Goal: Information Seeking & Learning: Learn about a topic

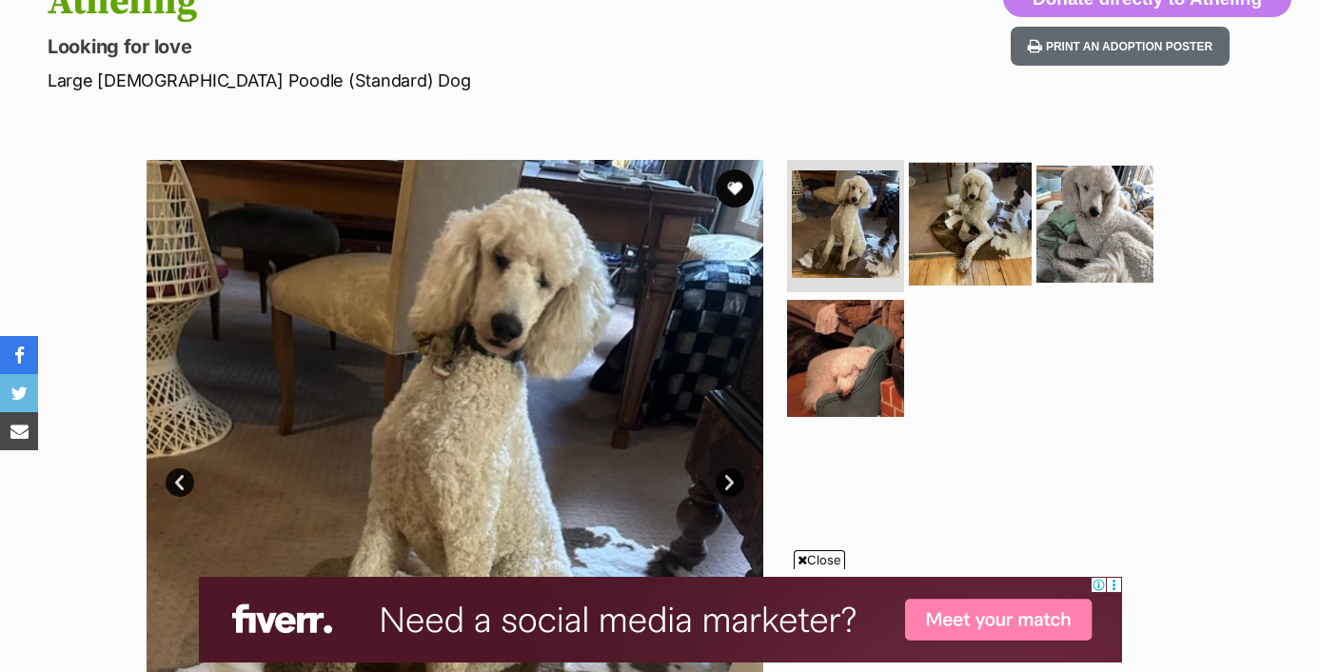
click at [1021, 227] on img at bounding box center [970, 223] width 123 height 123
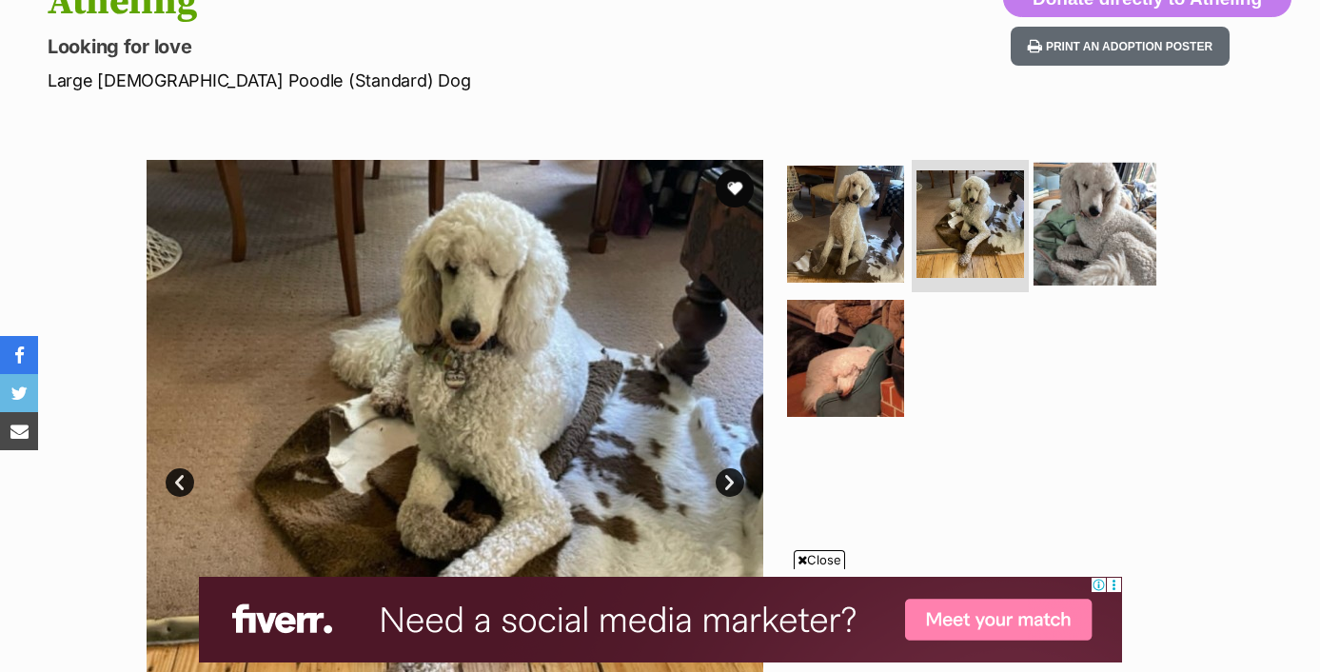
click at [1073, 242] on img at bounding box center [1094, 223] width 123 height 123
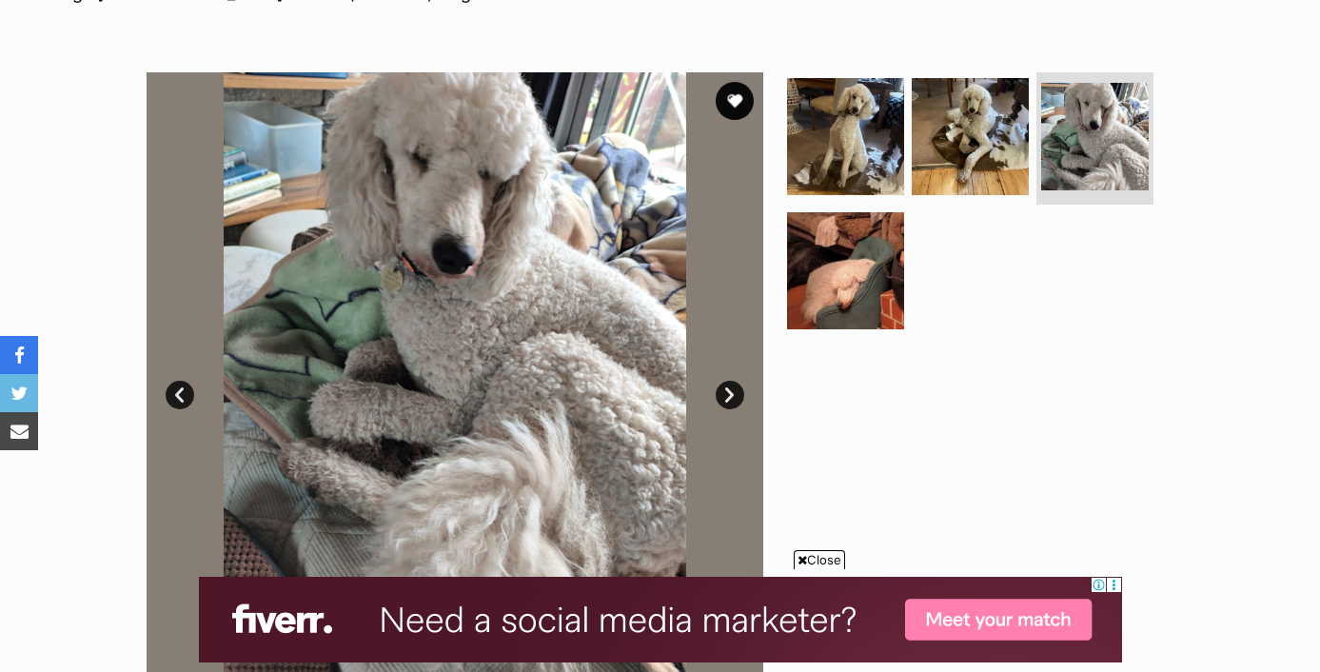
scroll to position [340, 0]
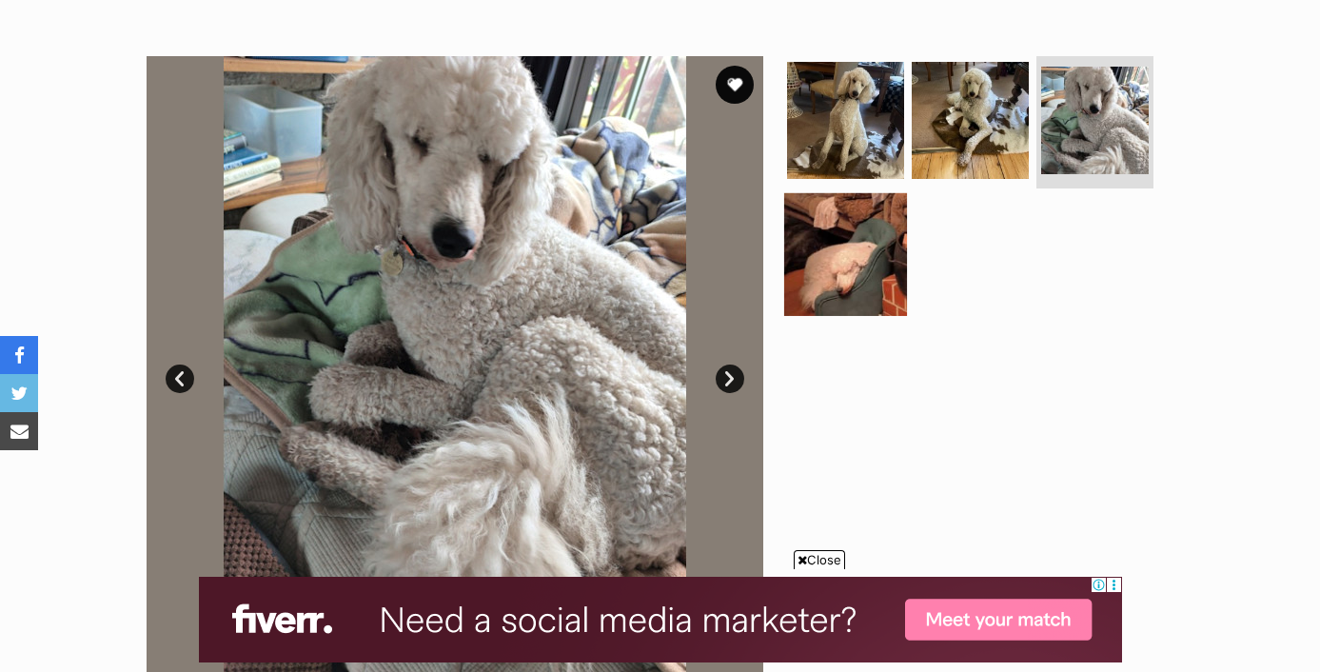
click at [849, 294] on img at bounding box center [845, 254] width 123 height 123
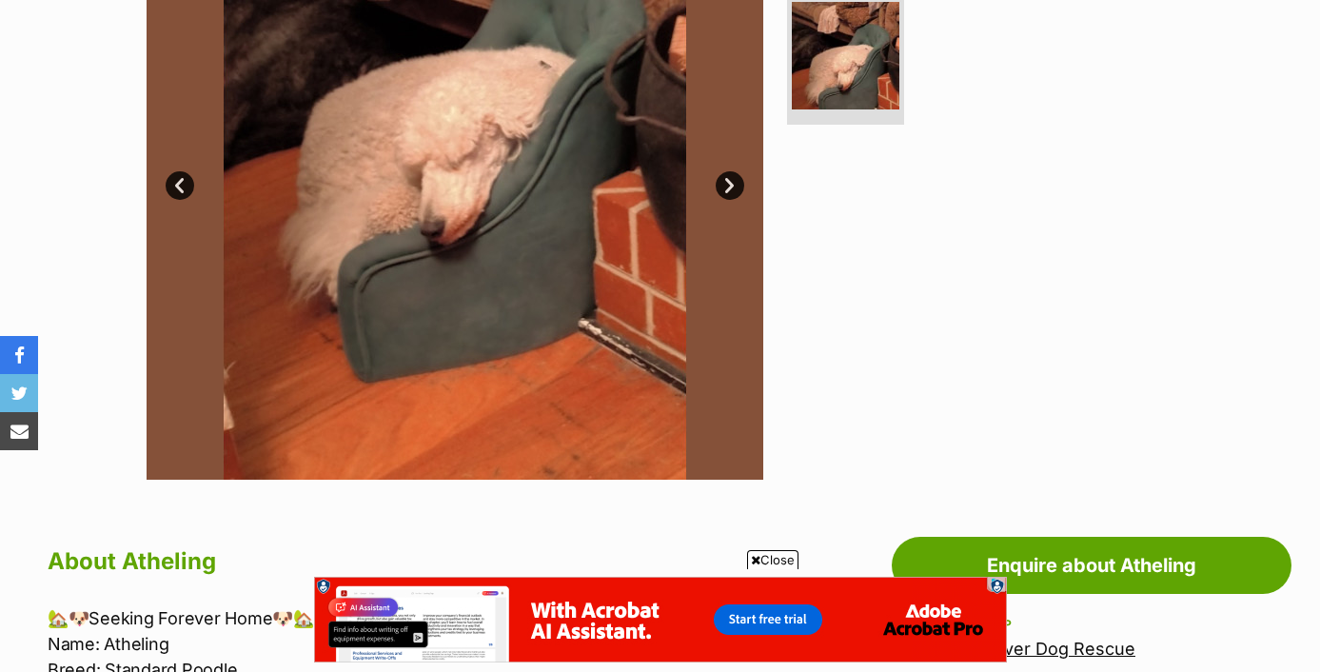
scroll to position [367, 0]
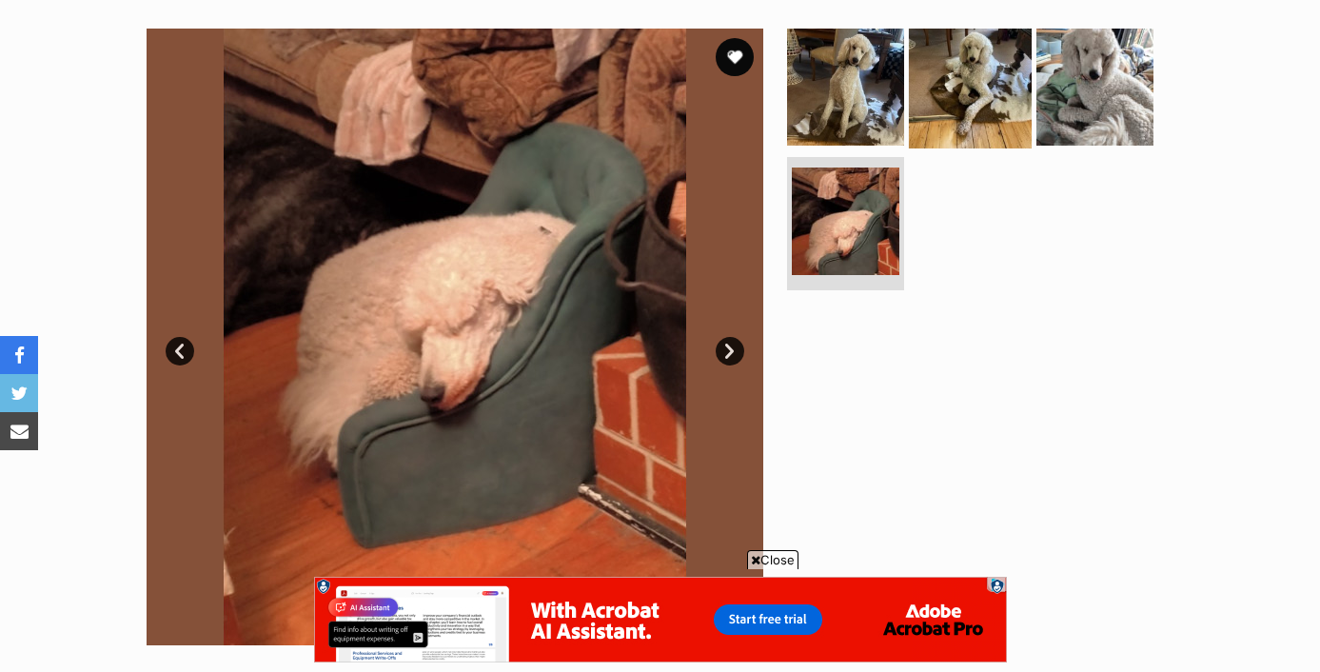
click at [911, 51] on img at bounding box center [970, 86] width 123 height 123
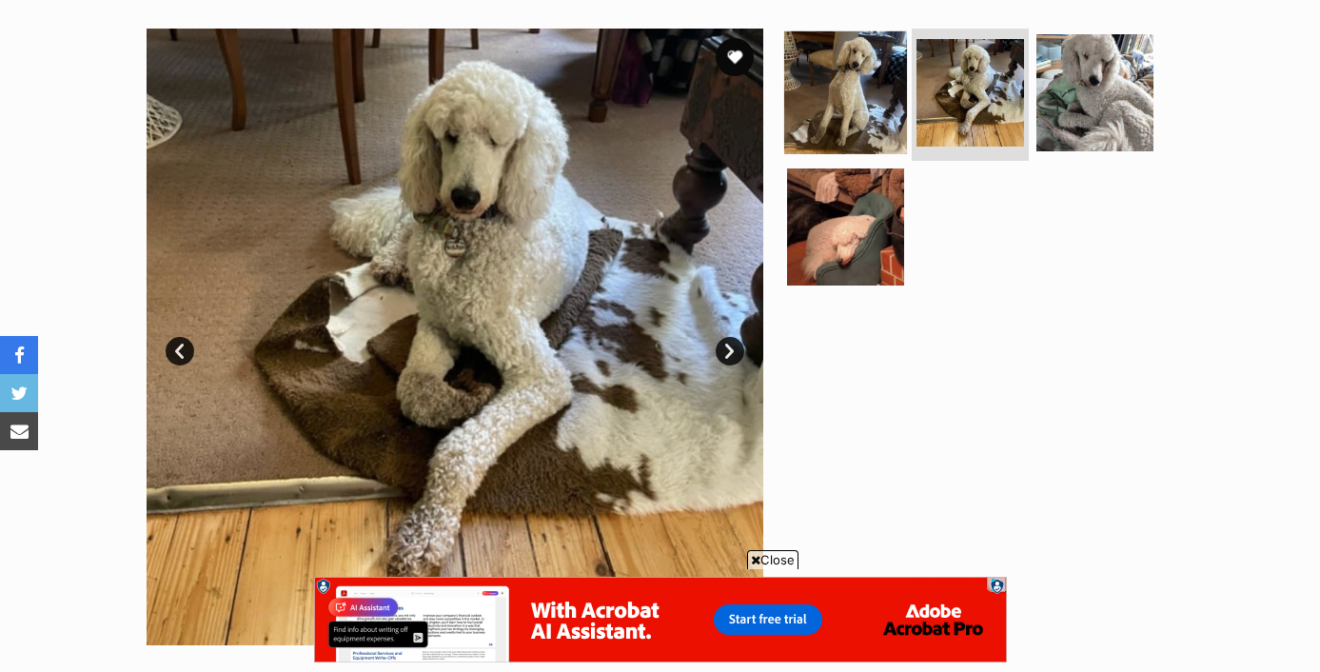
click at [862, 83] on img at bounding box center [845, 91] width 123 height 123
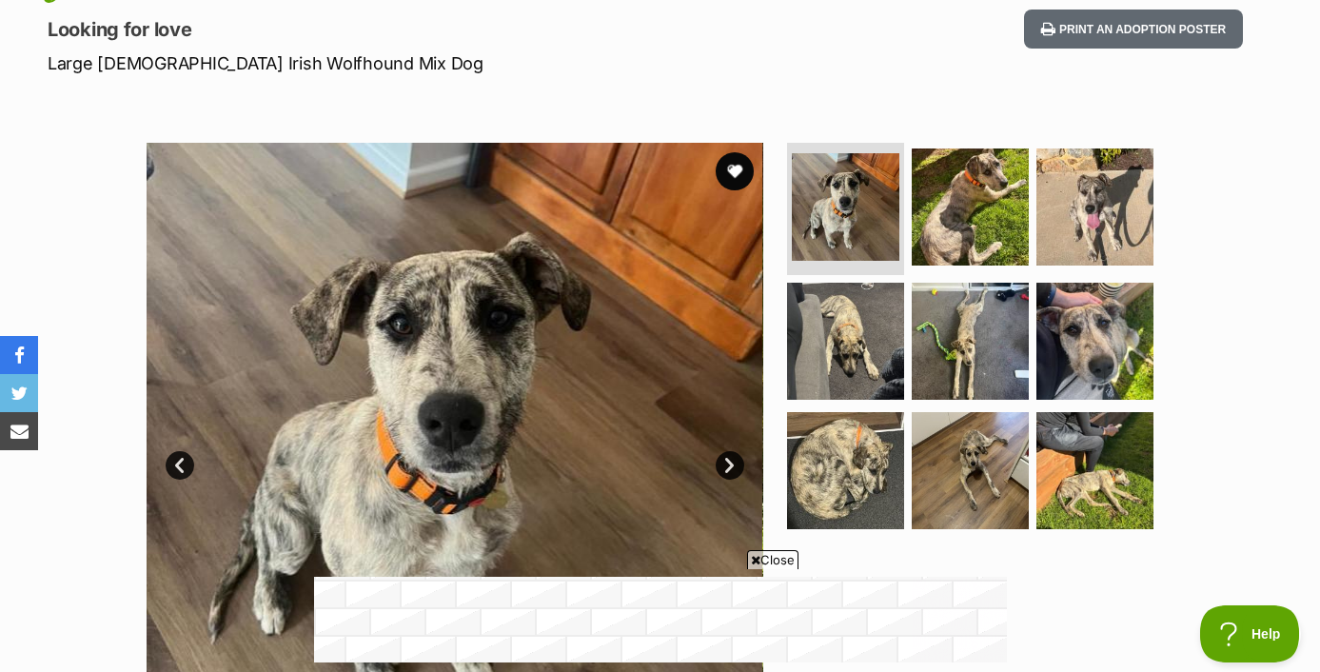
scroll to position [346, 0]
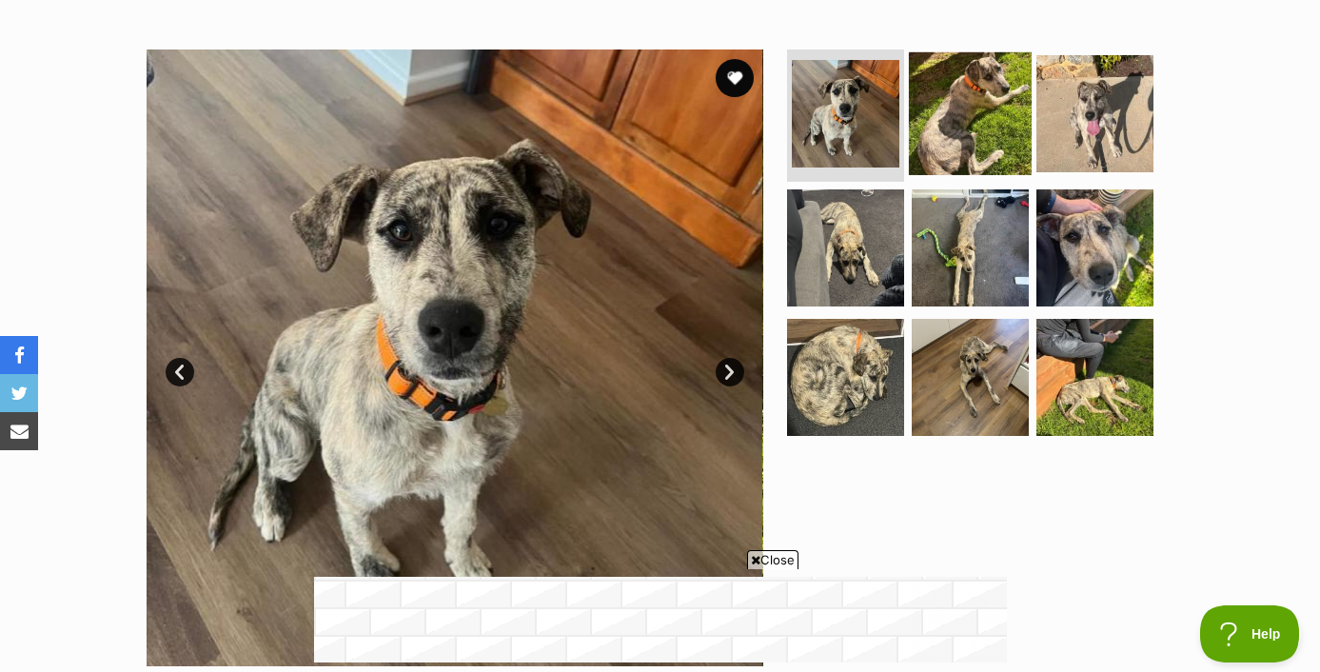
click at [941, 112] on img at bounding box center [970, 112] width 123 height 123
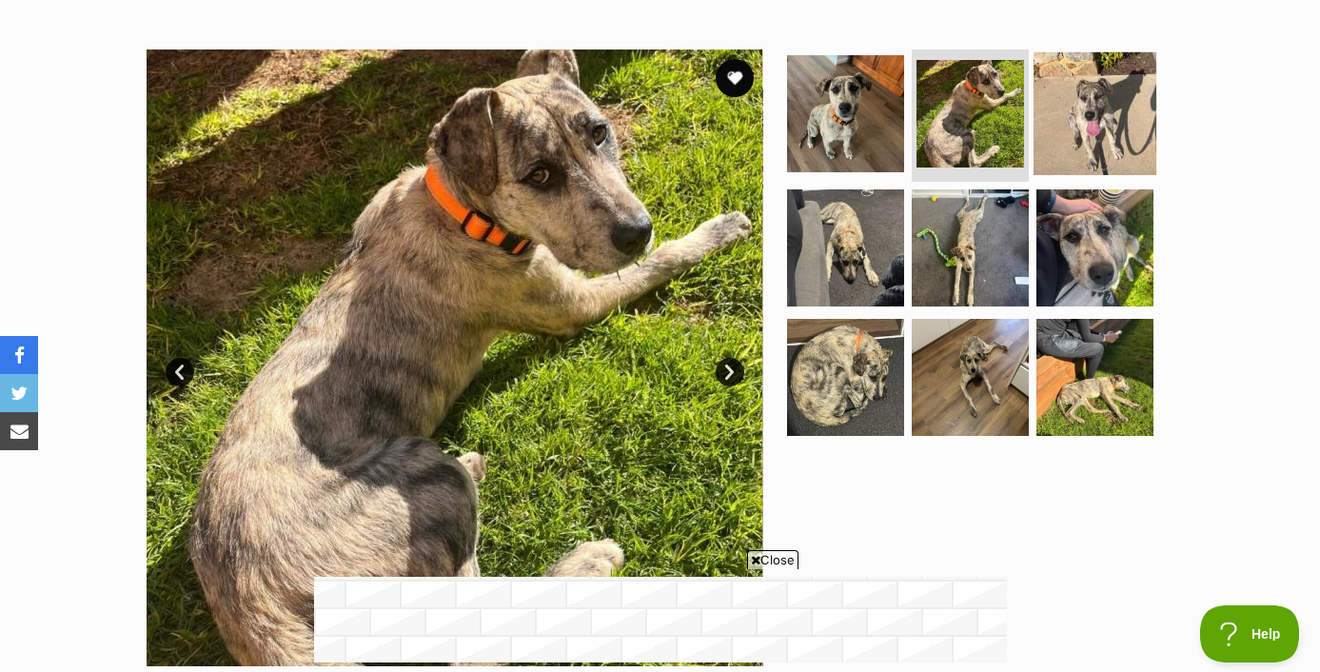
click at [1092, 108] on img at bounding box center [1094, 112] width 123 height 123
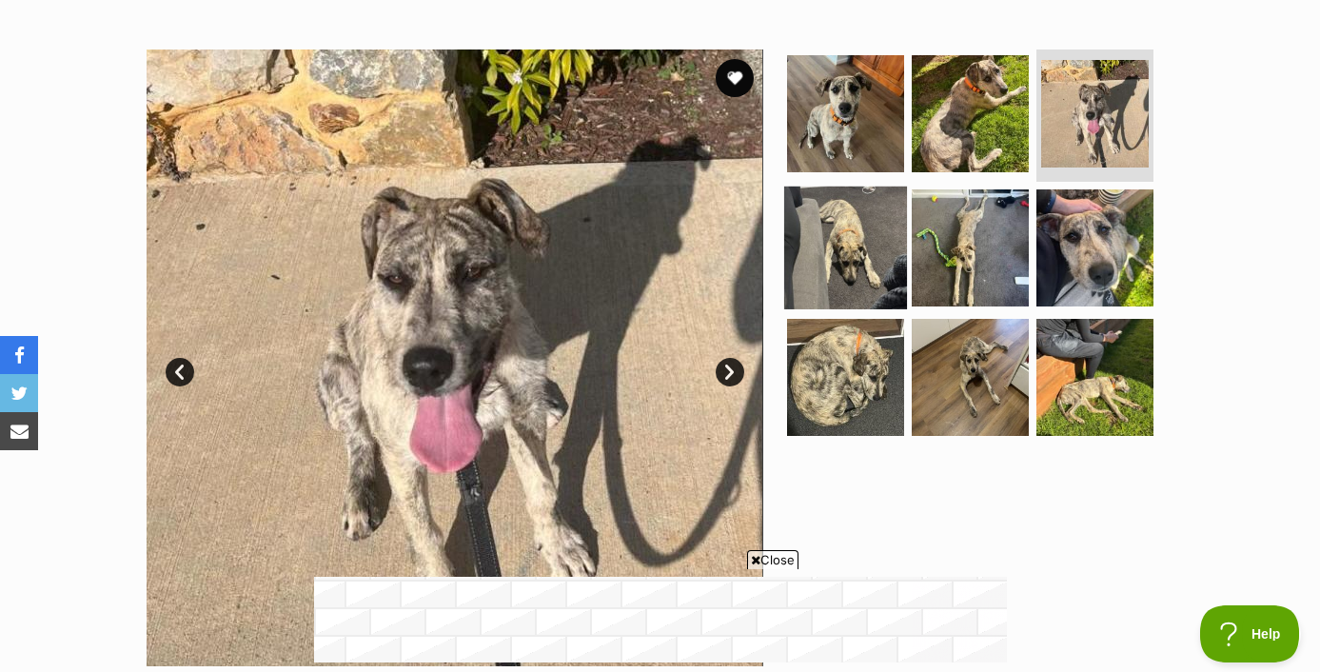
click at [853, 262] on img at bounding box center [845, 248] width 123 height 123
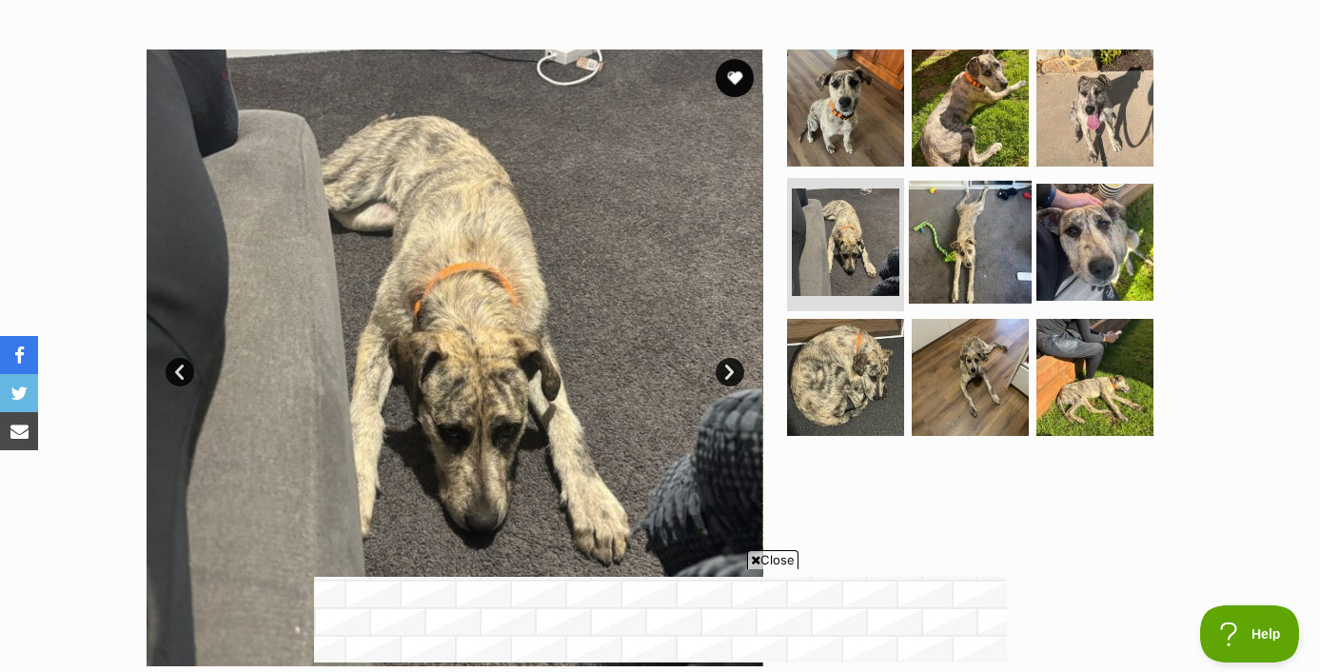
click at [934, 258] on img at bounding box center [970, 242] width 123 height 123
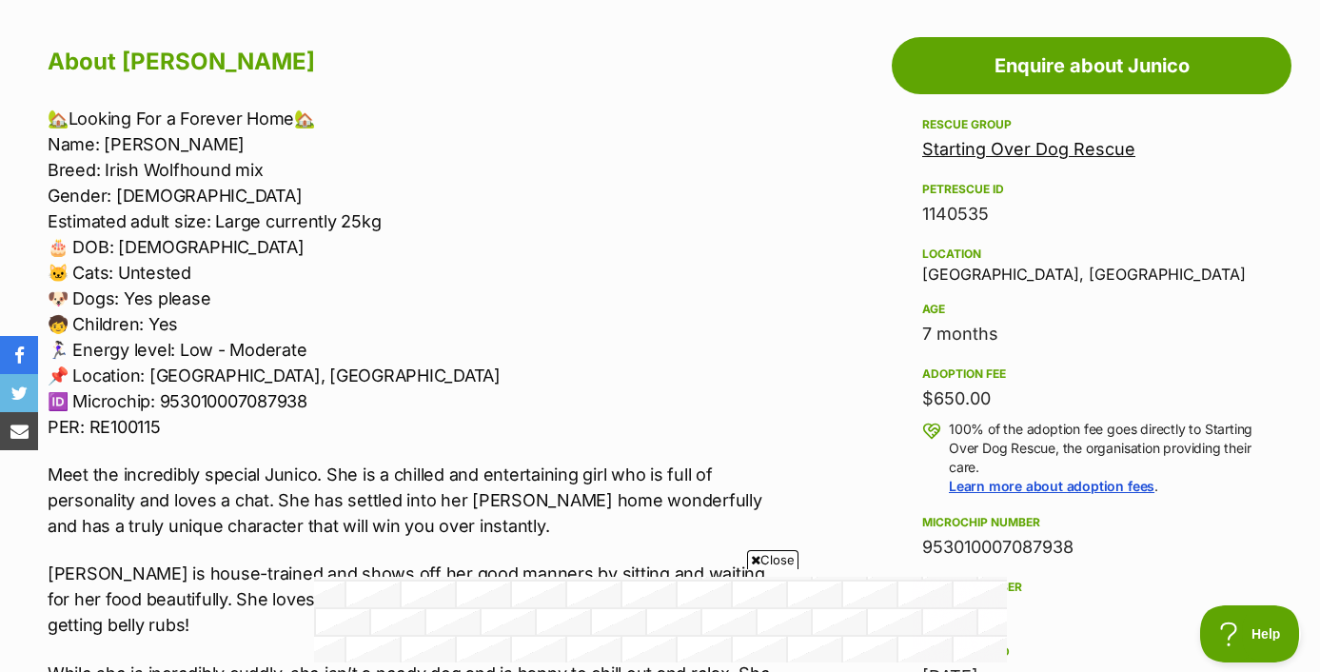
scroll to position [0, 0]
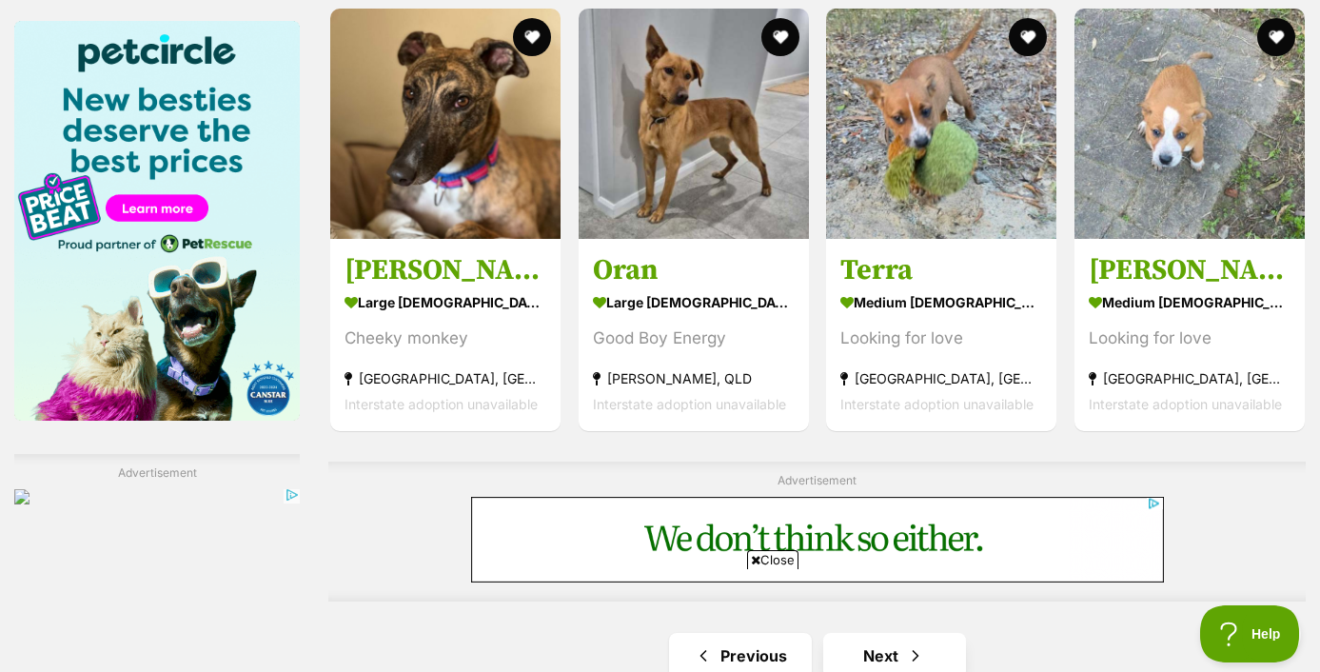
scroll to position [3339, 0]
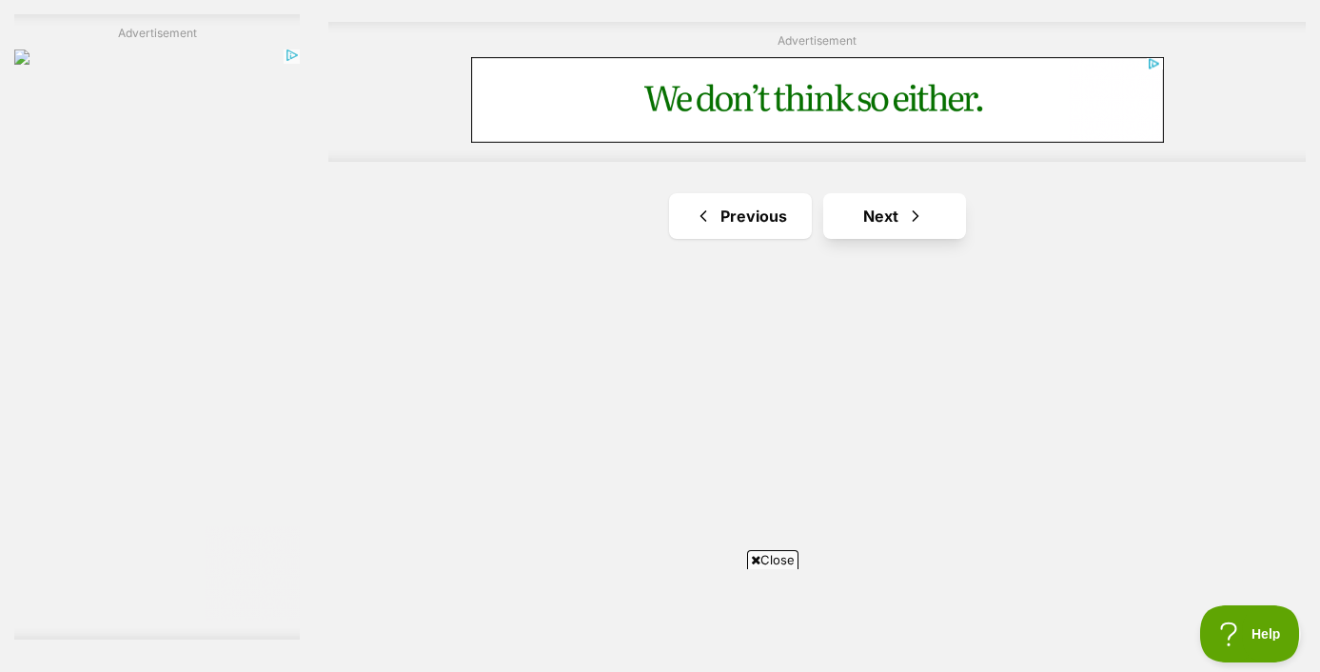
click at [924, 209] on span "Next page" at bounding box center [915, 216] width 19 height 23
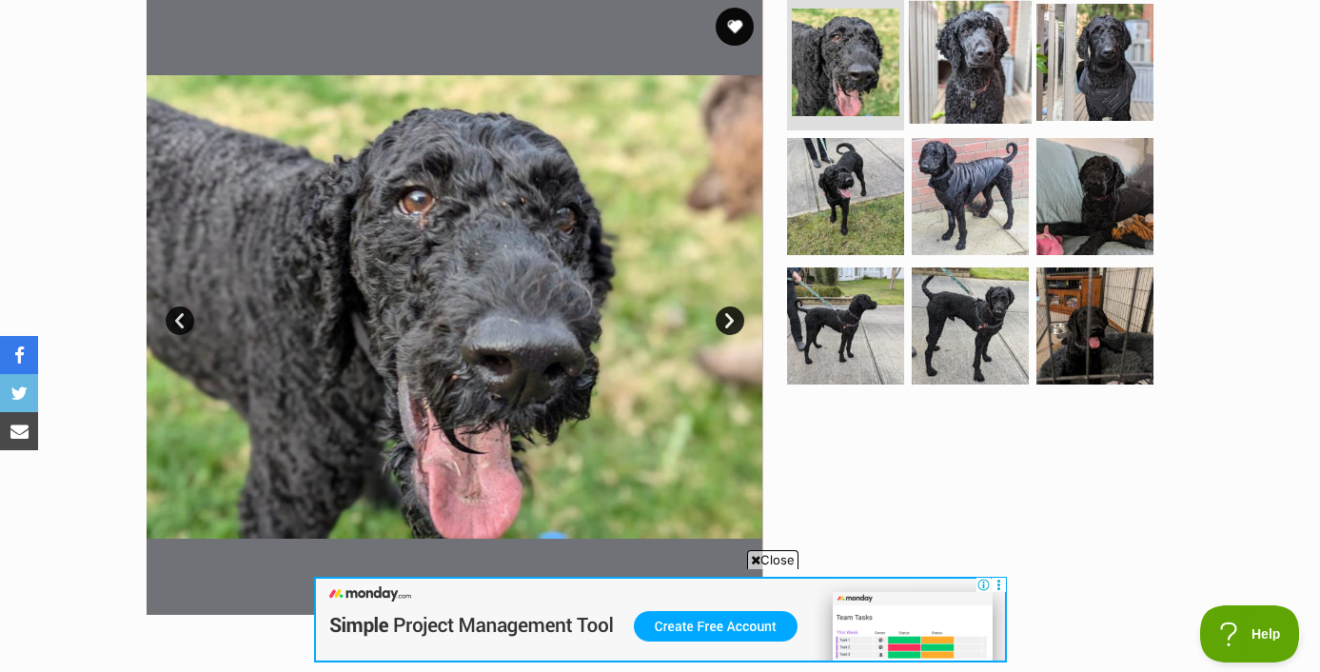
click at [992, 71] on img at bounding box center [970, 61] width 123 height 123
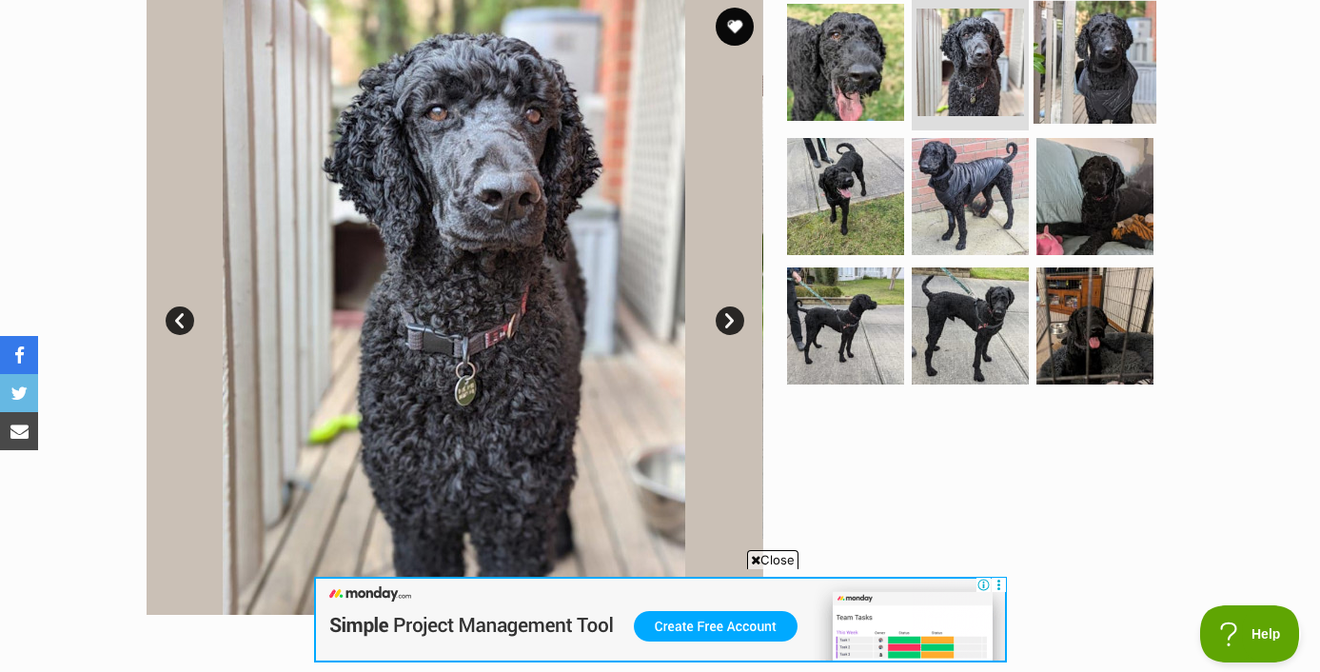
click at [1108, 67] on img at bounding box center [1094, 61] width 123 height 123
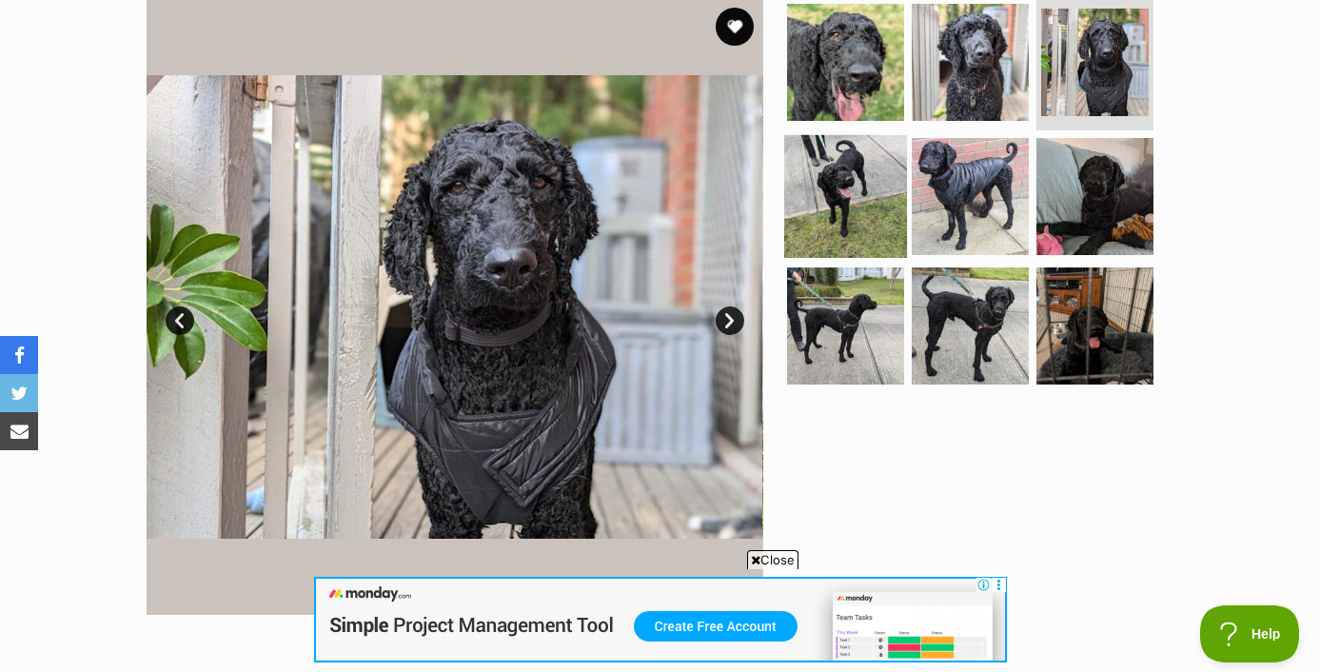
click at [826, 194] on img at bounding box center [845, 196] width 123 height 123
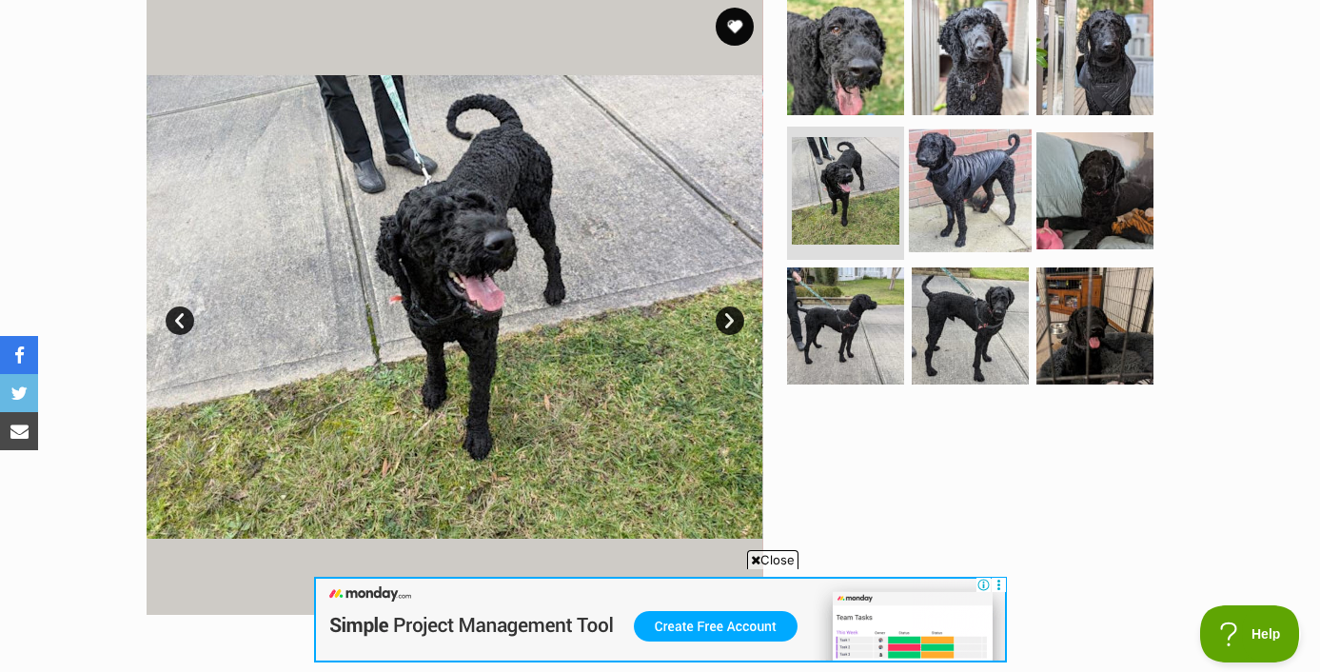
click at [923, 206] on img at bounding box center [970, 190] width 123 height 123
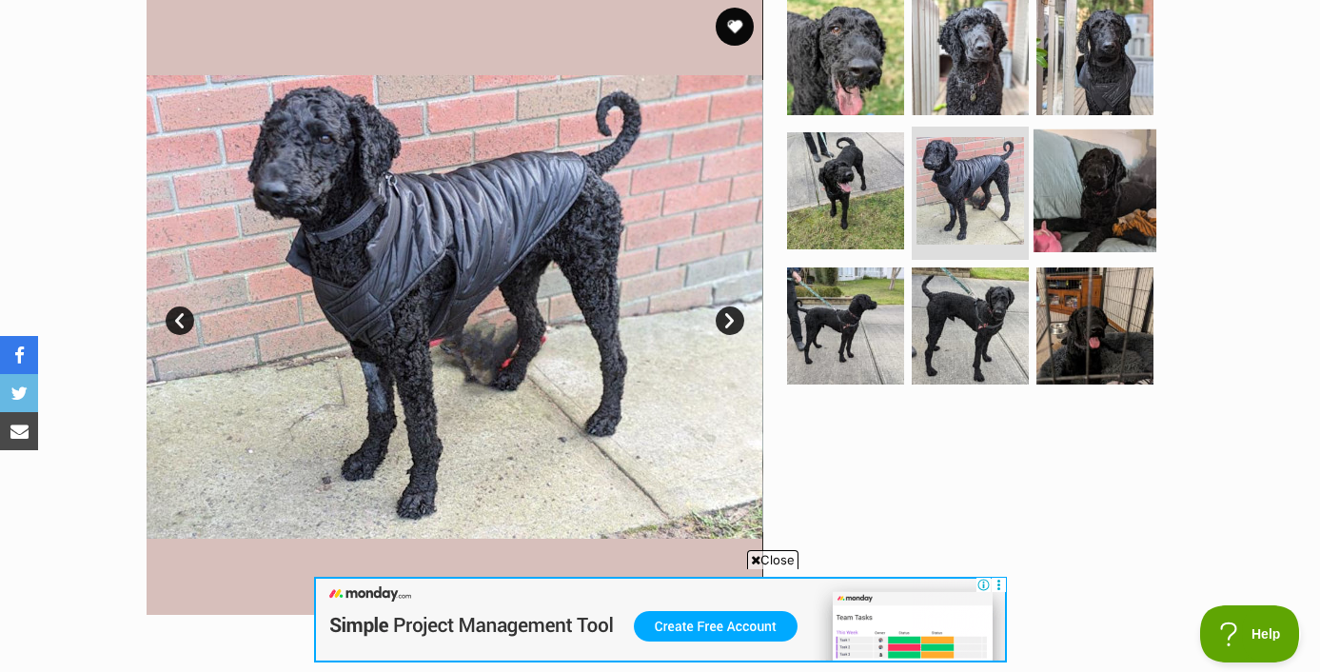
click at [1041, 205] on img at bounding box center [1094, 190] width 123 height 123
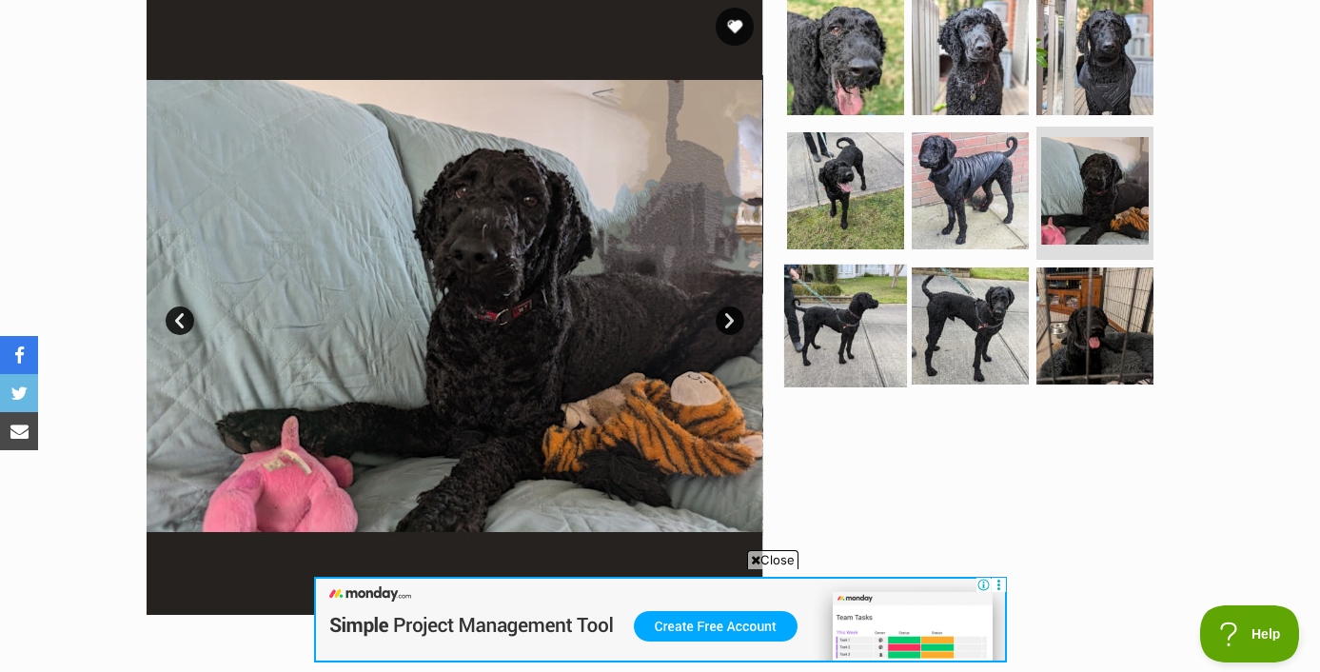
click at [806, 352] on img at bounding box center [845, 326] width 123 height 123
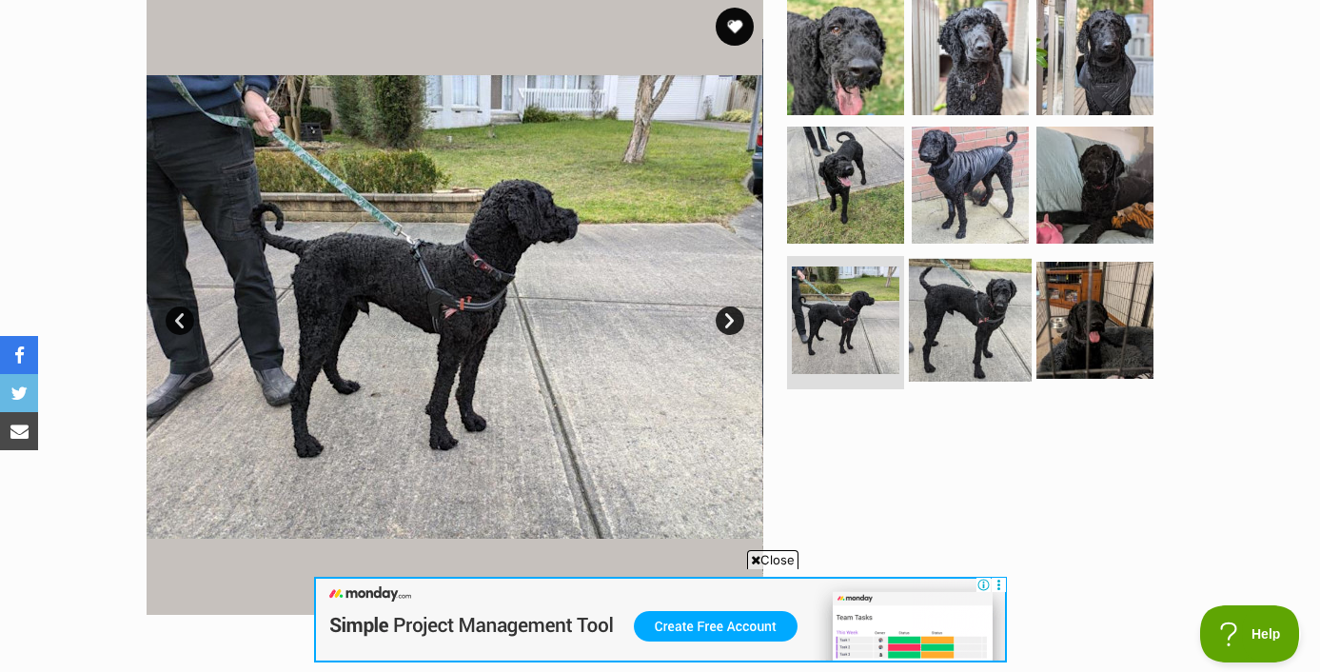
click at [919, 360] on img at bounding box center [970, 320] width 123 height 123
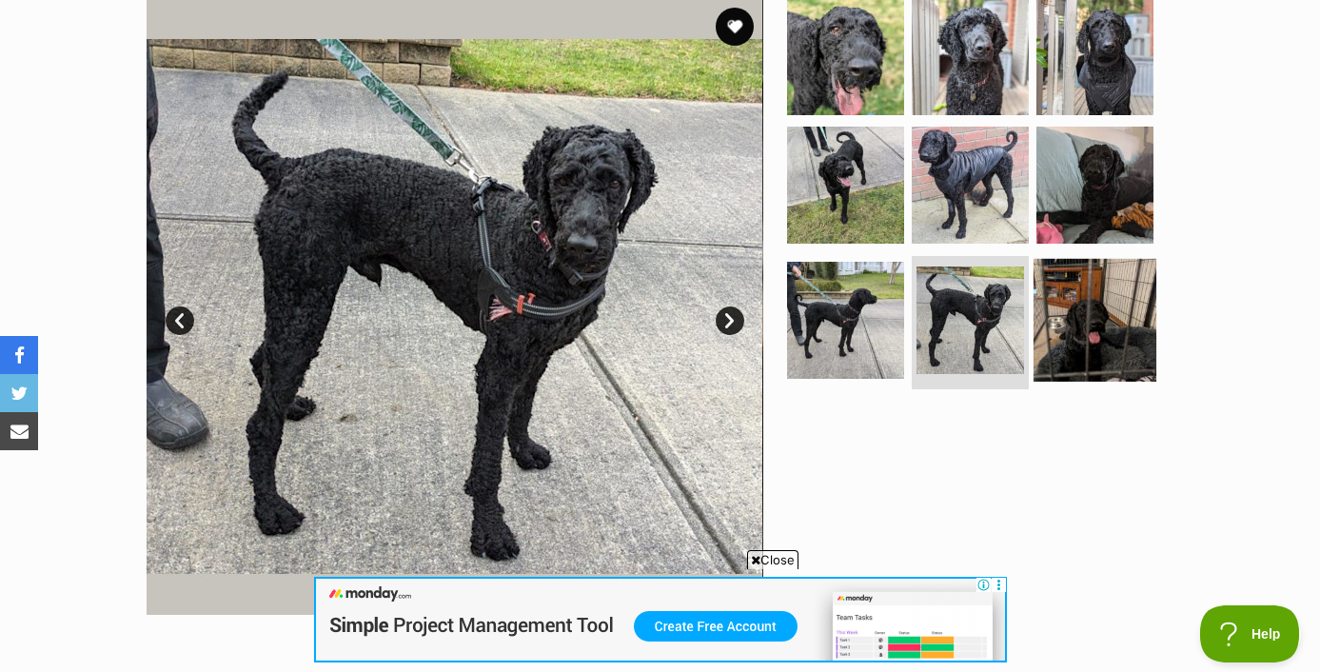
click at [1052, 364] on img at bounding box center [1094, 320] width 123 height 123
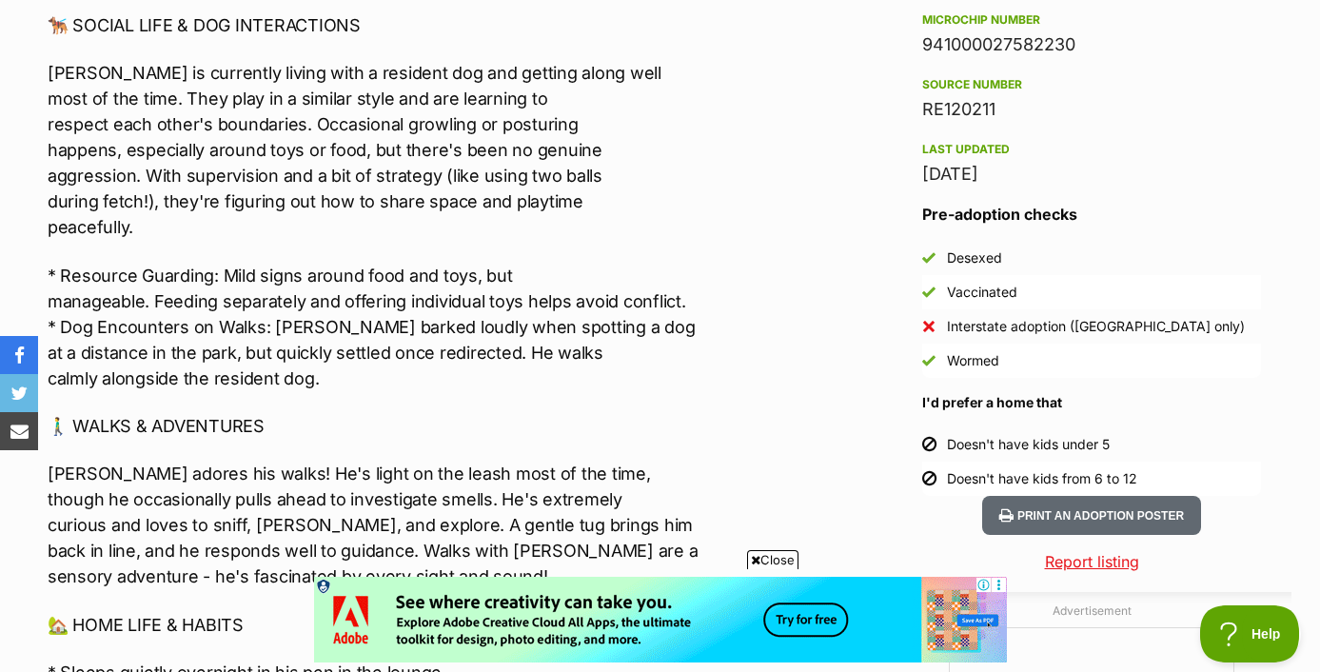
scroll to position [1519, 0]
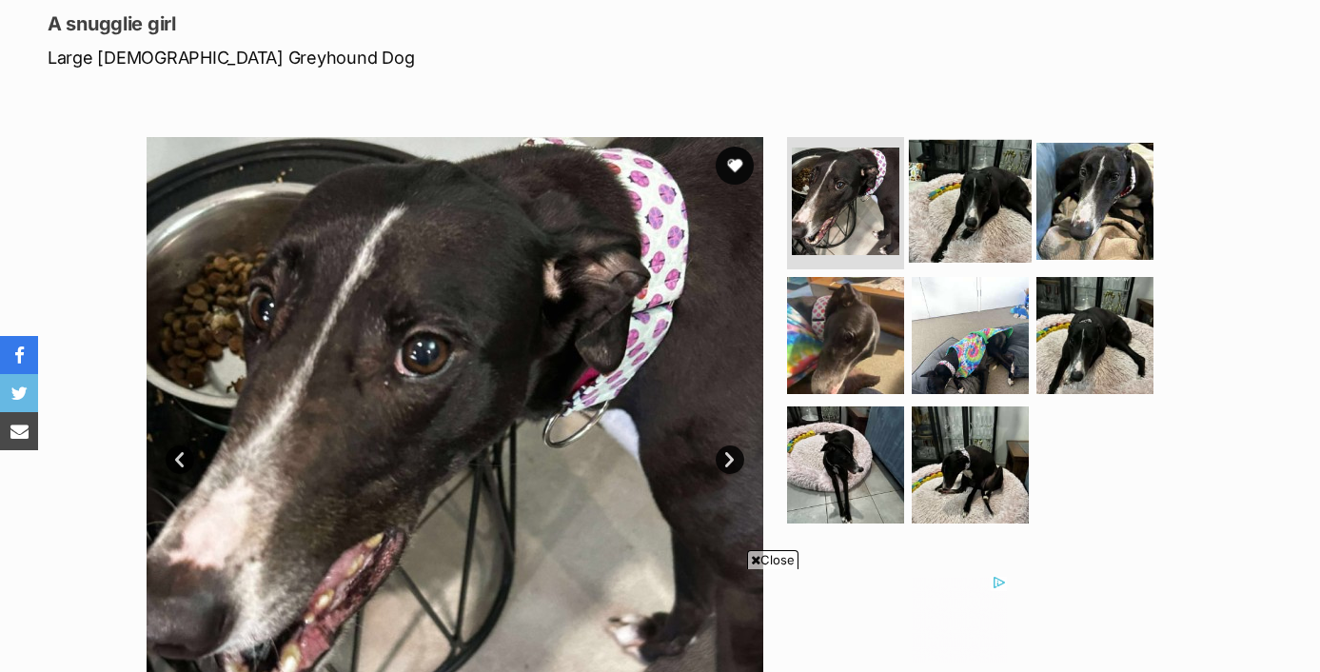
click at [947, 224] on img at bounding box center [970, 200] width 123 height 123
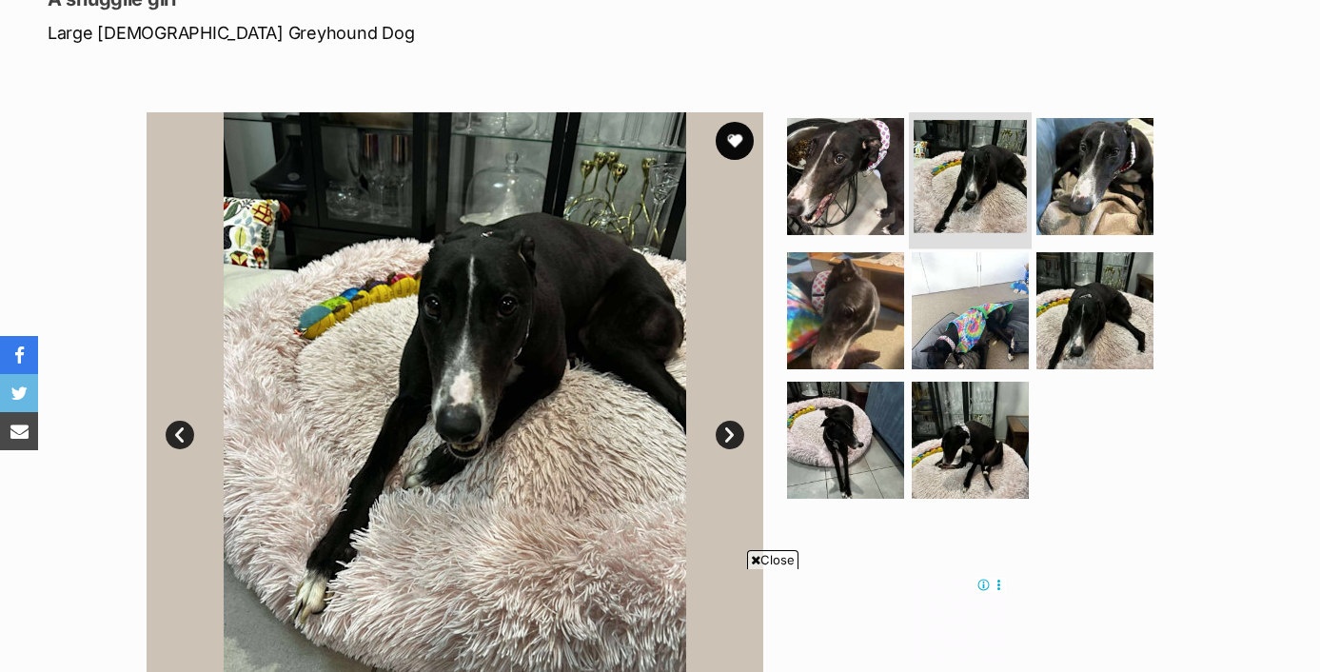
scroll to position [285, 0]
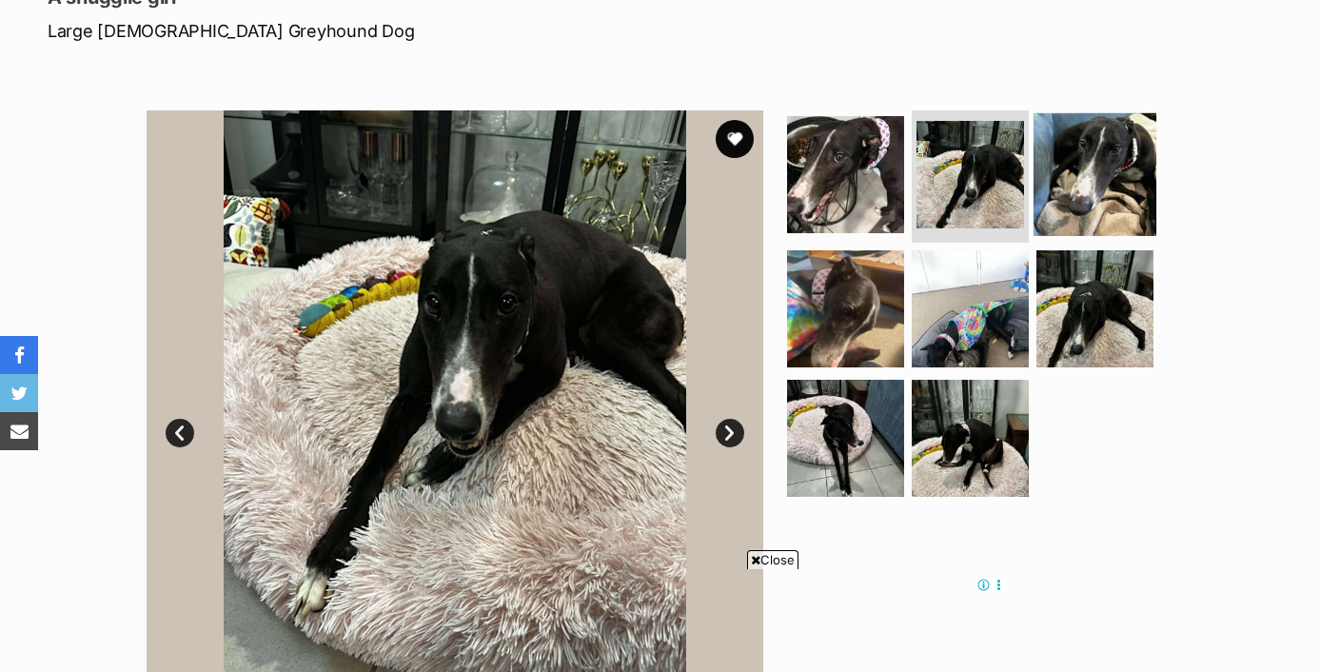
click at [1058, 175] on img at bounding box center [1094, 173] width 123 height 123
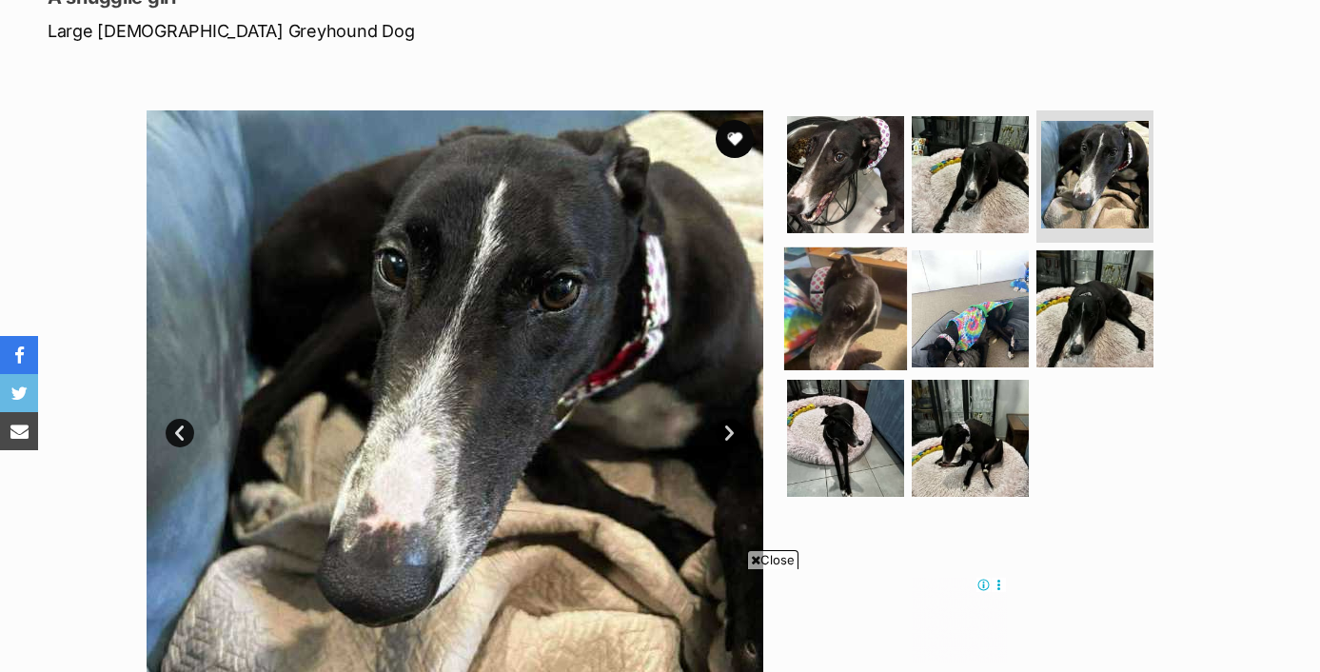
click at [865, 284] on img at bounding box center [845, 308] width 123 height 123
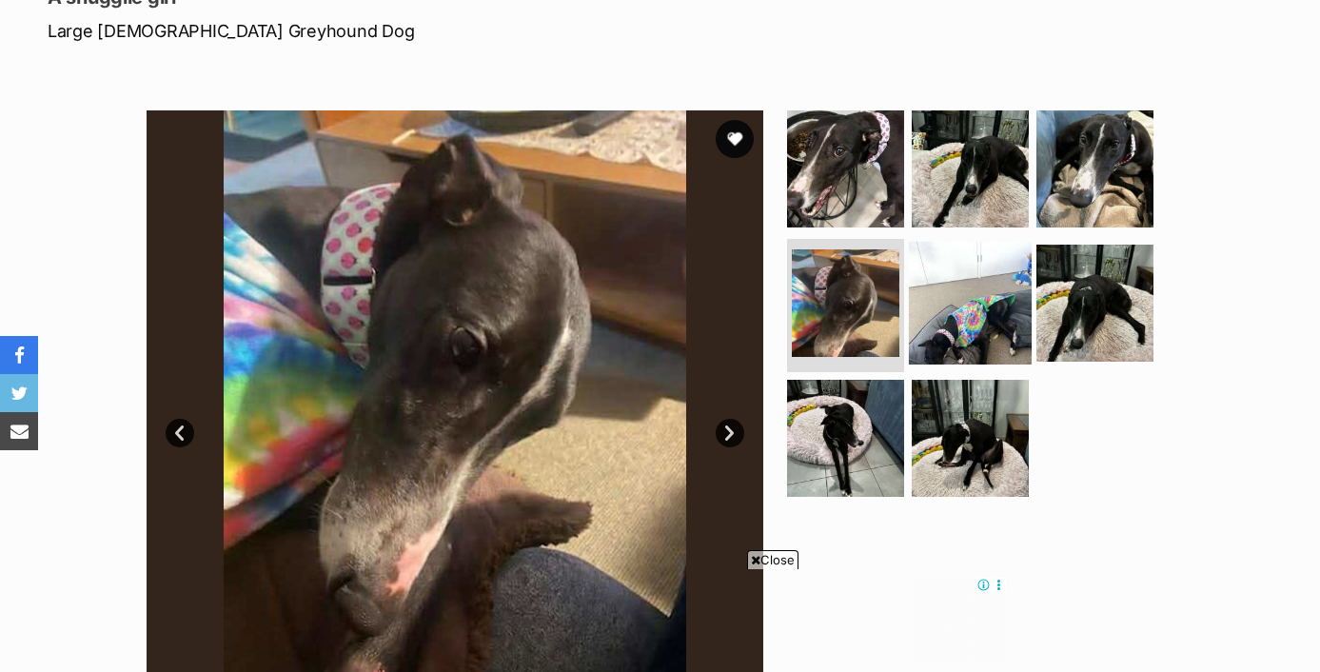
click at [974, 282] on img at bounding box center [970, 303] width 123 height 123
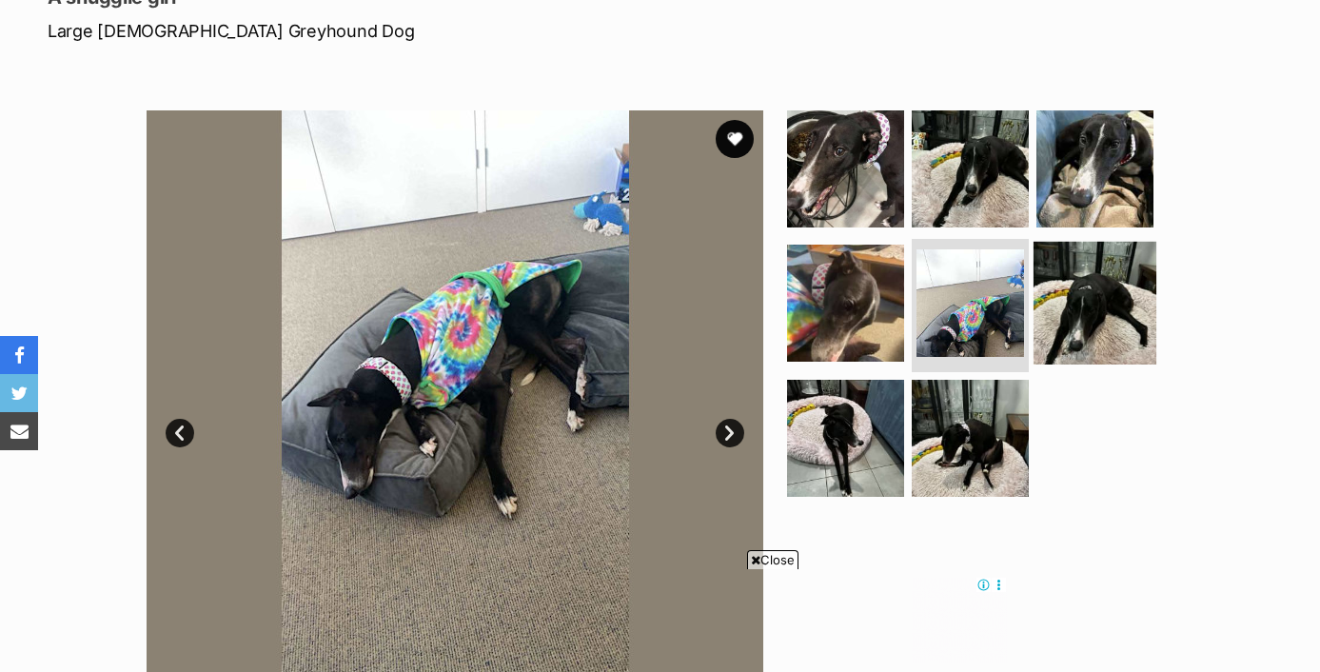
click at [1058, 318] on img at bounding box center [1094, 303] width 123 height 123
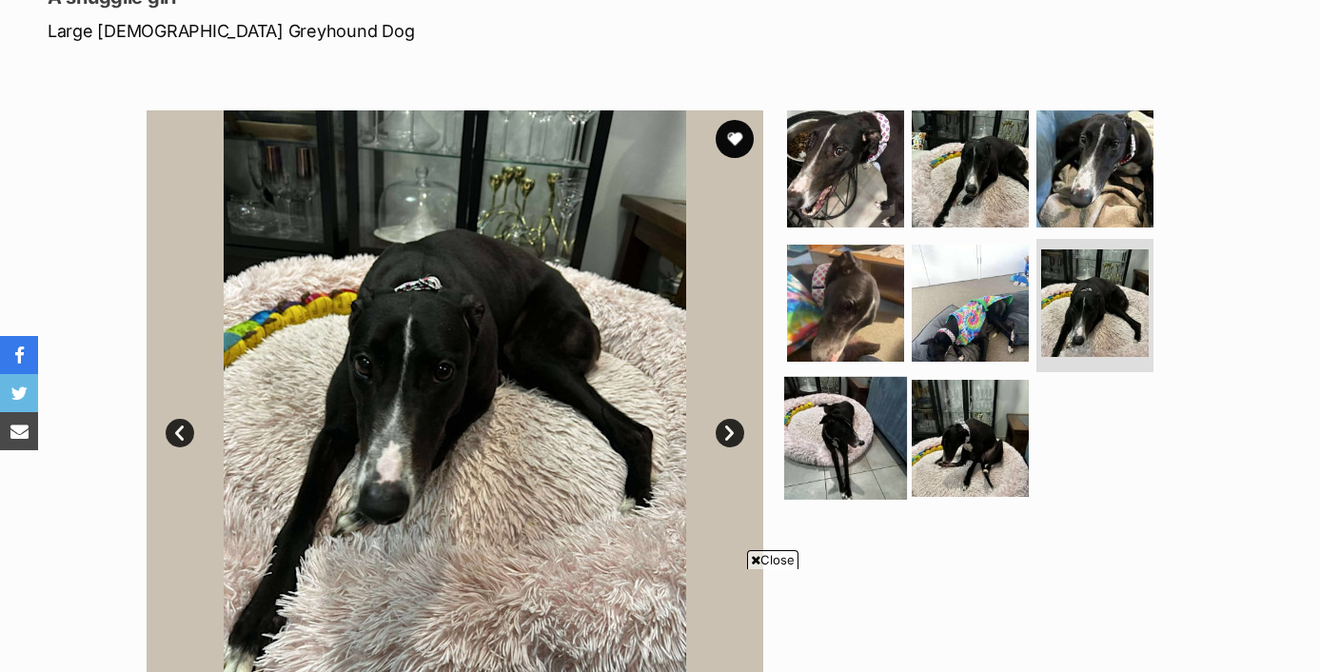
click at [869, 416] on img at bounding box center [845, 438] width 123 height 123
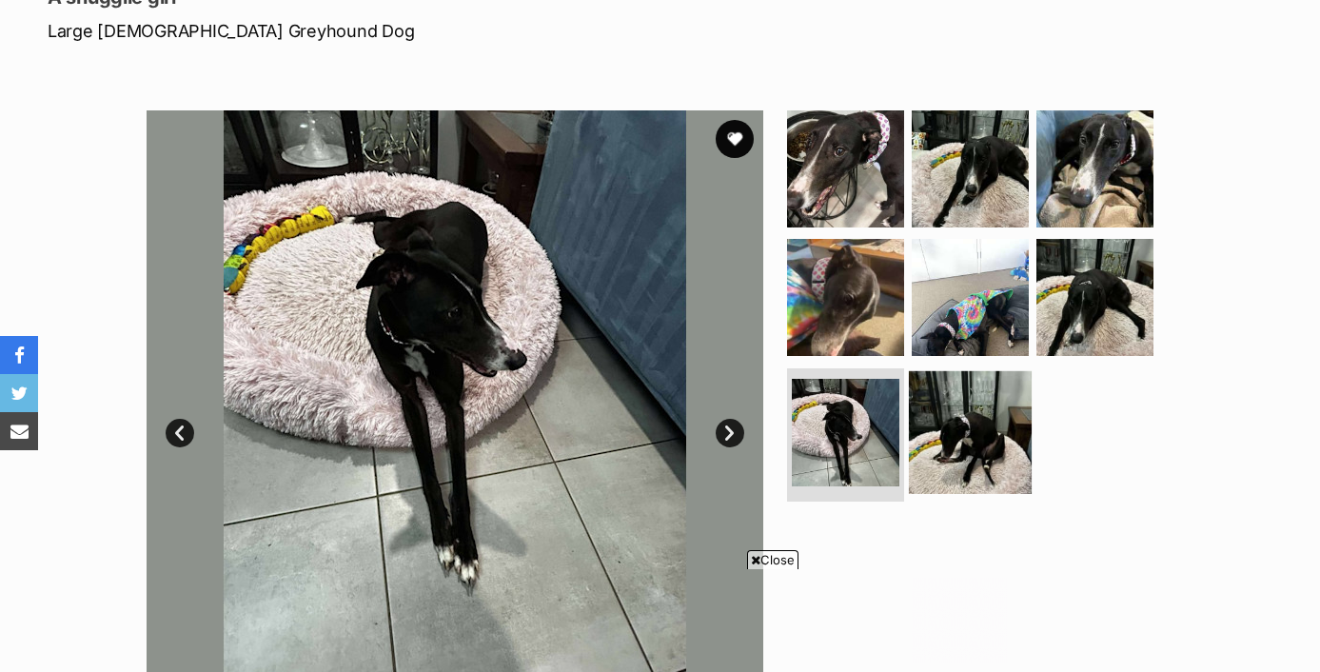
scroll to position [0, 0]
click at [969, 436] on img at bounding box center [970, 432] width 123 height 123
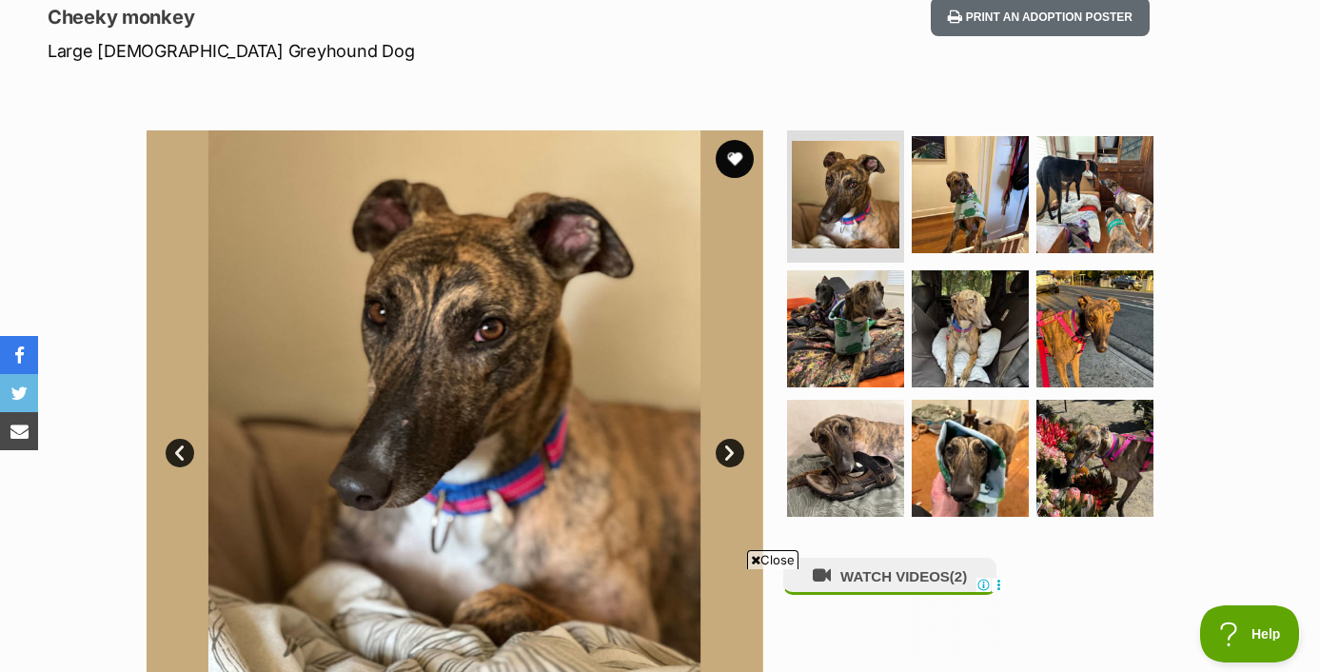
scroll to position [273, 0]
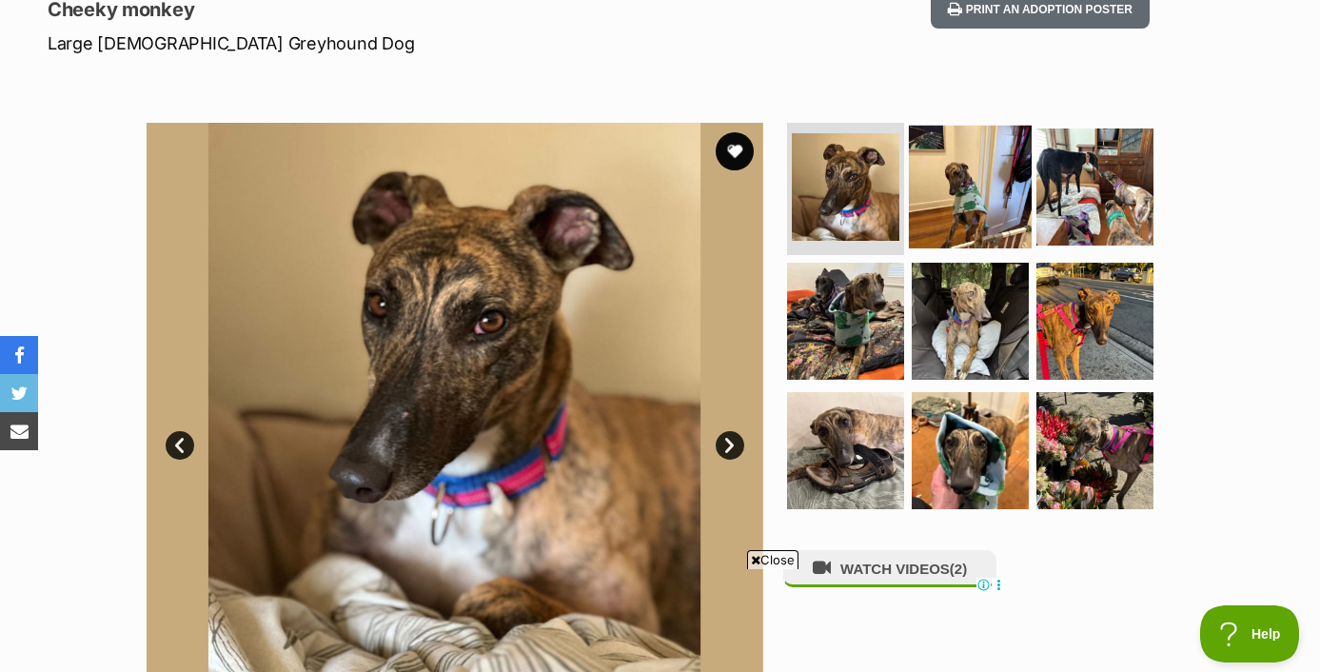
click at [954, 198] on img at bounding box center [970, 186] width 123 height 123
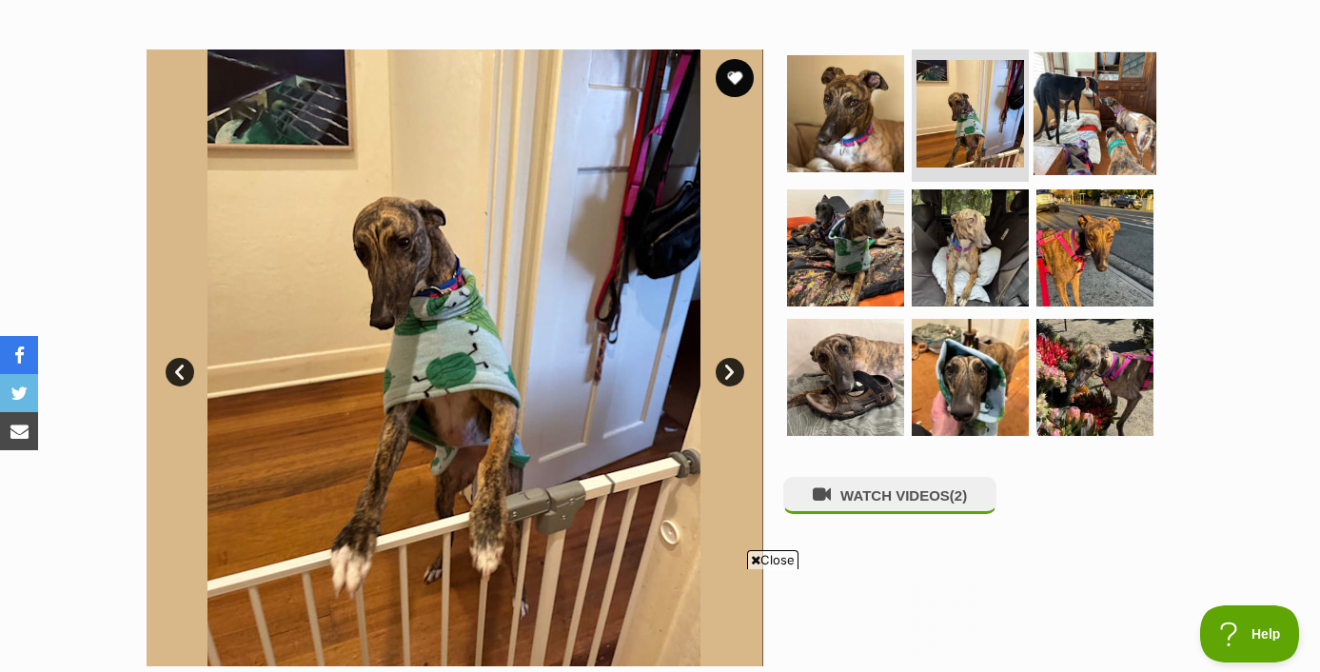
scroll to position [0, 0]
click at [1063, 140] on img at bounding box center [1094, 112] width 123 height 123
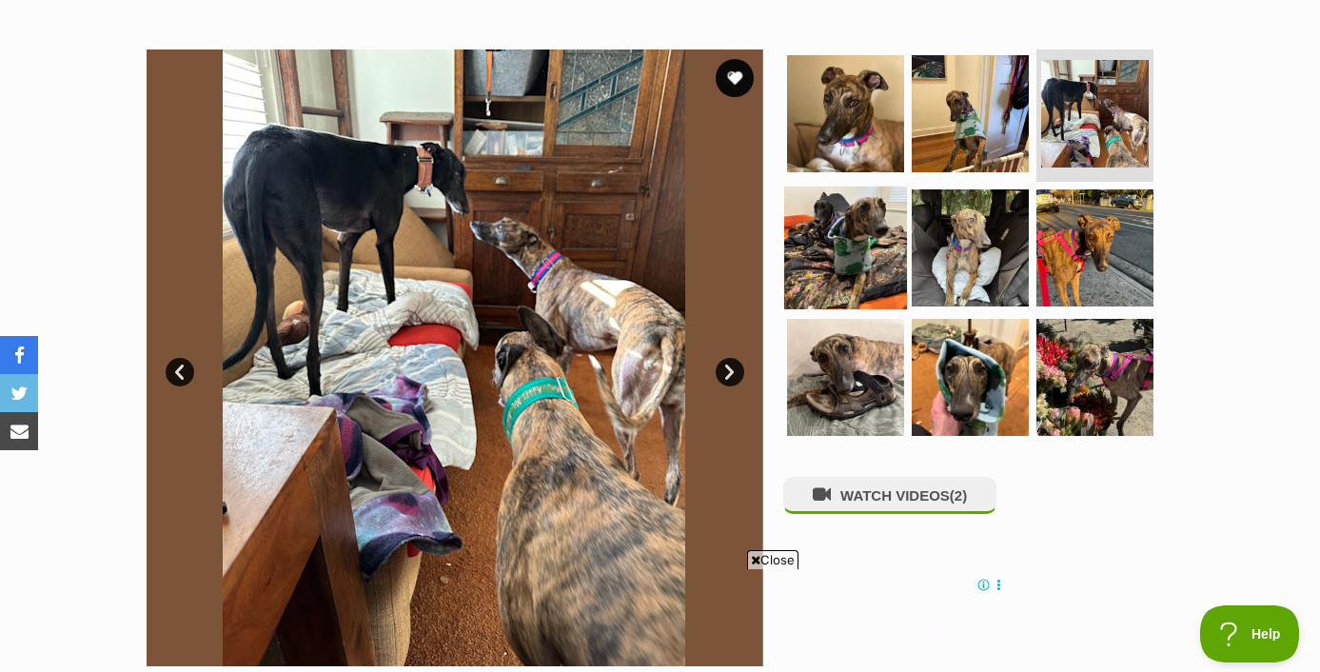
click at [835, 240] on img at bounding box center [845, 248] width 123 height 123
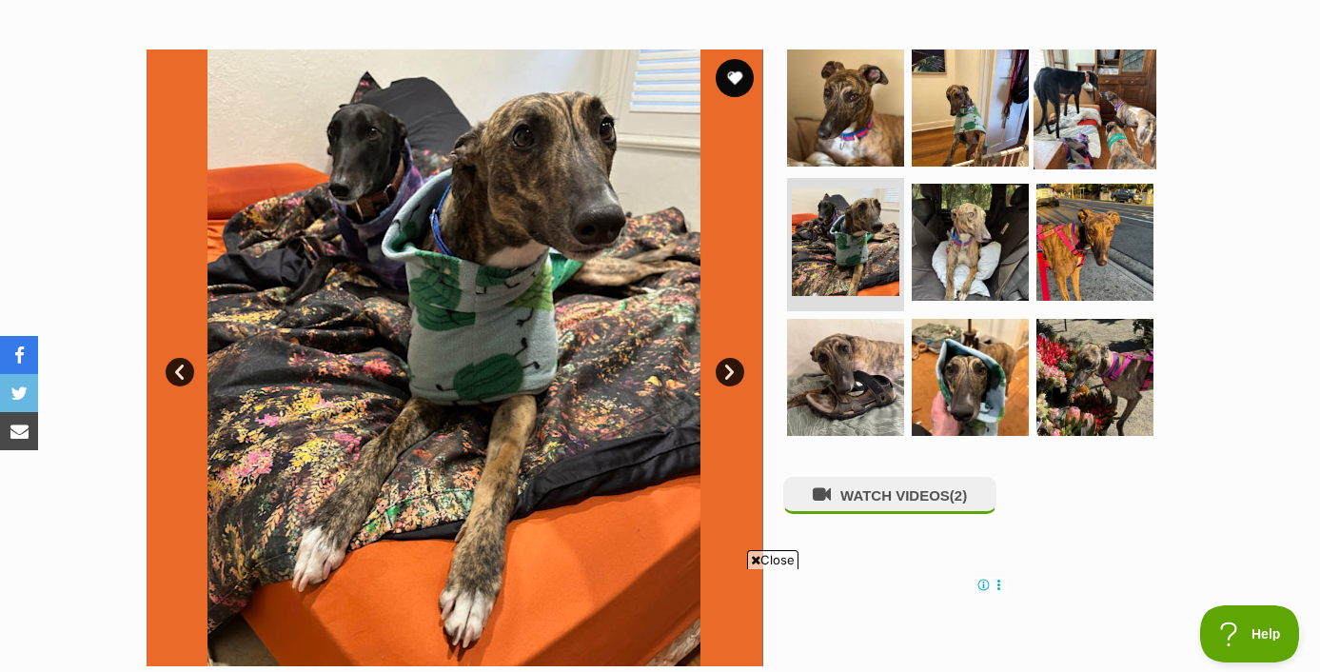
click at [1076, 103] on img at bounding box center [1094, 107] width 123 height 123
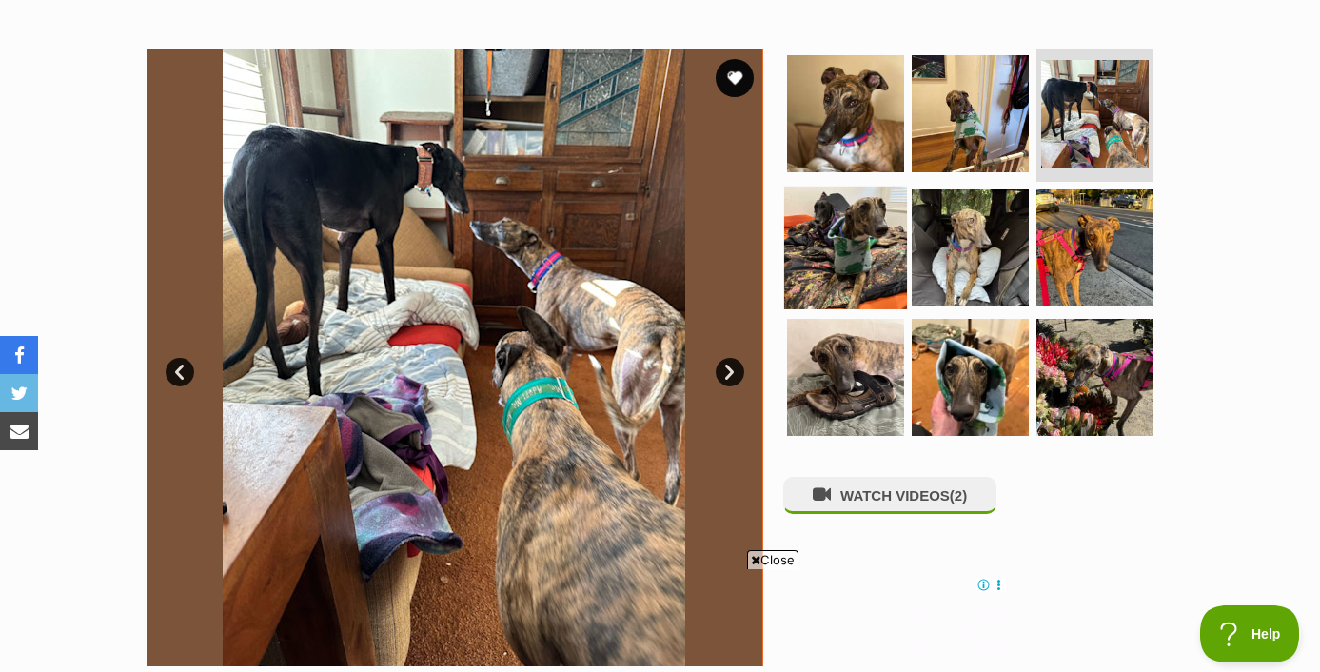
click at [867, 232] on img at bounding box center [845, 248] width 123 height 123
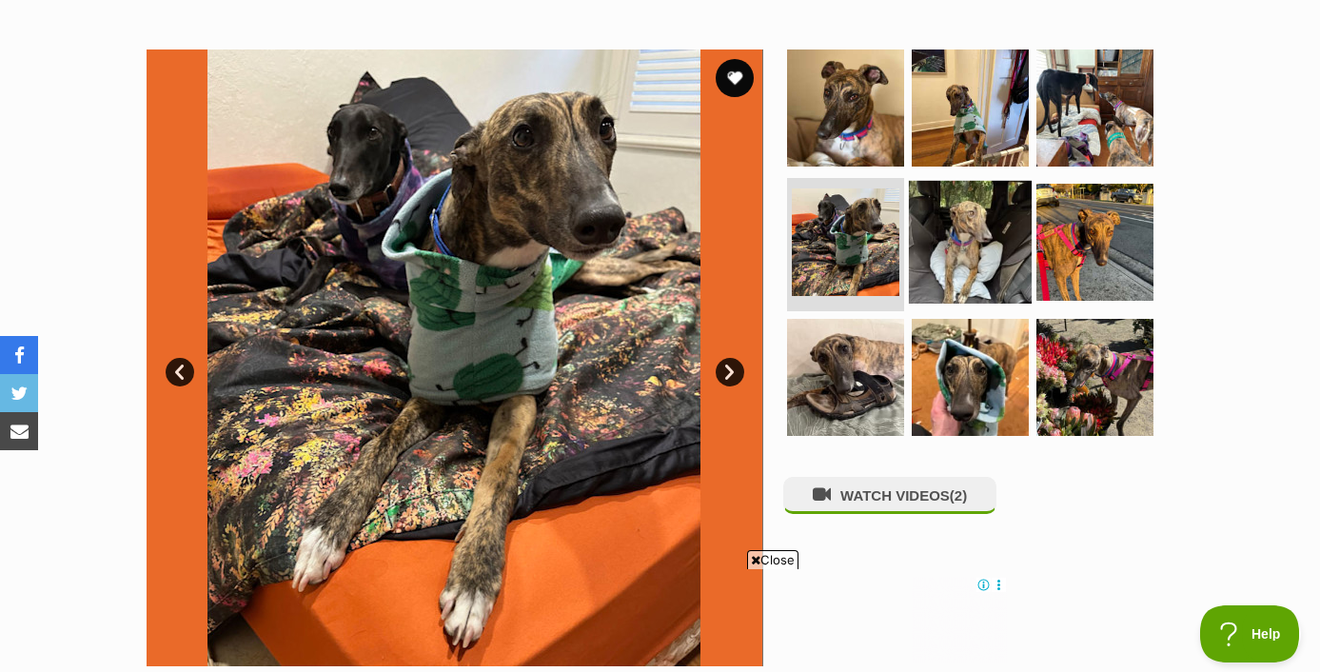
click at [977, 248] on img at bounding box center [970, 242] width 123 height 123
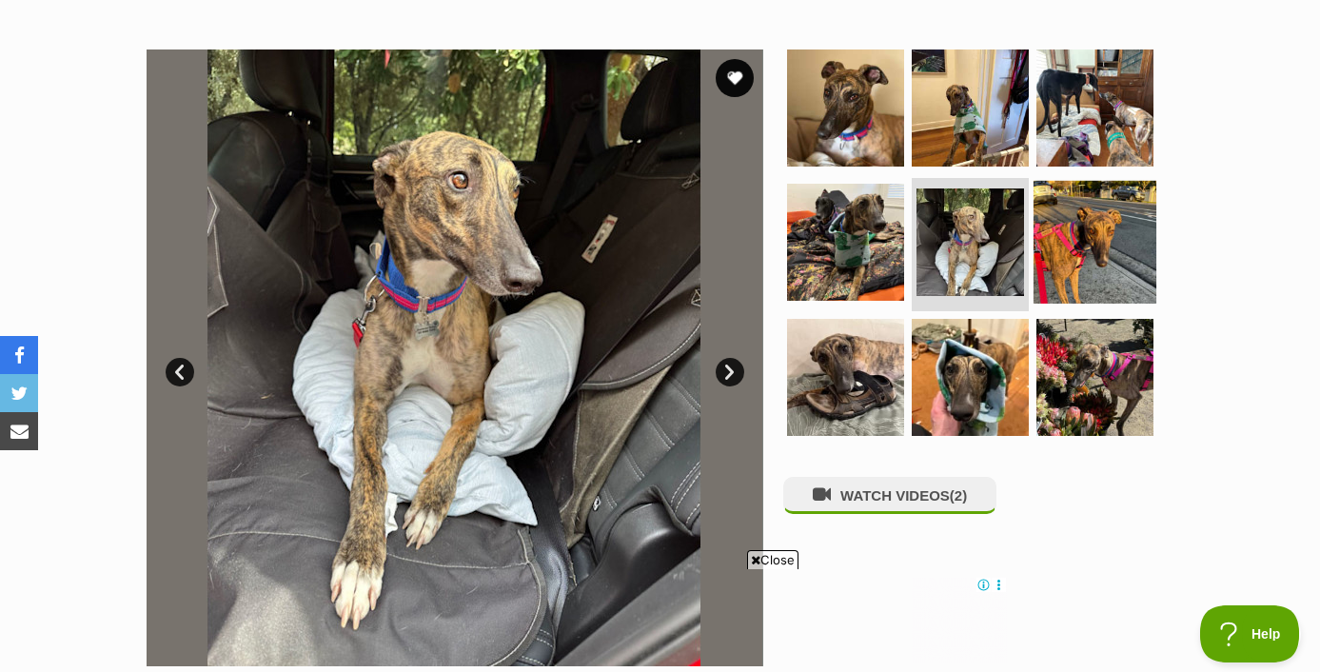
click at [1094, 261] on img at bounding box center [1094, 242] width 123 height 123
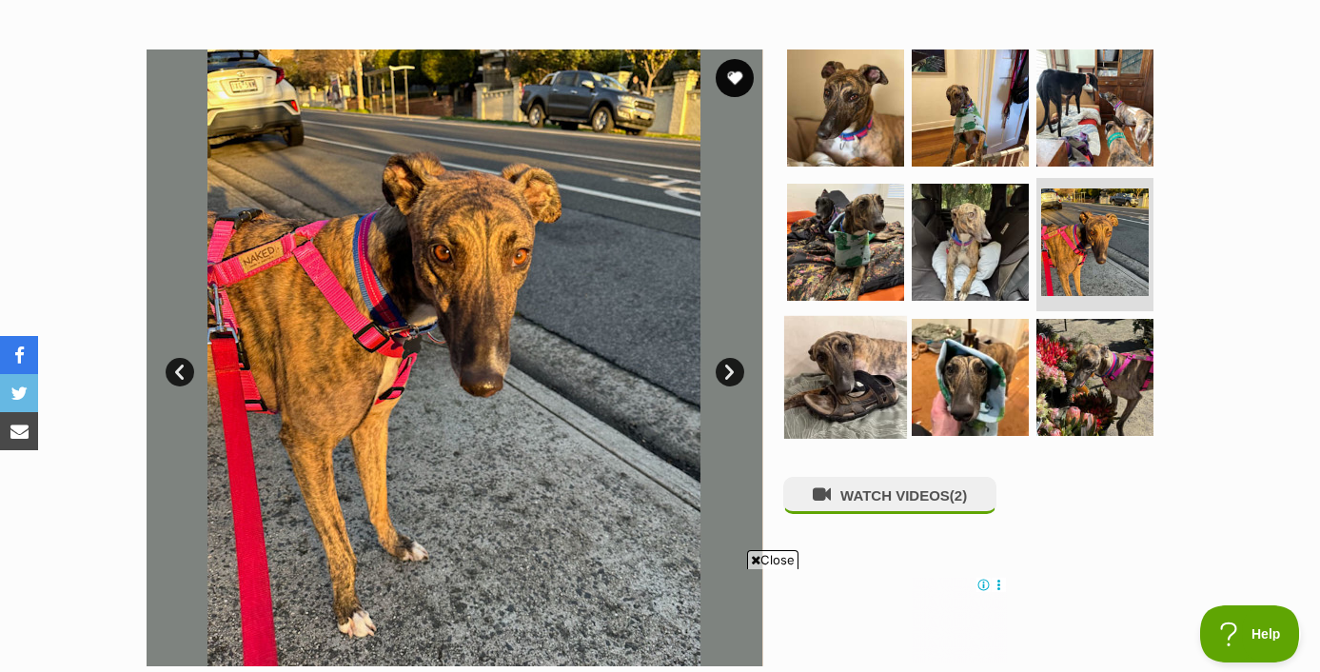
click at [871, 354] on img at bounding box center [845, 377] width 123 height 123
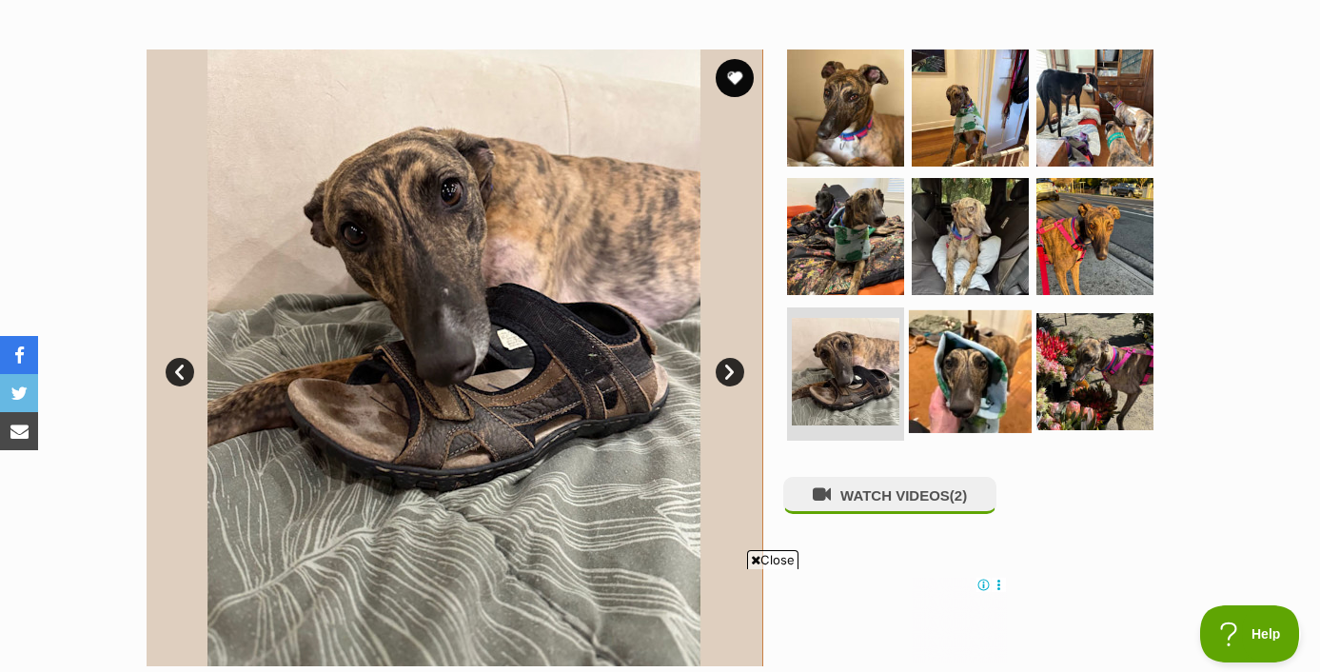
click at [972, 382] on img at bounding box center [970, 371] width 123 height 123
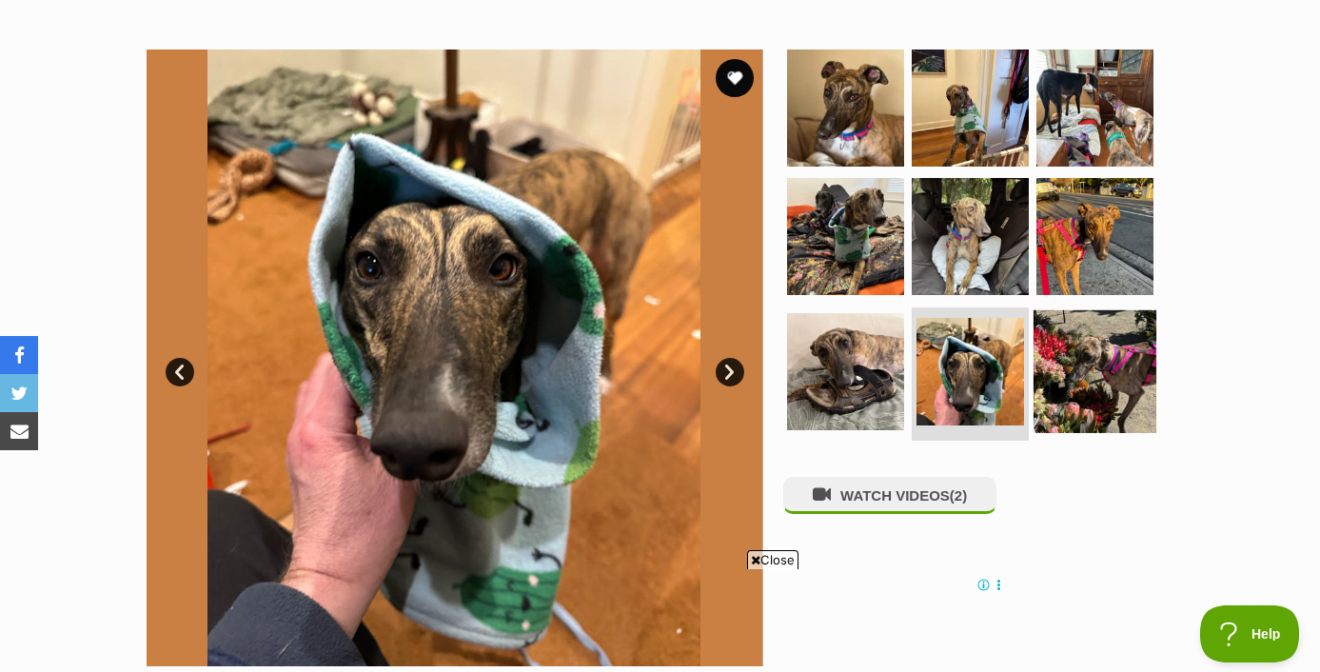
click at [1062, 390] on img at bounding box center [1094, 371] width 123 height 123
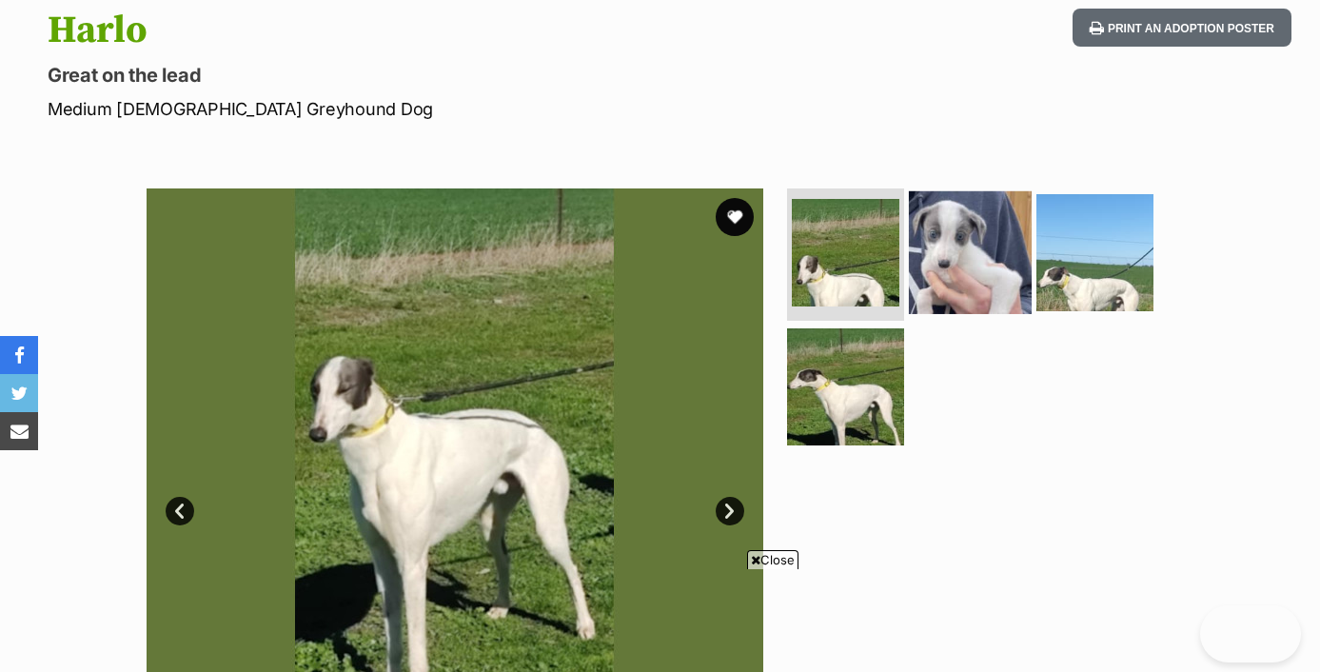
click at [956, 272] on img at bounding box center [970, 251] width 123 height 123
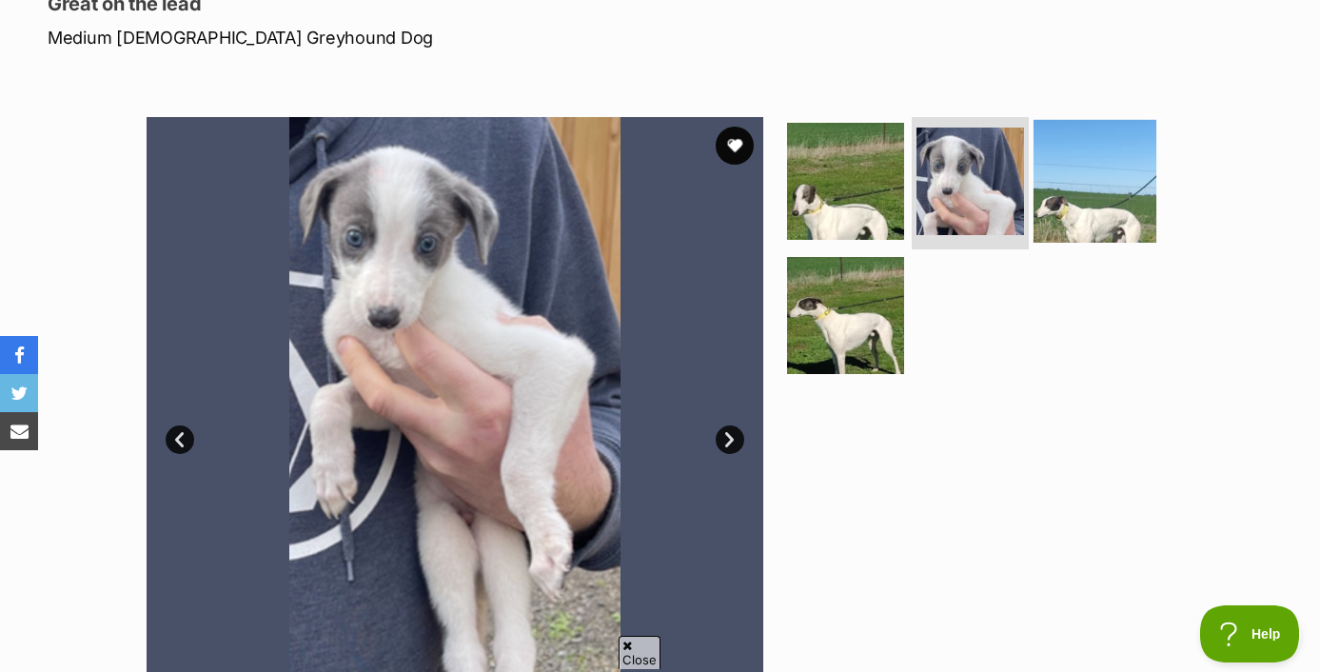
click at [1120, 200] on img at bounding box center [1094, 180] width 123 height 123
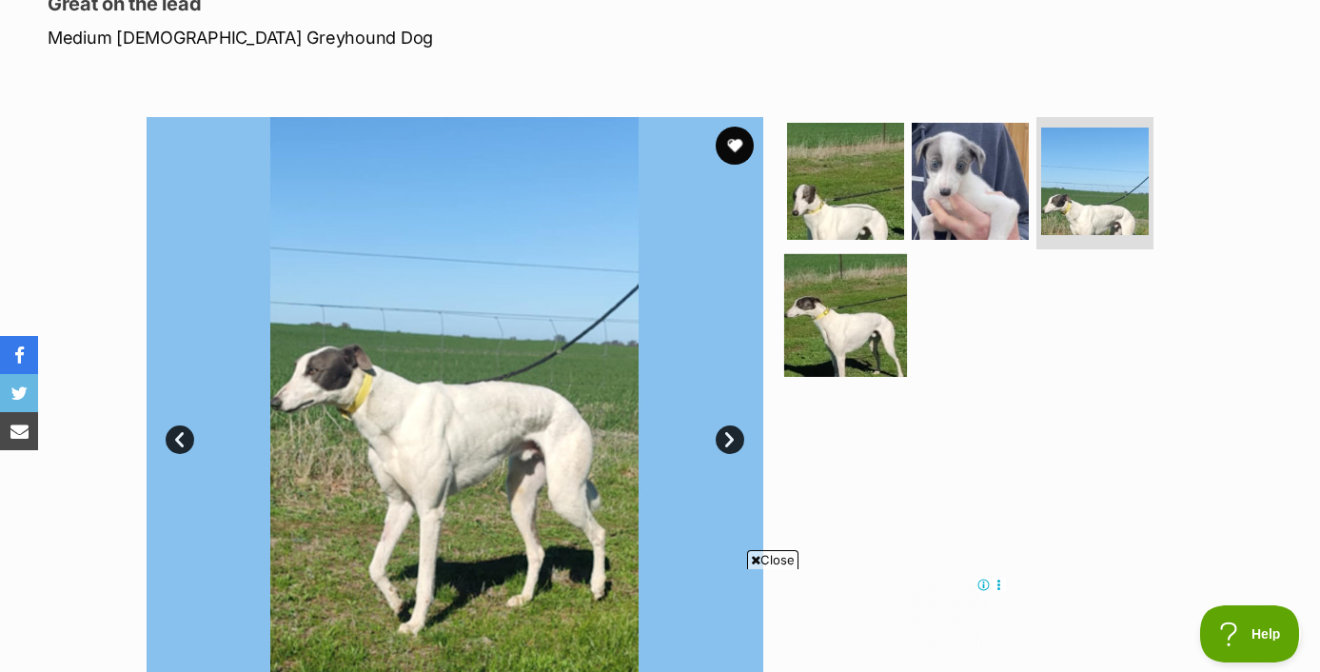
click at [852, 308] on img at bounding box center [845, 315] width 123 height 123
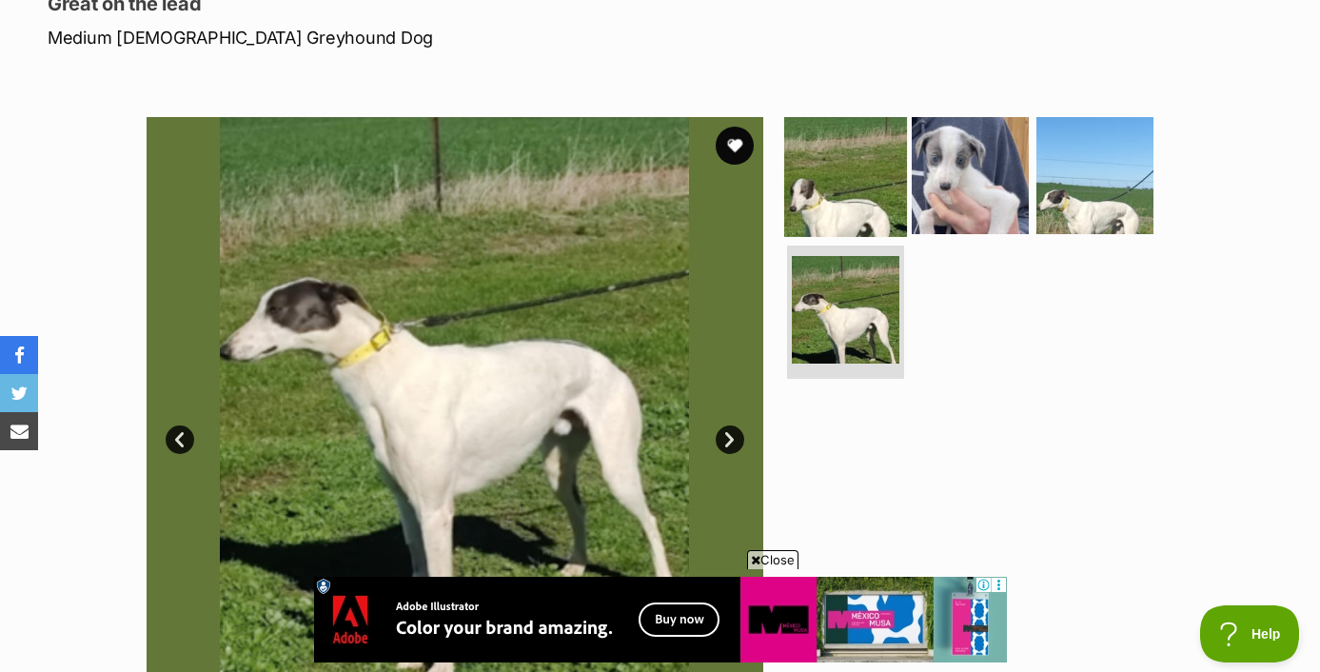
click at [837, 174] on img at bounding box center [845, 174] width 123 height 123
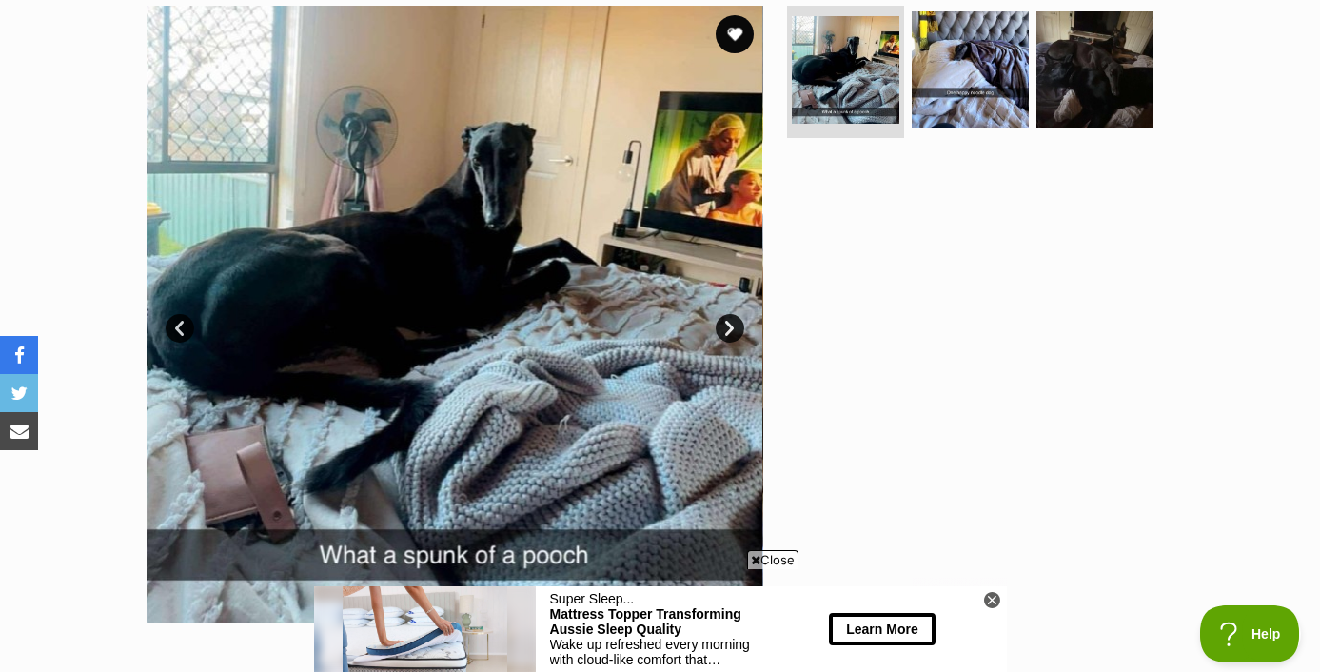
scroll to position [369, 0]
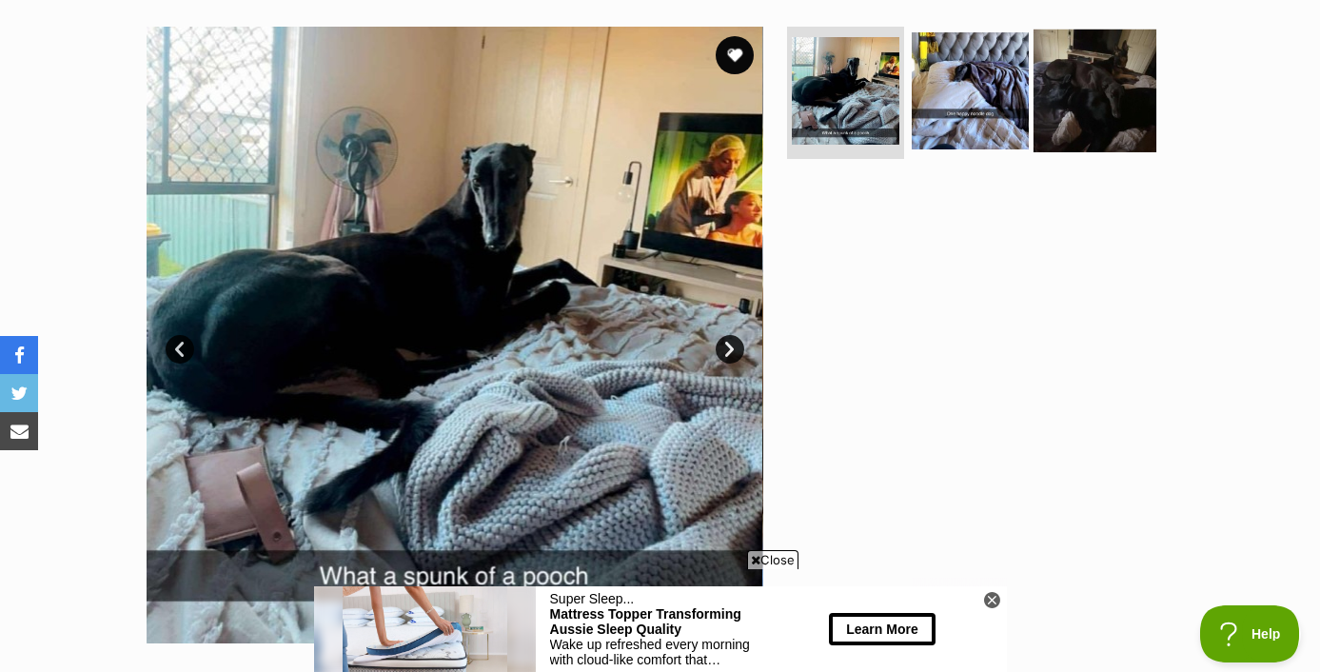
click at [1080, 121] on img at bounding box center [1094, 90] width 123 height 123
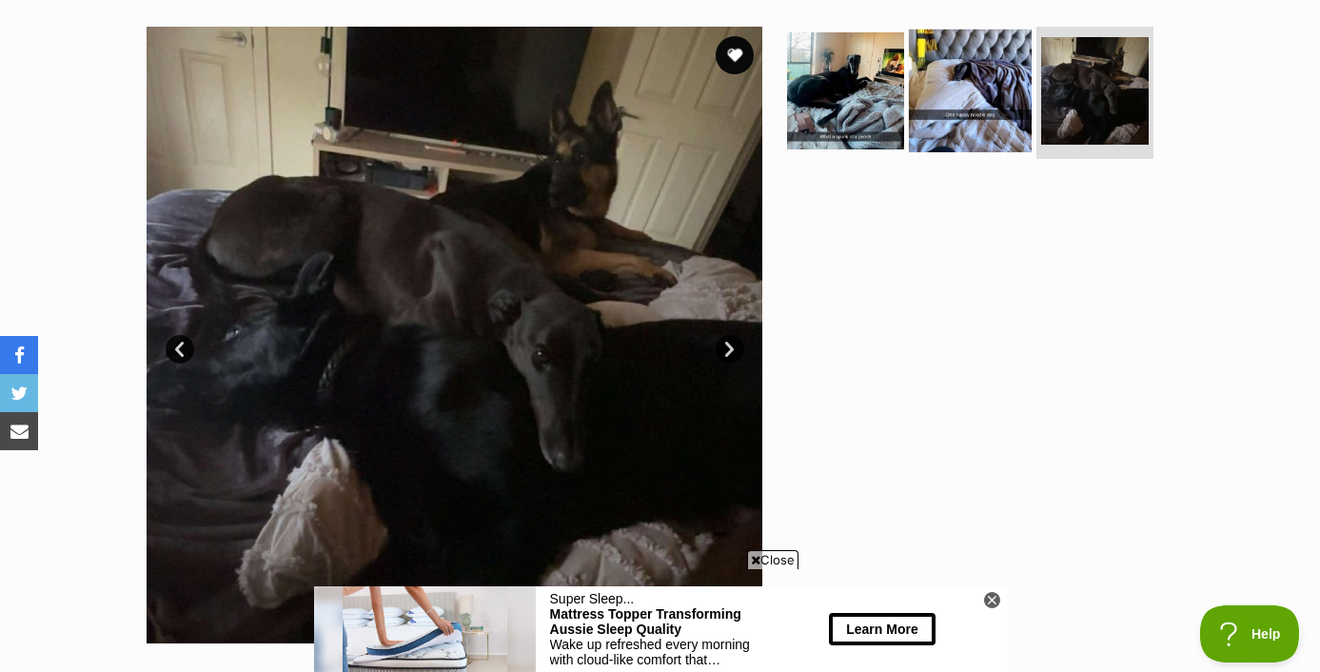
click at [1002, 108] on img at bounding box center [970, 90] width 123 height 123
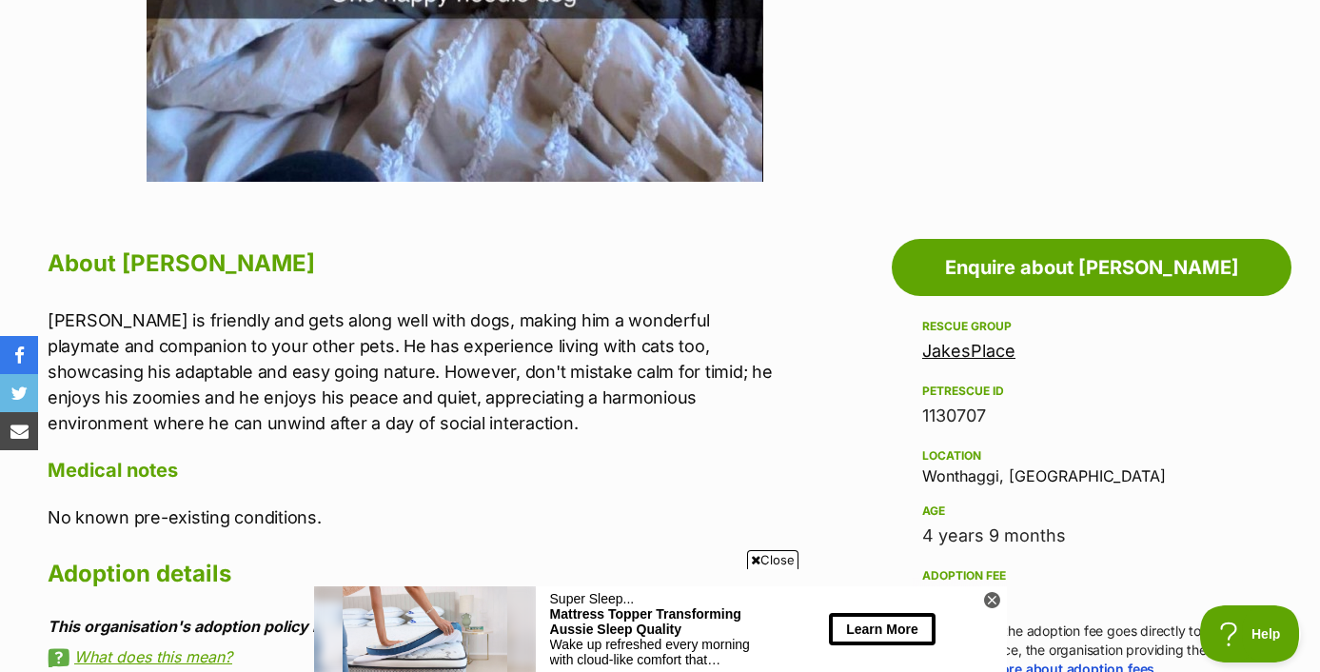
scroll to position [0, 0]
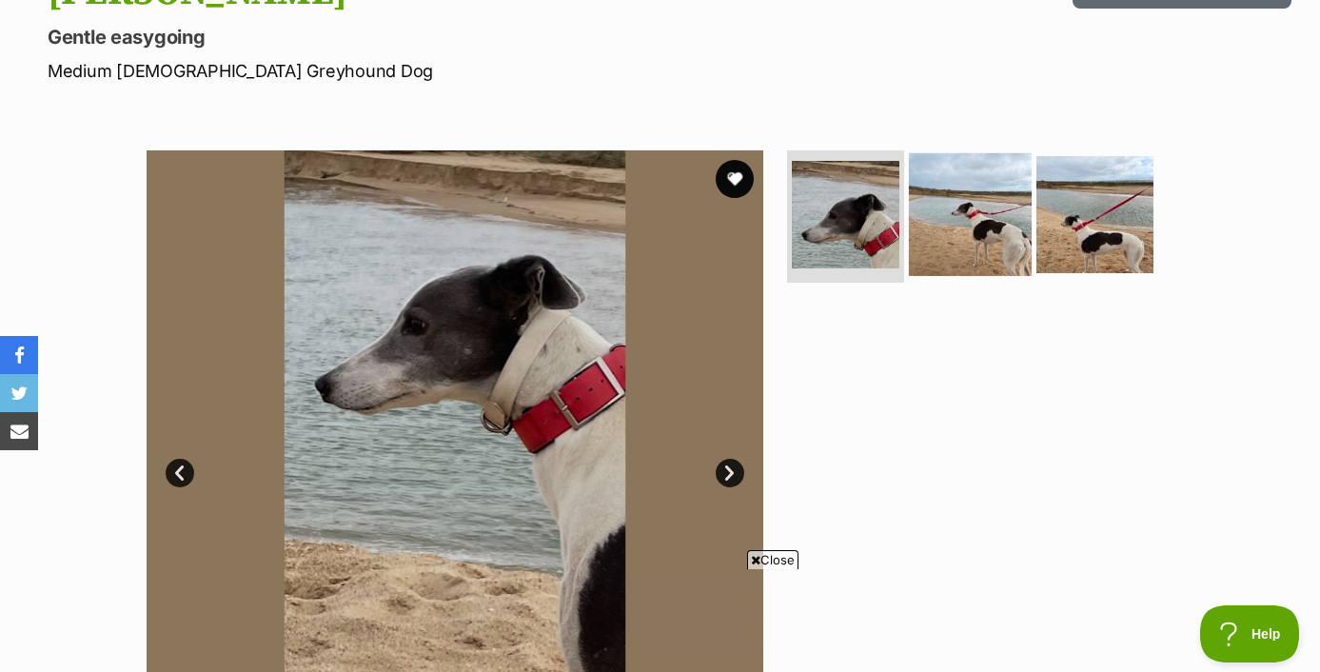
click at [1004, 216] on img at bounding box center [970, 213] width 123 height 123
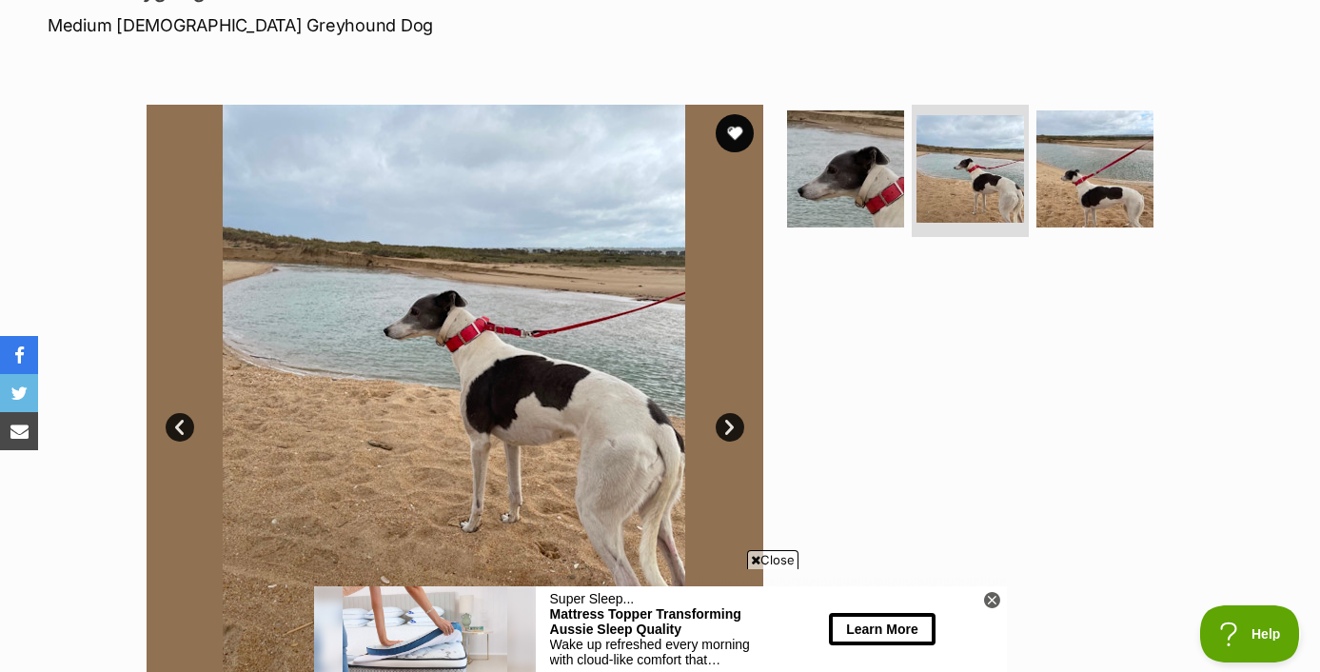
scroll to position [314, 0]
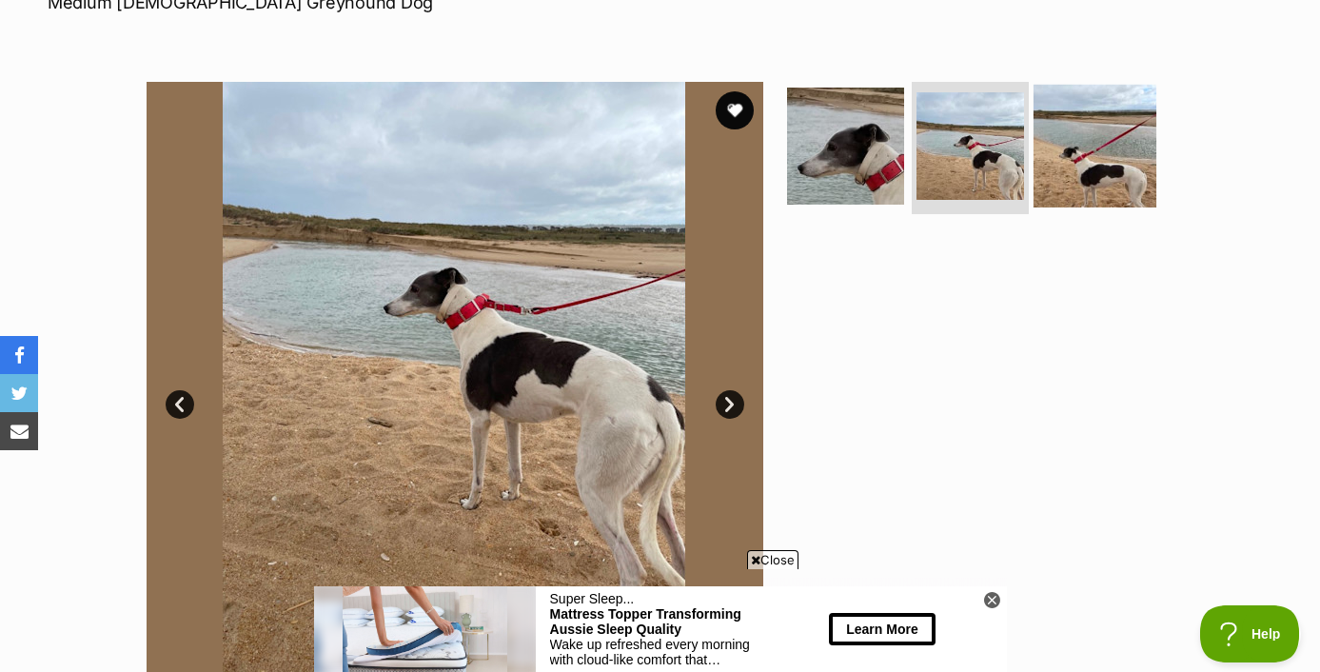
click at [1080, 187] on img at bounding box center [1094, 145] width 123 height 123
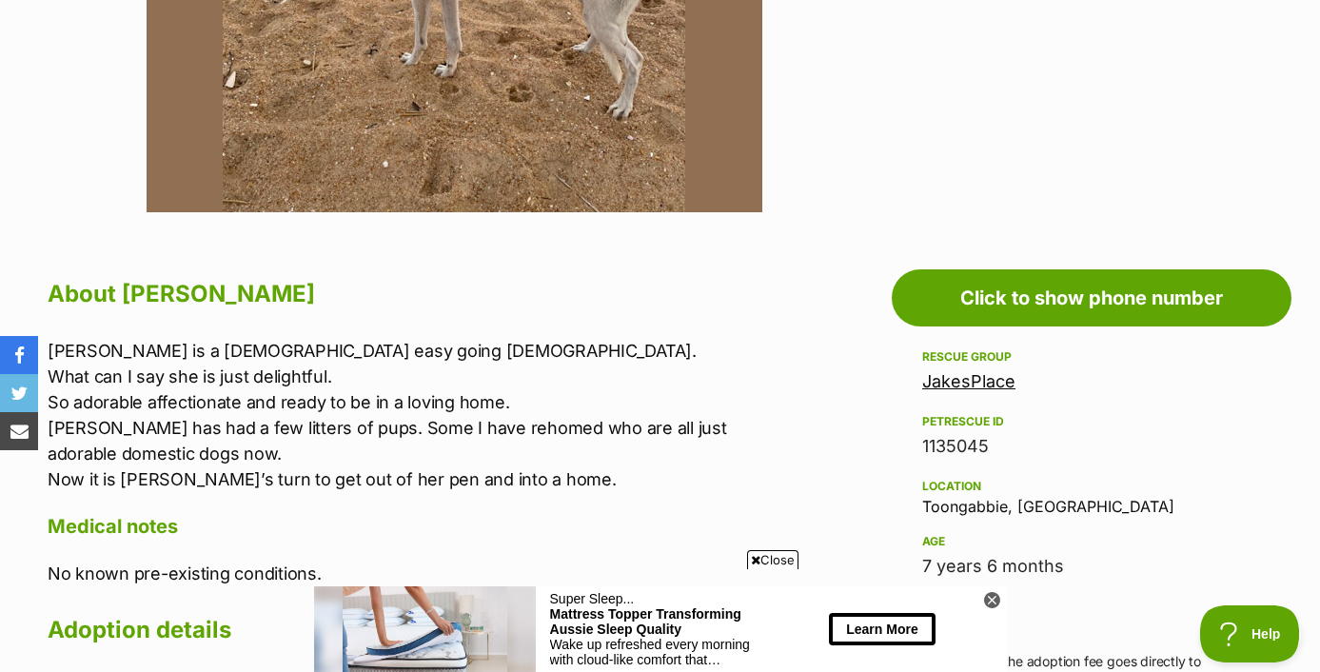
scroll to position [0, 0]
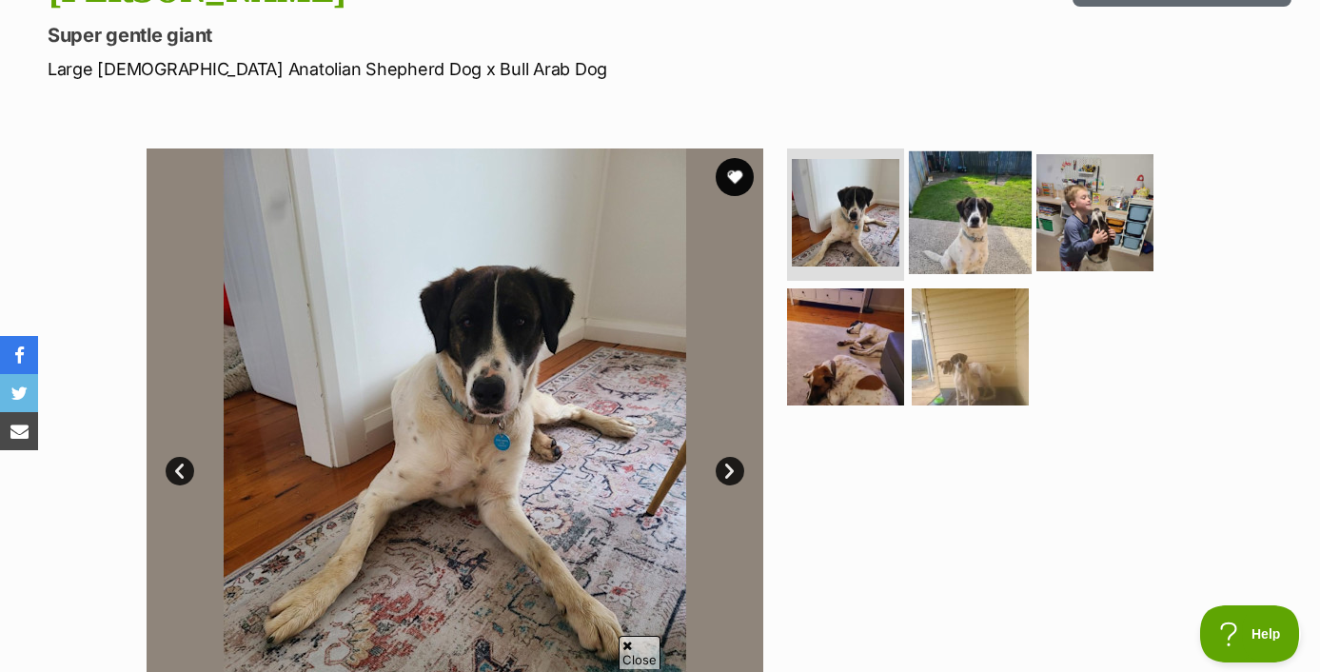
click at [937, 183] on img at bounding box center [970, 211] width 123 height 123
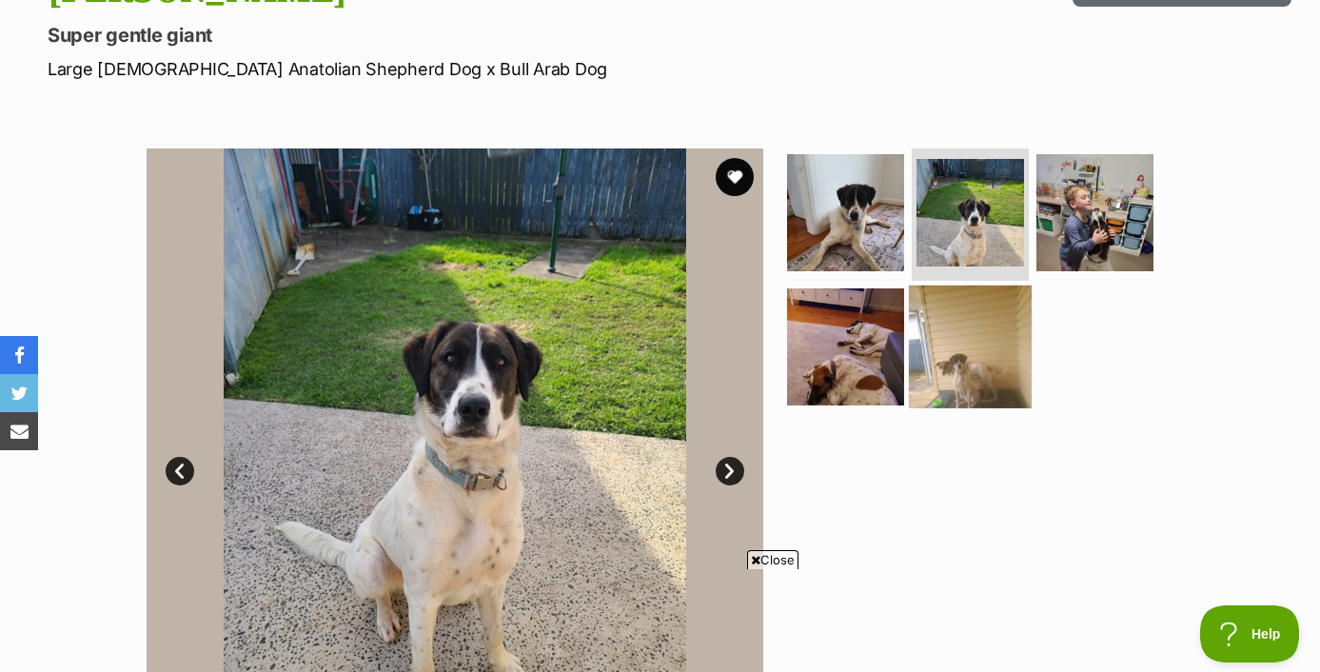
click at [1023, 383] on img at bounding box center [970, 346] width 123 height 123
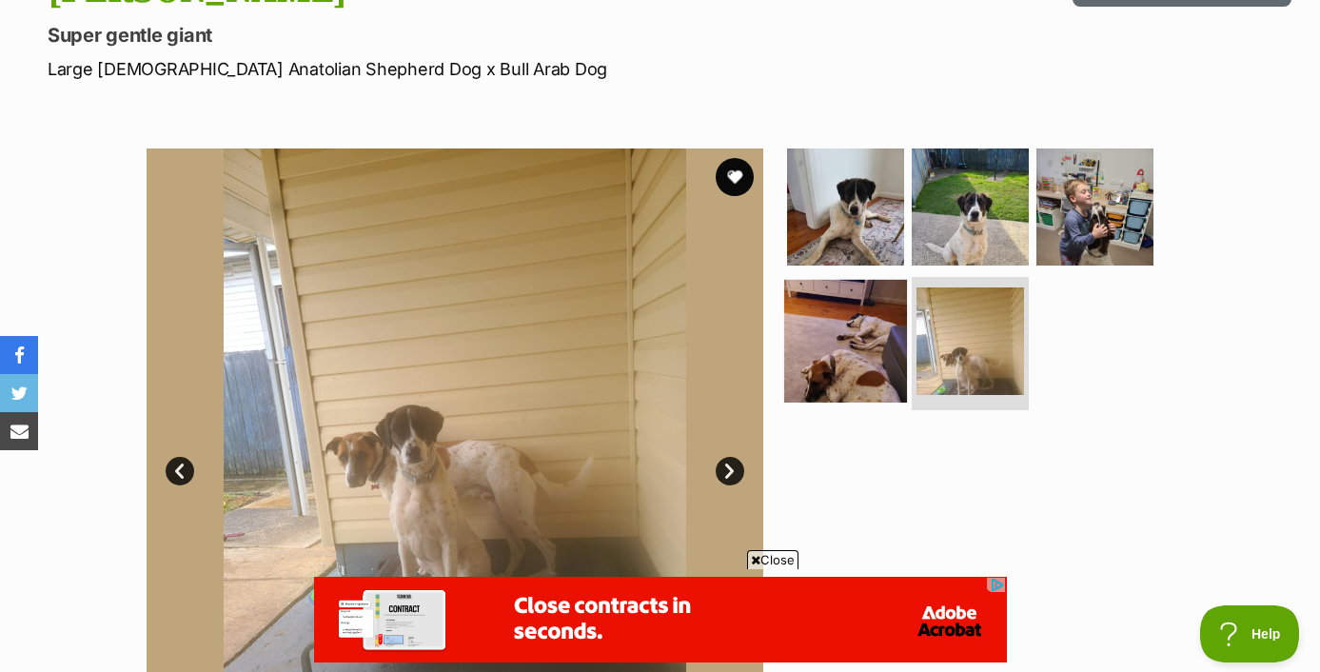
click at [858, 350] on img at bounding box center [845, 341] width 123 height 123
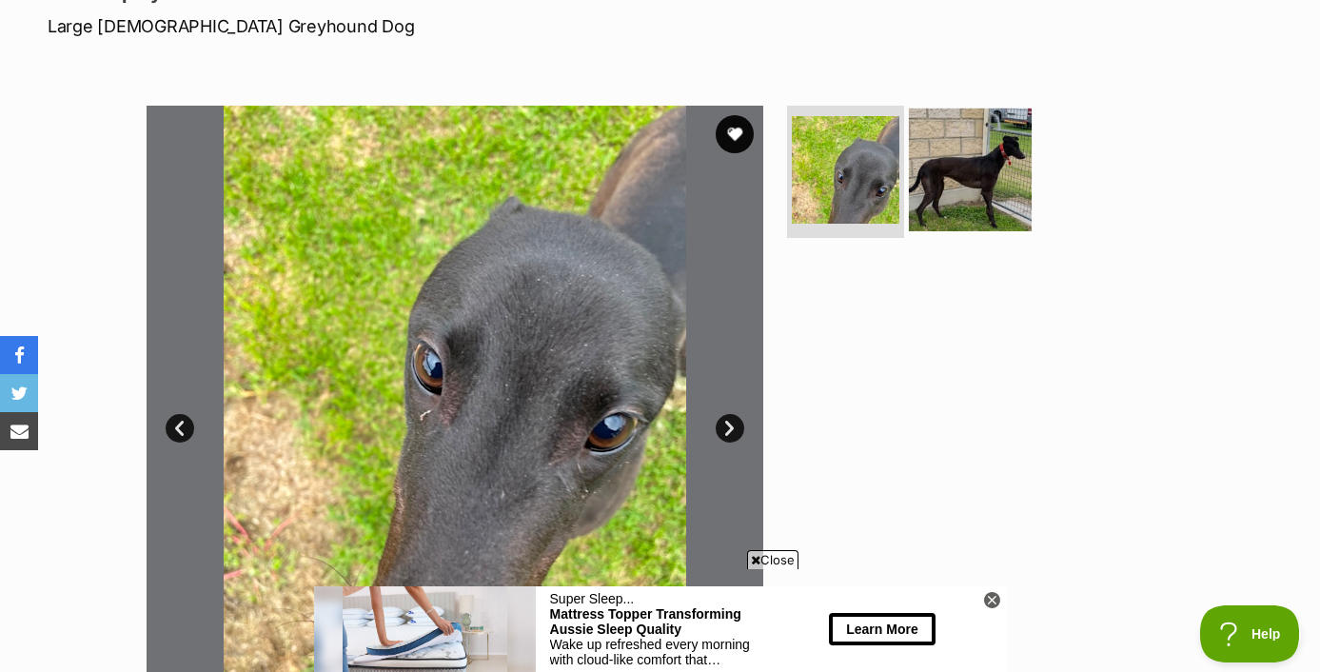
click at [959, 169] on img at bounding box center [970, 169] width 123 height 123
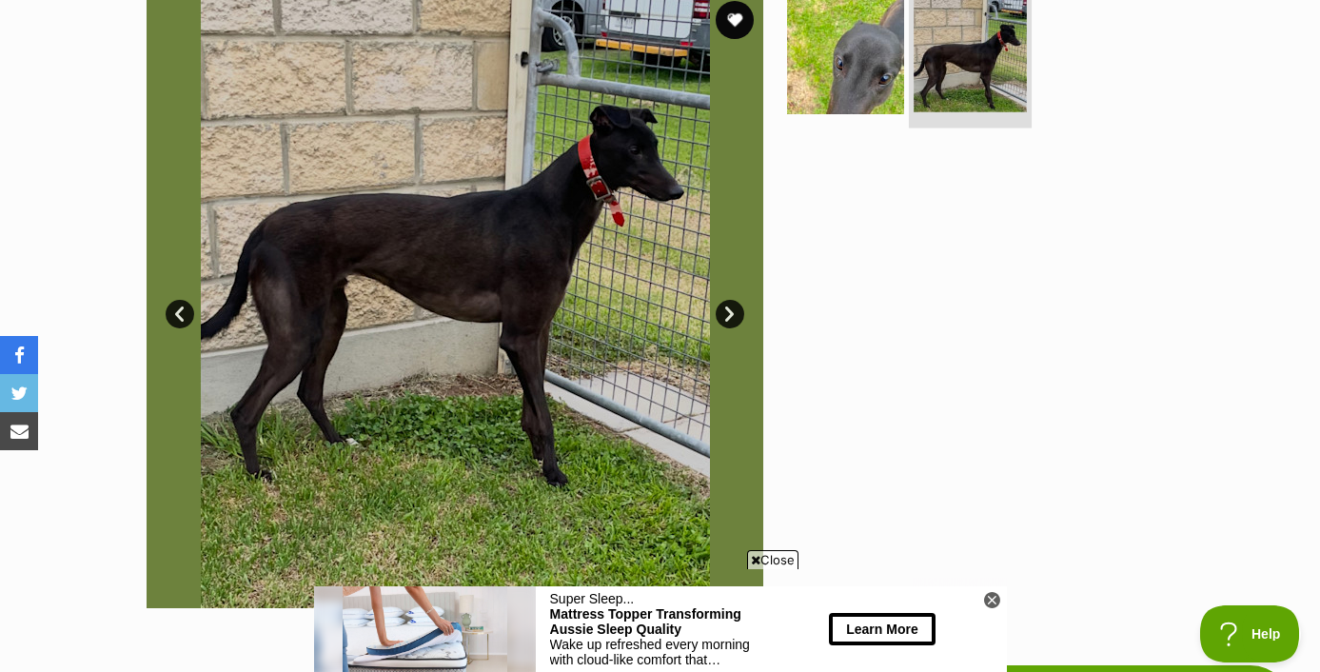
scroll to position [417, 0]
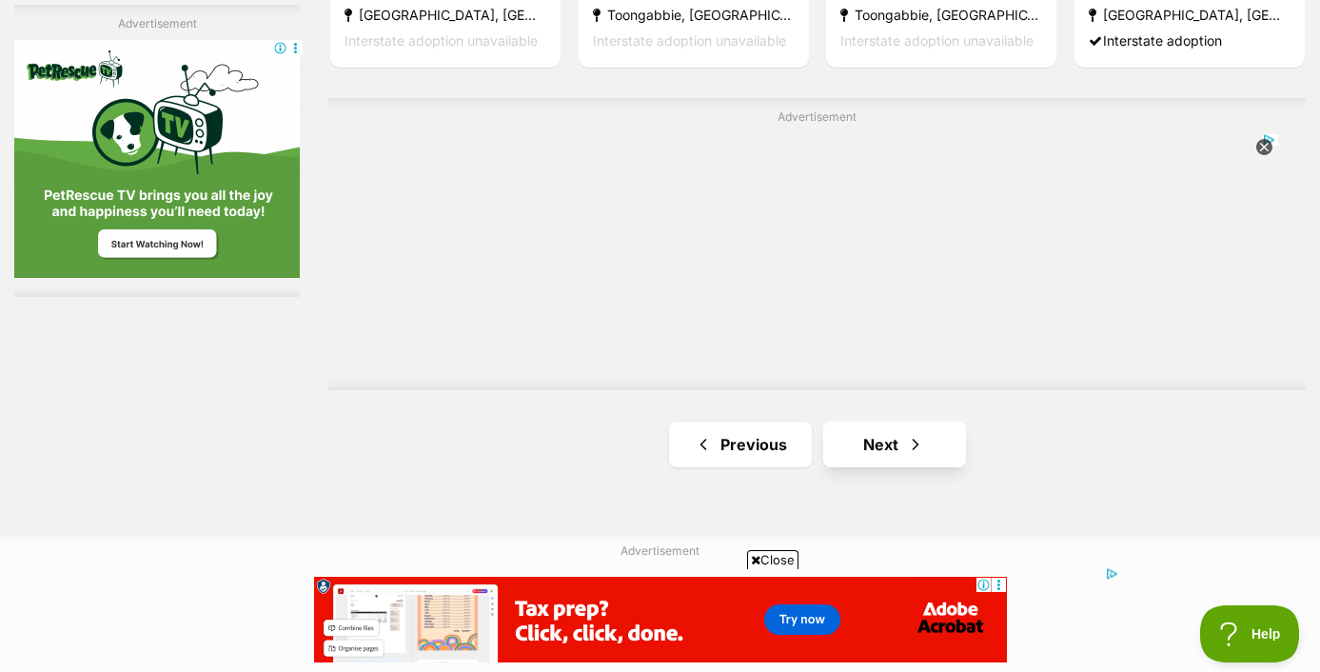
click at [873, 445] on link "Next" at bounding box center [894, 445] width 143 height 46
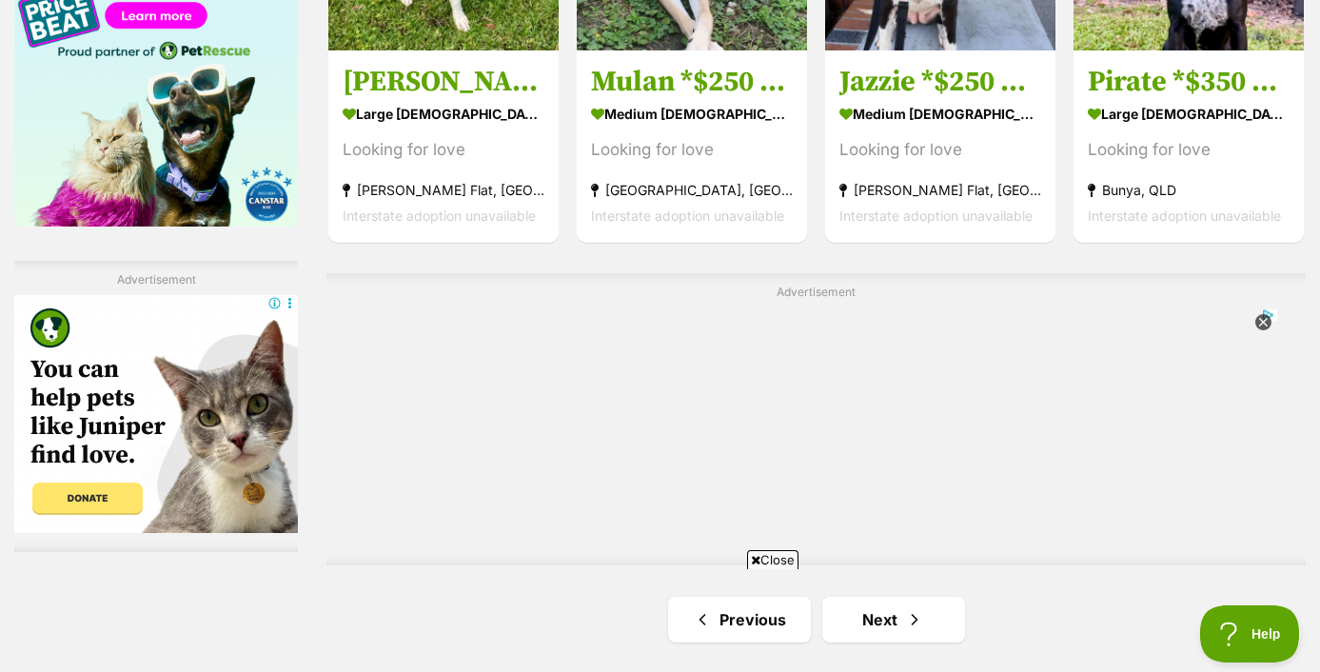
scroll to position [3440, 0]
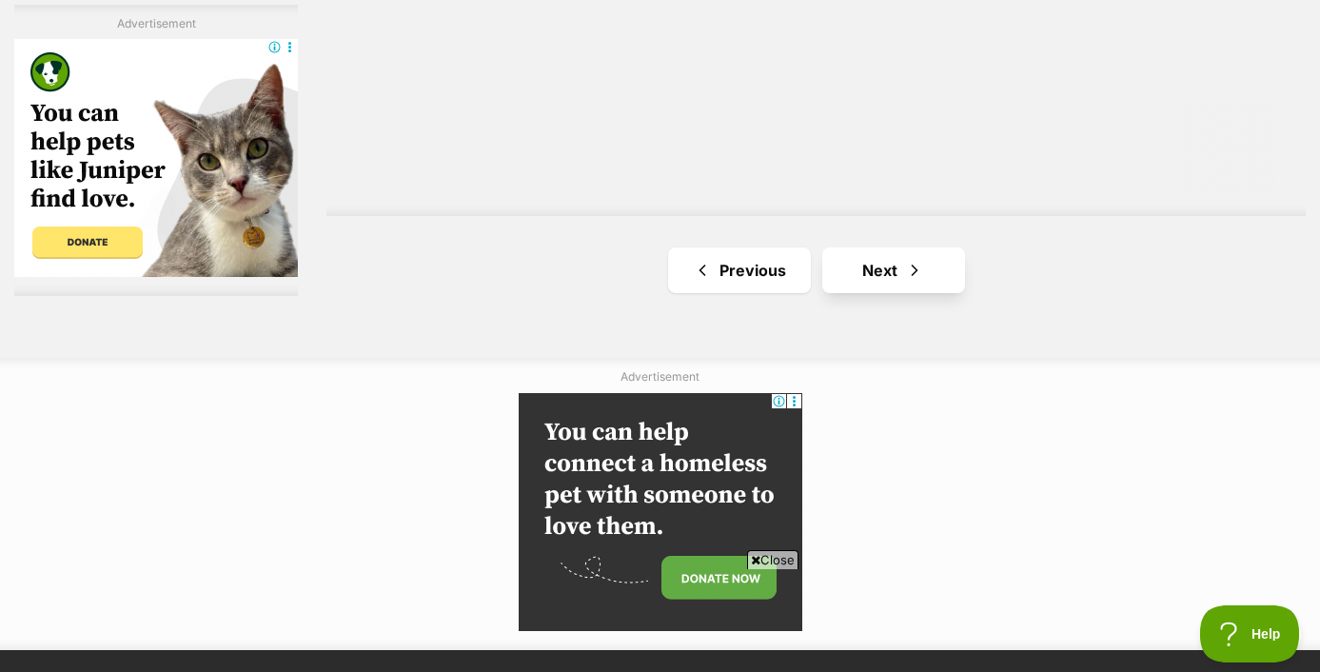
click at [877, 269] on link "Next" at bounding box center [893, 270] width 143 height 46
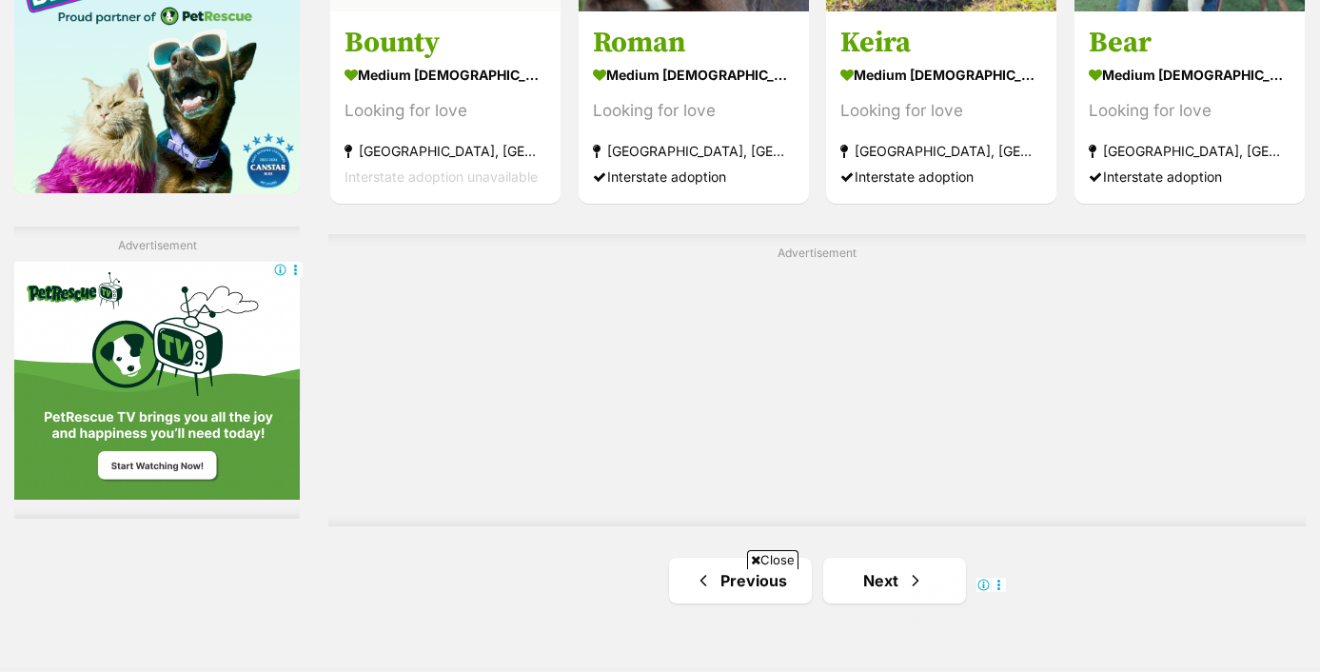
scroll to position [3164, 0]
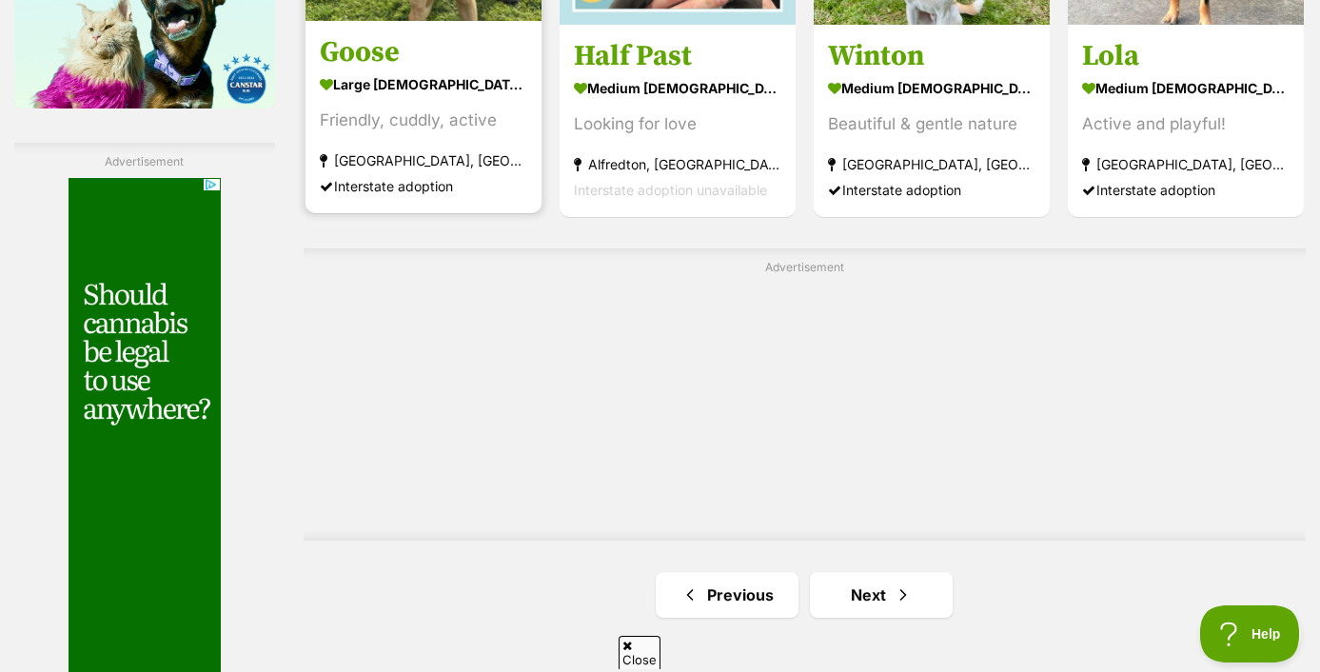
scroll to position [3315, 0]
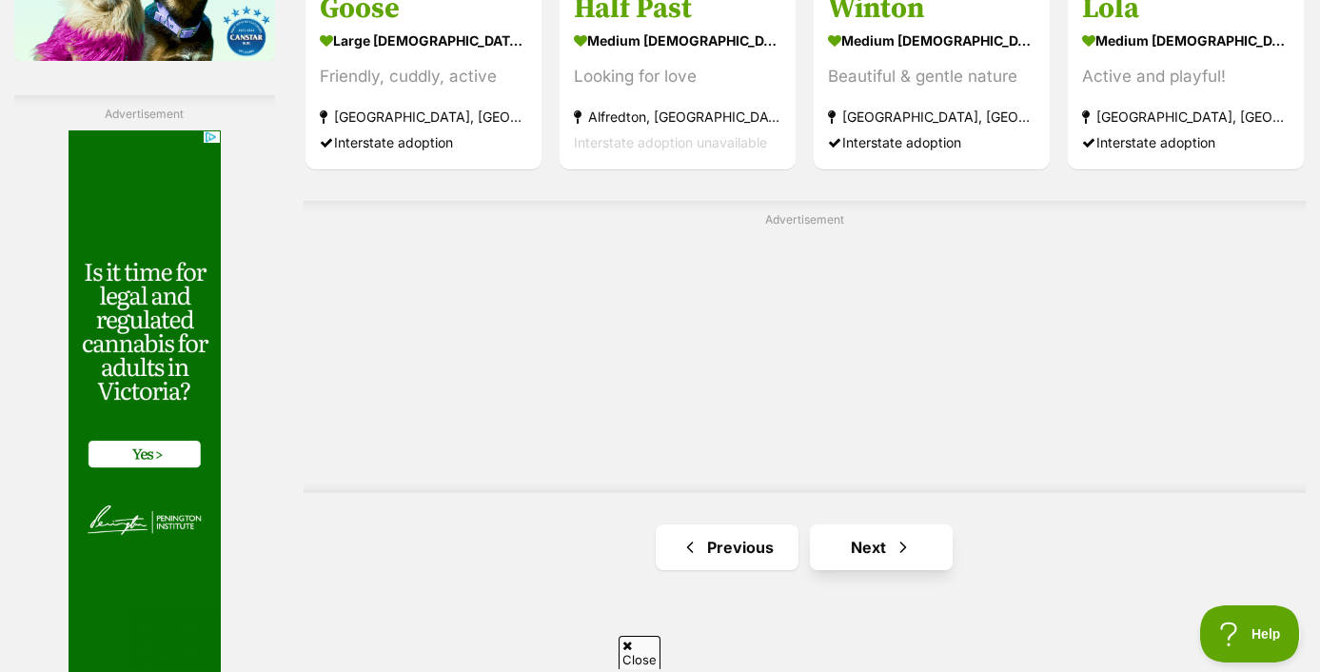
click at [894, 570] on link "Next" at bounding box center [881, 547] width 143 height 46
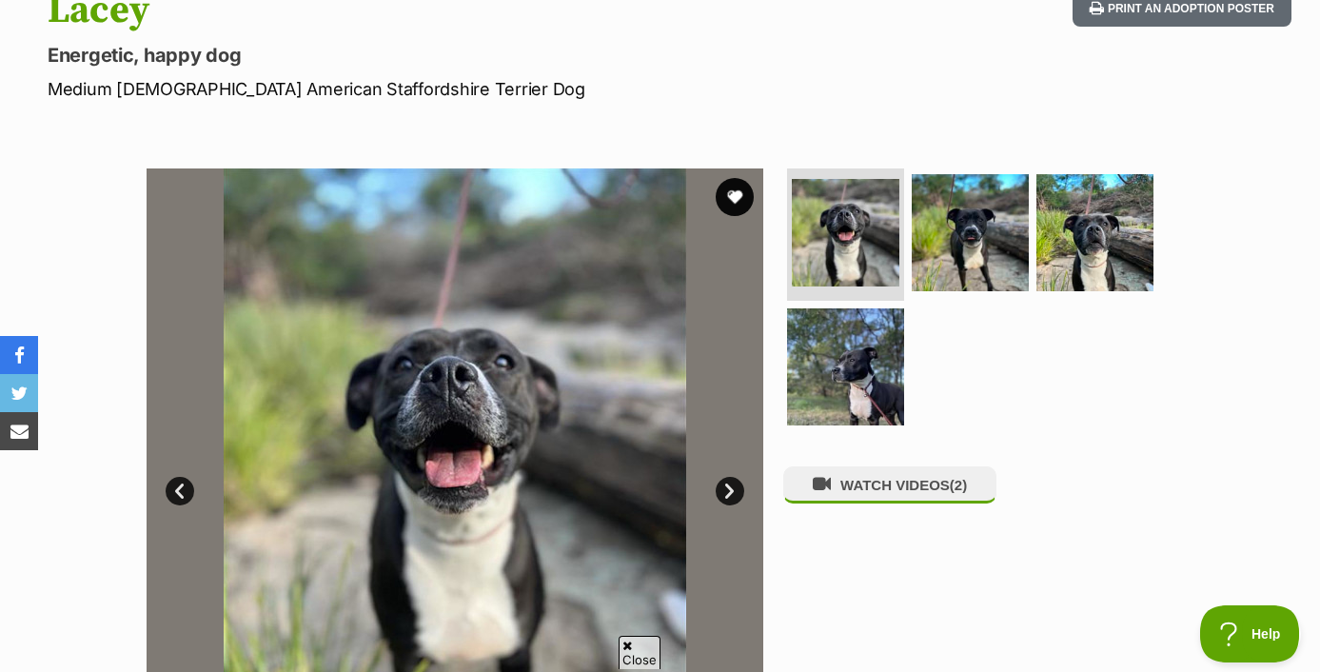
scroll to position [252, 0]
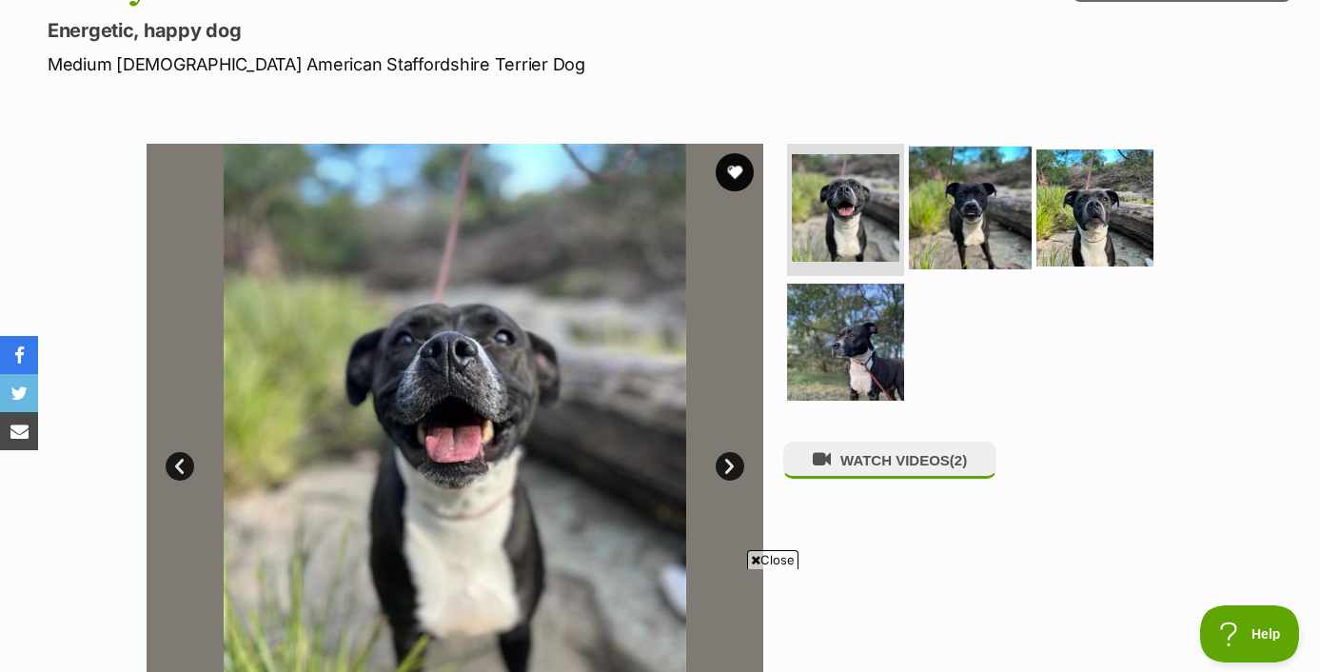
click at [981, 189] on img at bounding box center [970, 207] width 123 height 123
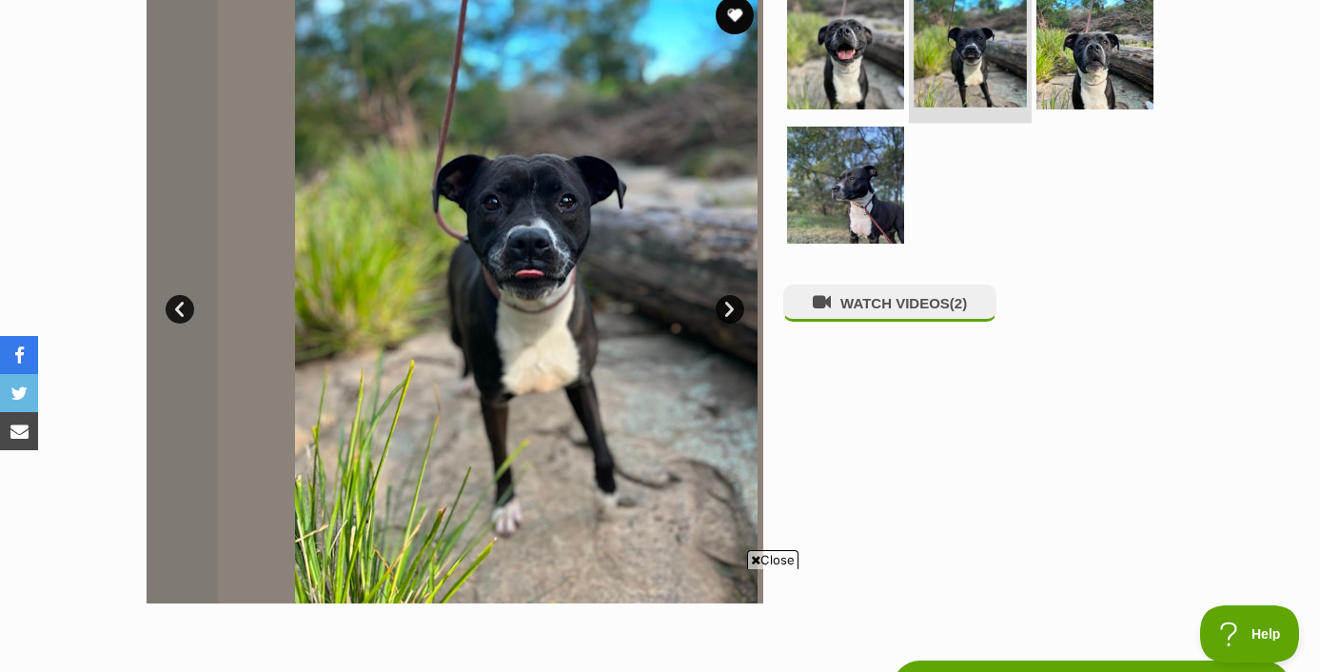
scroll to position [411, 0]
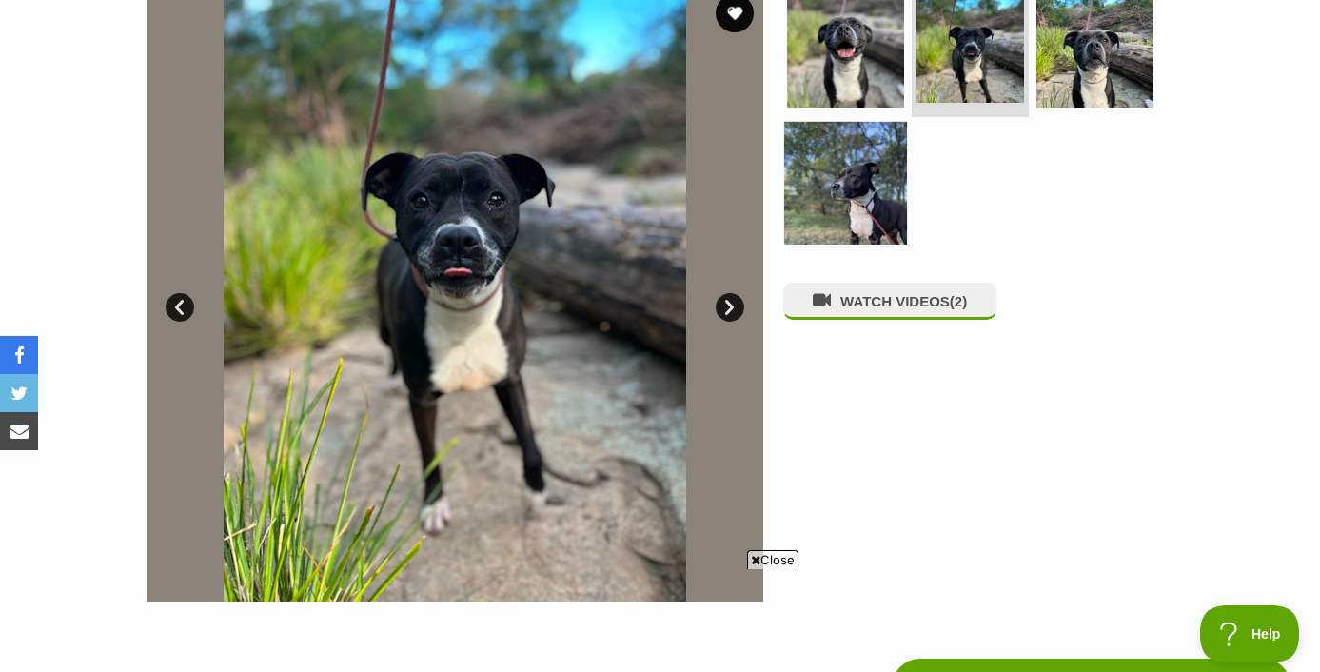
click at [810, 226] on img at bounding box center [845, 183] width 123 height 123
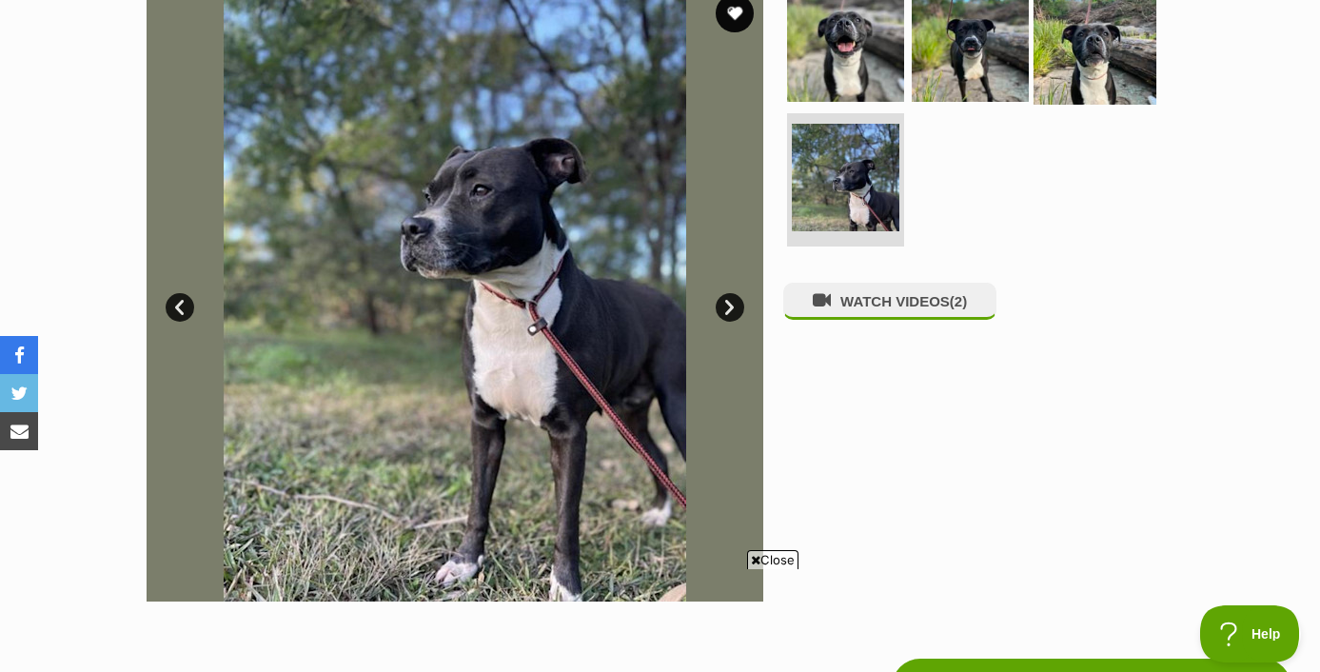
click at [1079, 10] on img at bounding box center [1094, 42] width 123 height 123
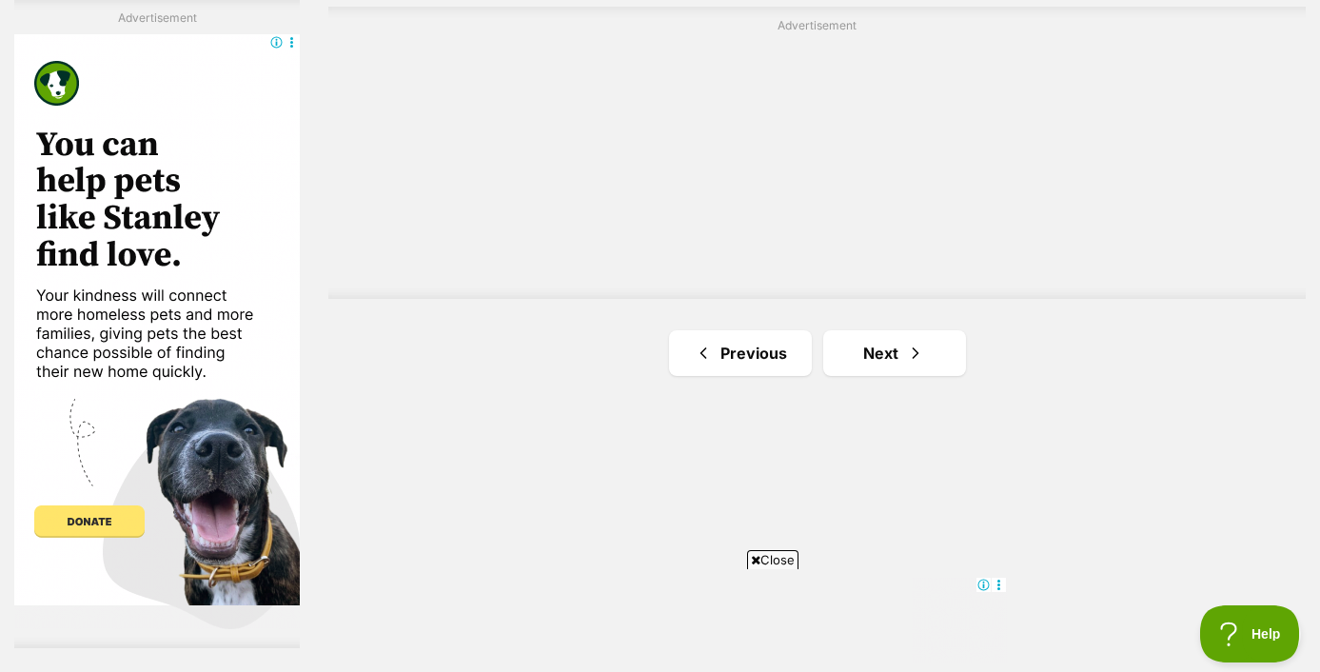
scroll to position [3430, 0]
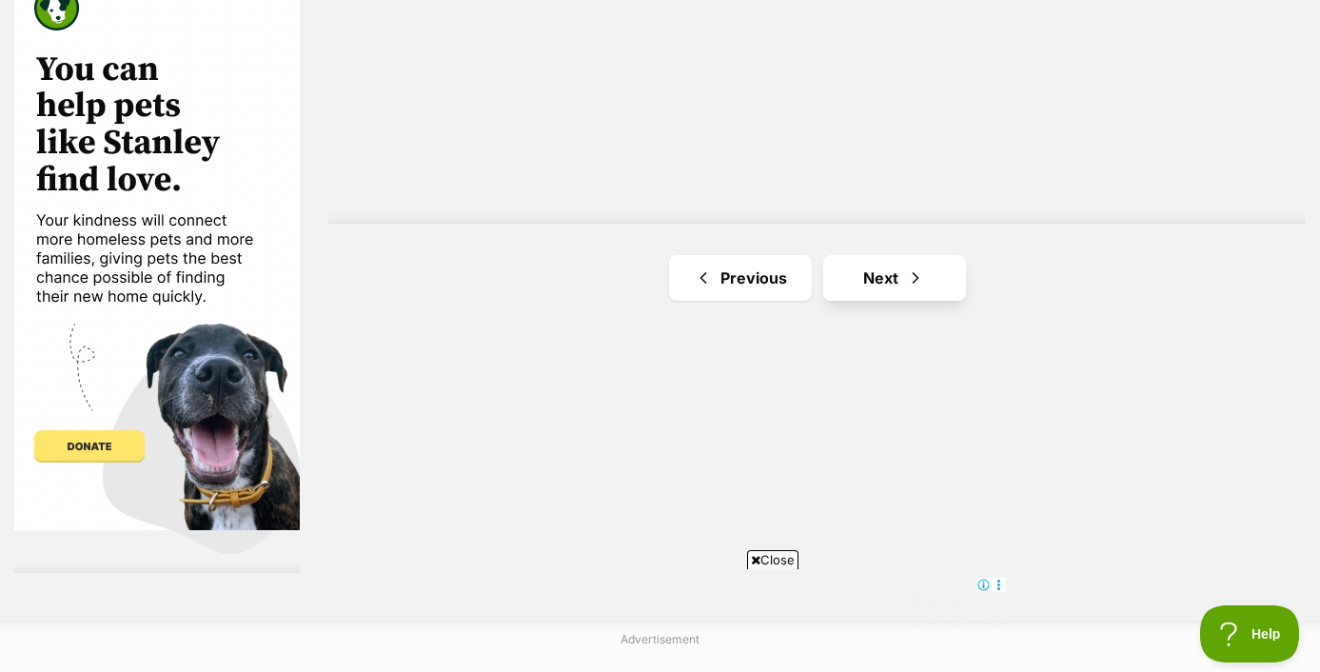
click at [915, 273] on span "Next page" at bounding box center [915, 277] width 19 height 23
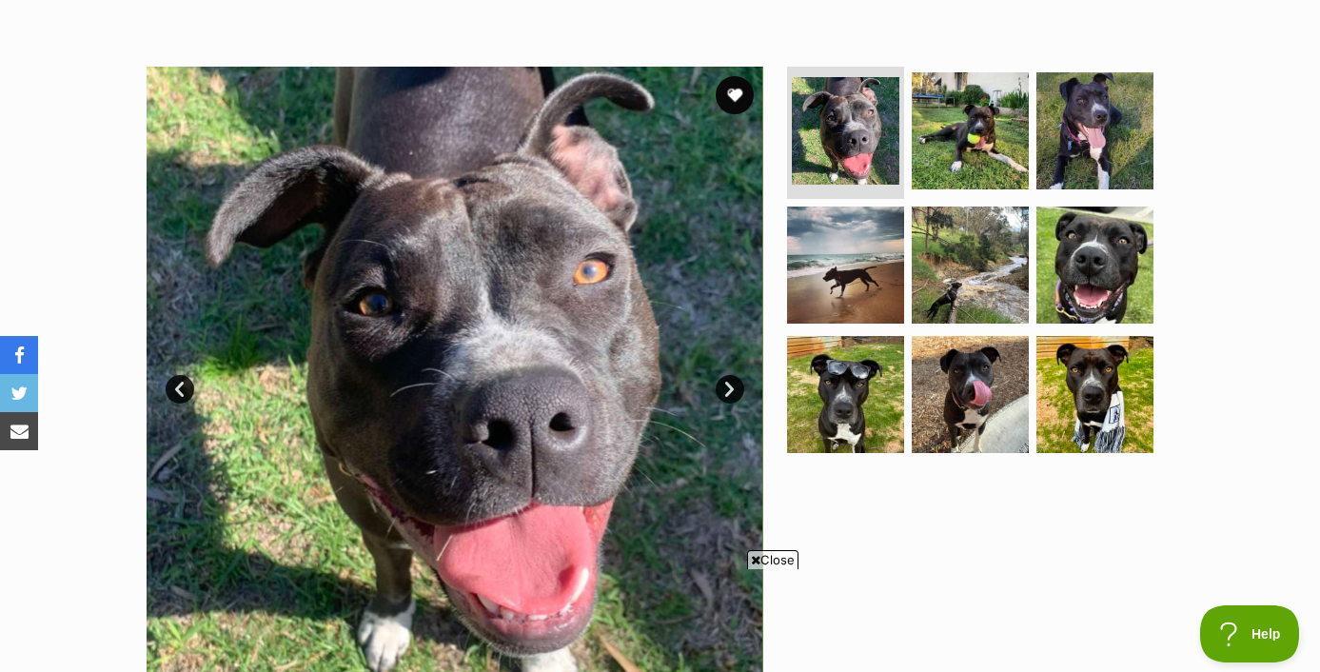
scroll to position [339, 0]
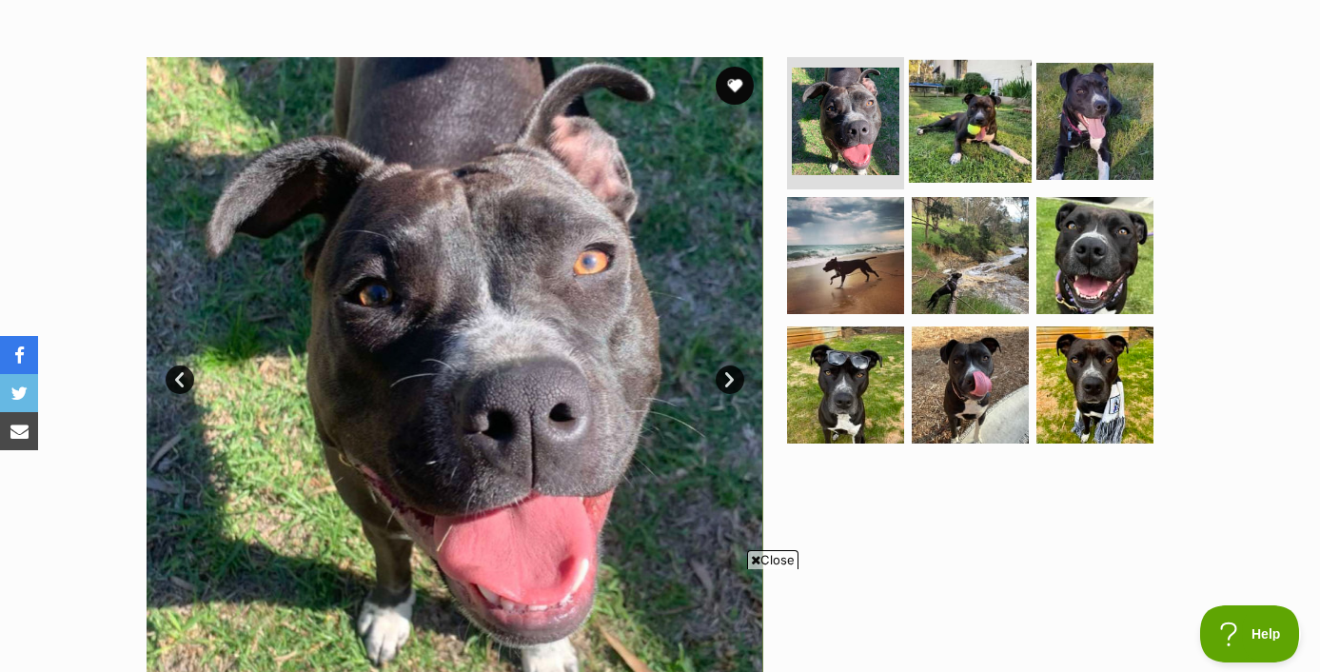
click at [997, 110] on img at bounding box center [970, 120] width 123 height 123
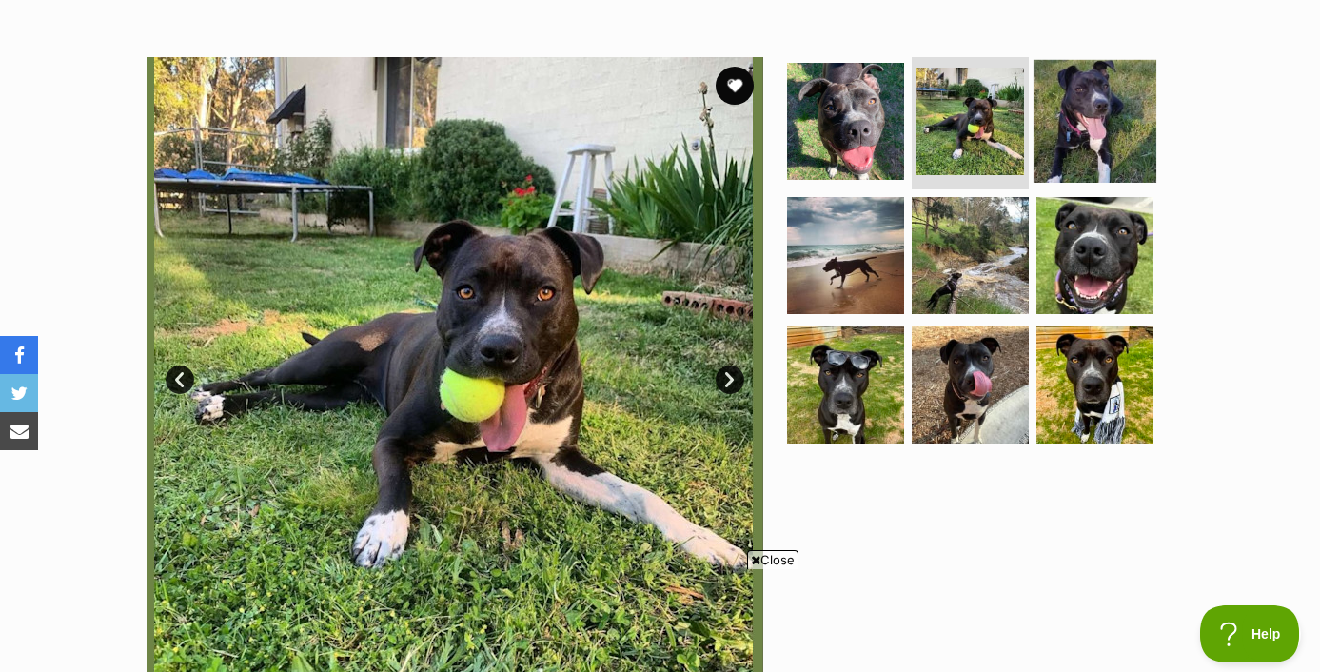
click at [1070, 132] on img at bounding box center [1094, 120] width 123 height 123
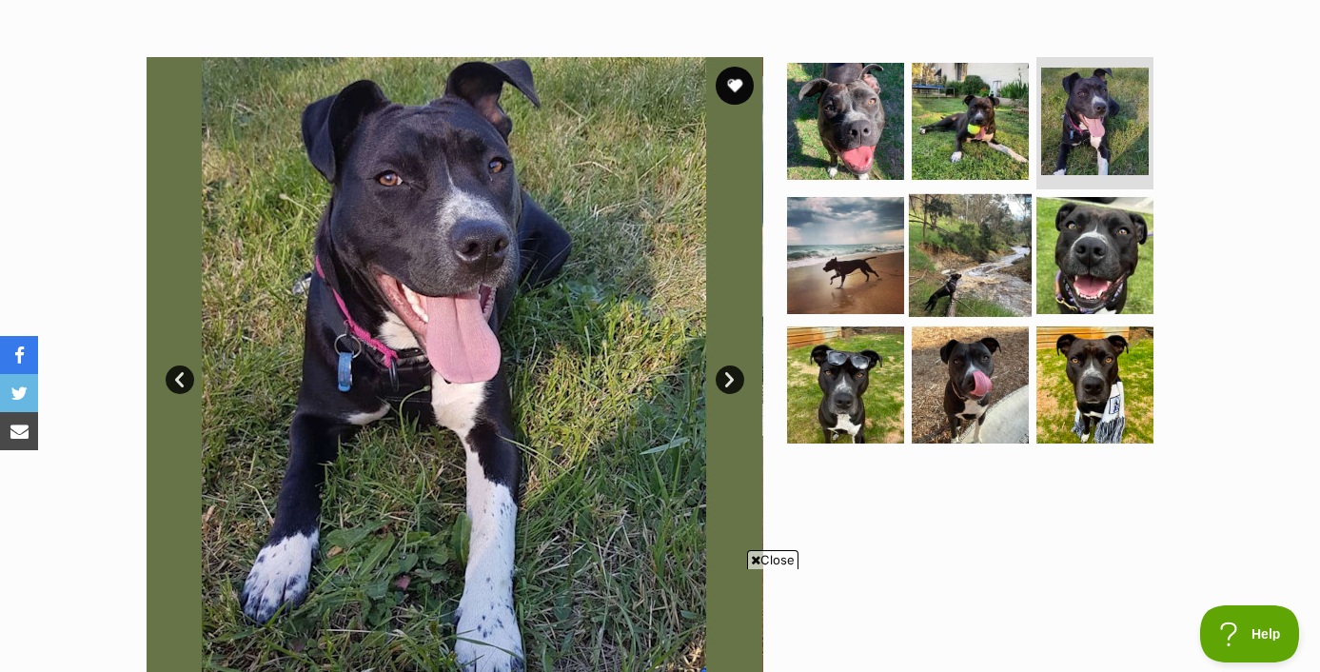
click at [1010, 265] on img at bounding box center [970, 255] width 123 height 123
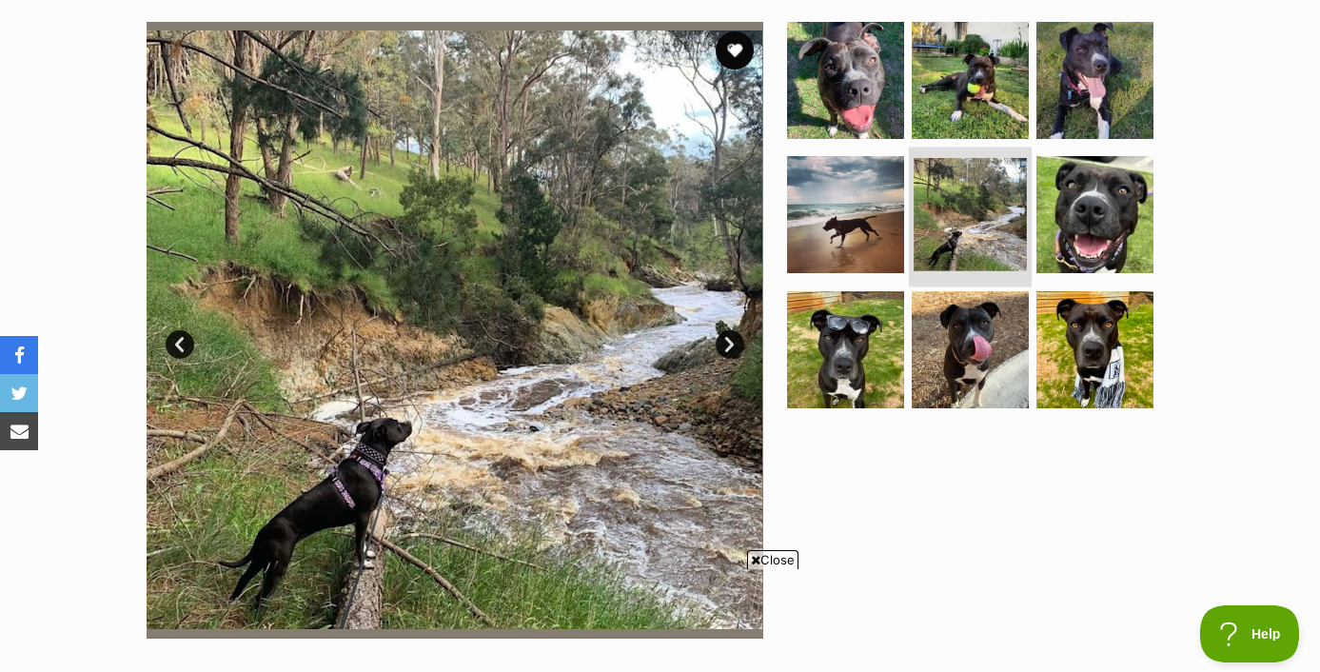
scroll to position [377, 0]
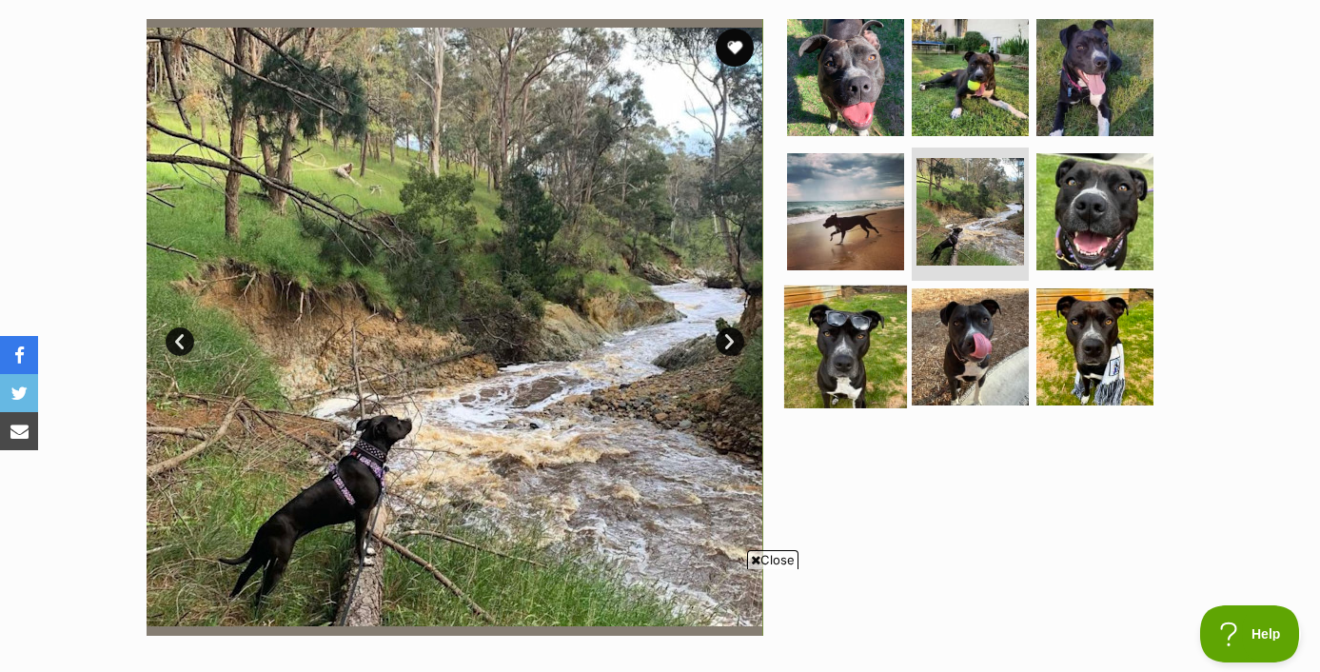
click at [866, 357] on img at bounding box center [845, 346] width 123 height 123
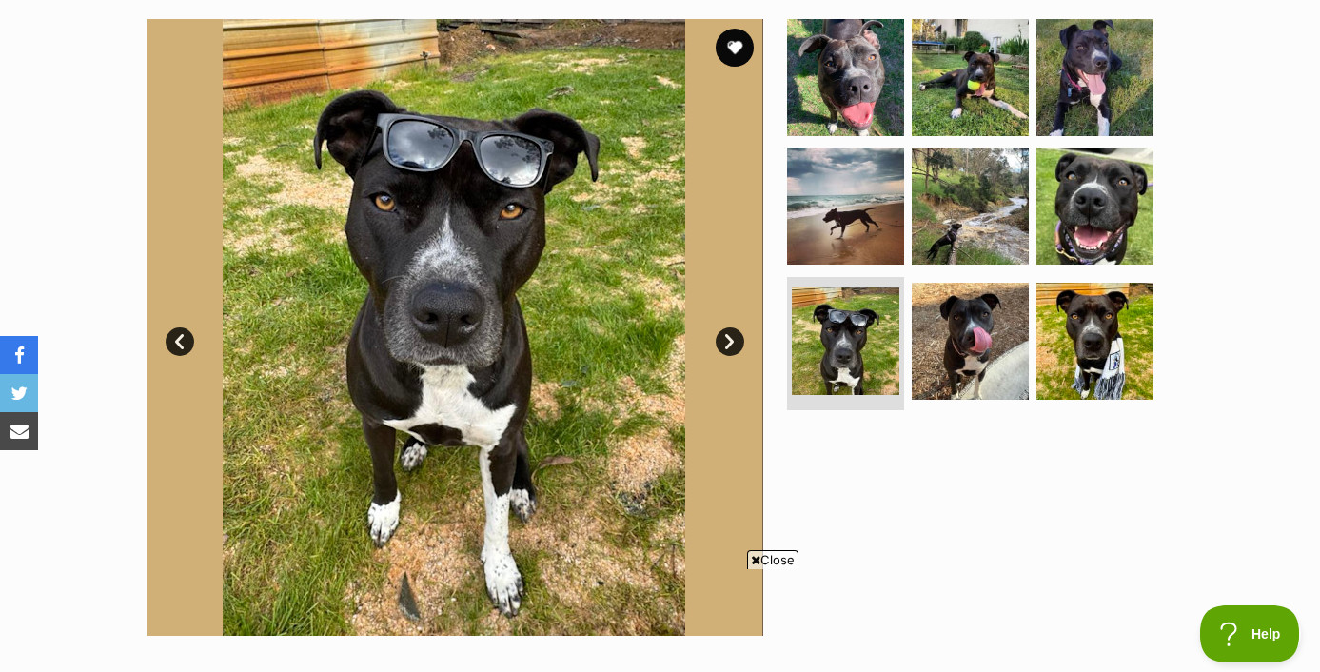
click at [1030, 293] on ul at bounding box center [978, 218] width 390 height 399
click at [1091, 322] on img at bounding box center [1094, 341] width 123 height 123
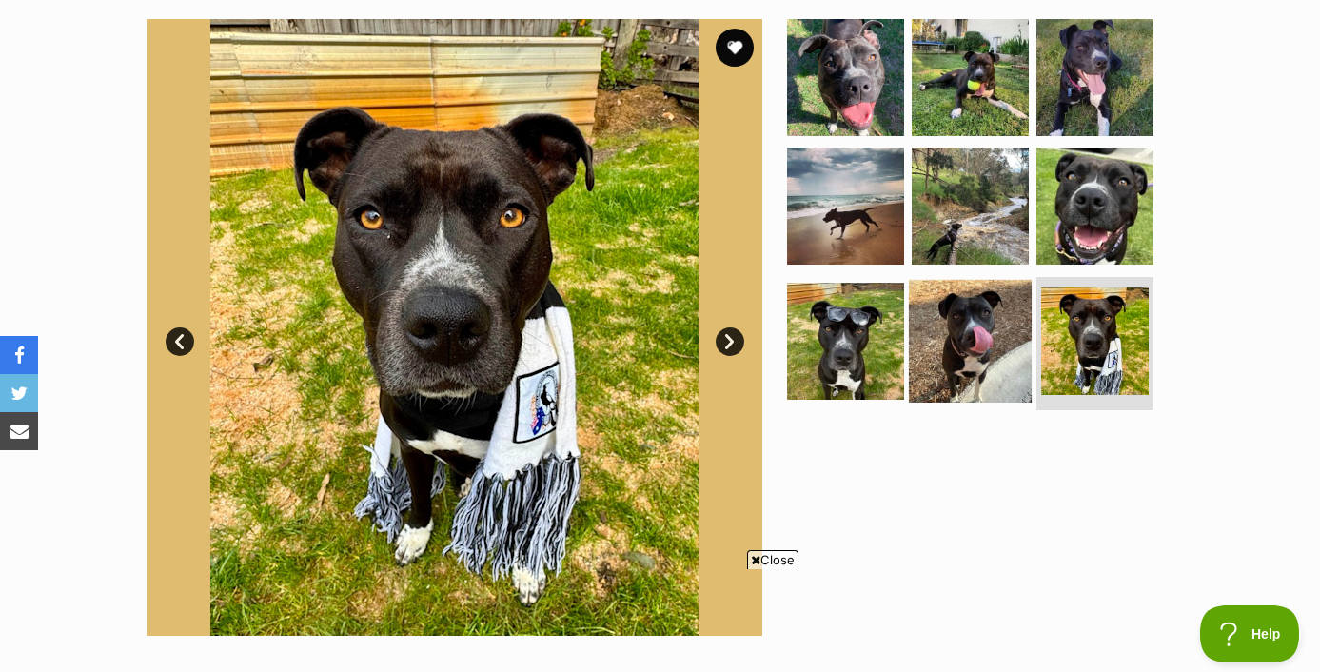
click at [973, 337] on img at bounding box center [970, 341] width 123 height 123
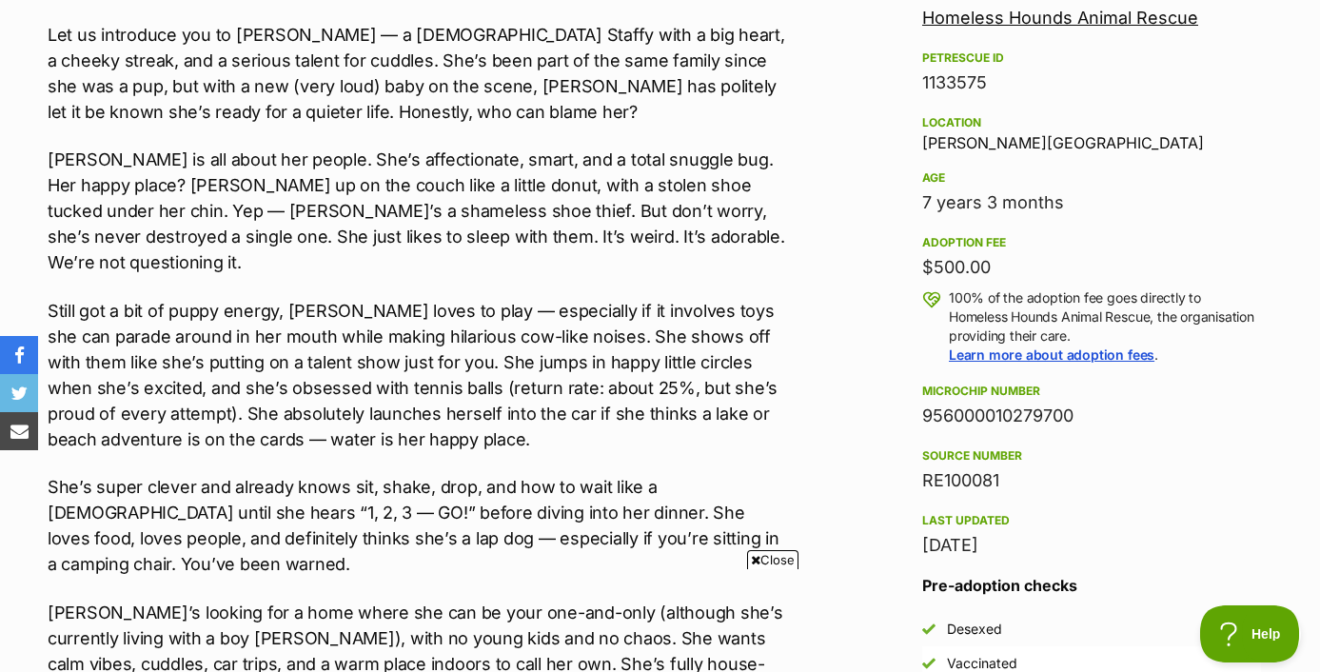
scroll to position [1170, 0]
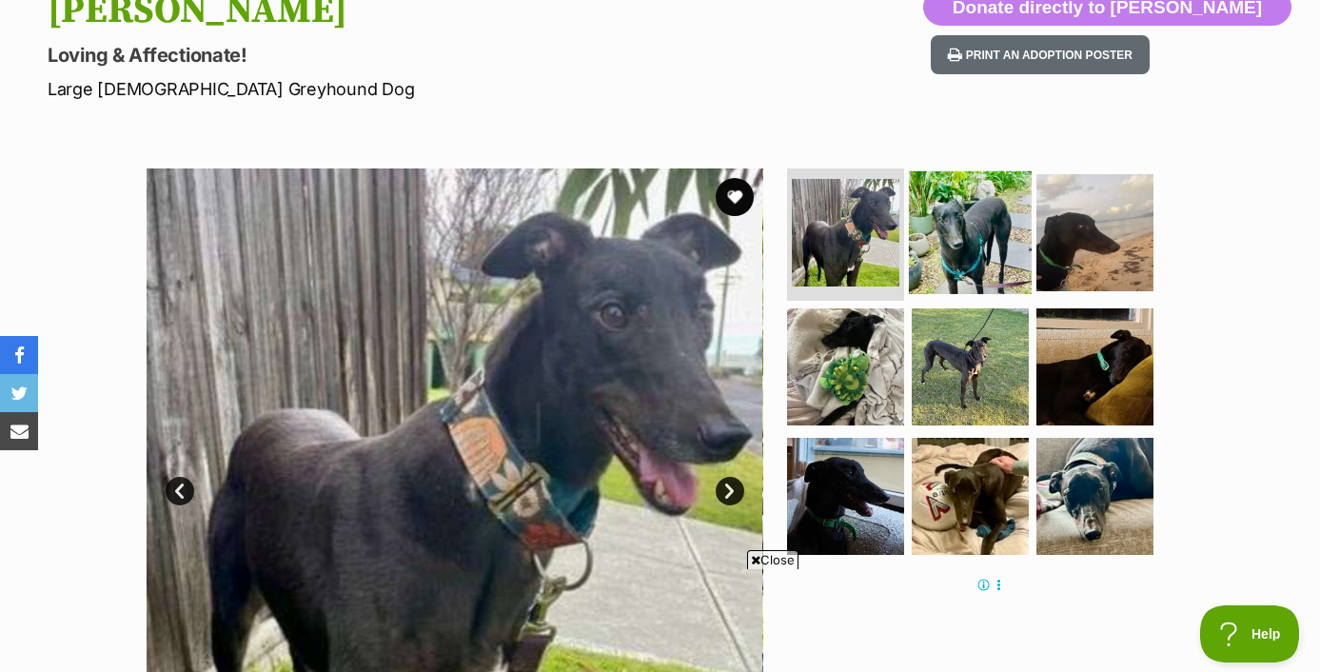
click at [971, 246] on img at bounding box center [970, 231] width 123 height 123
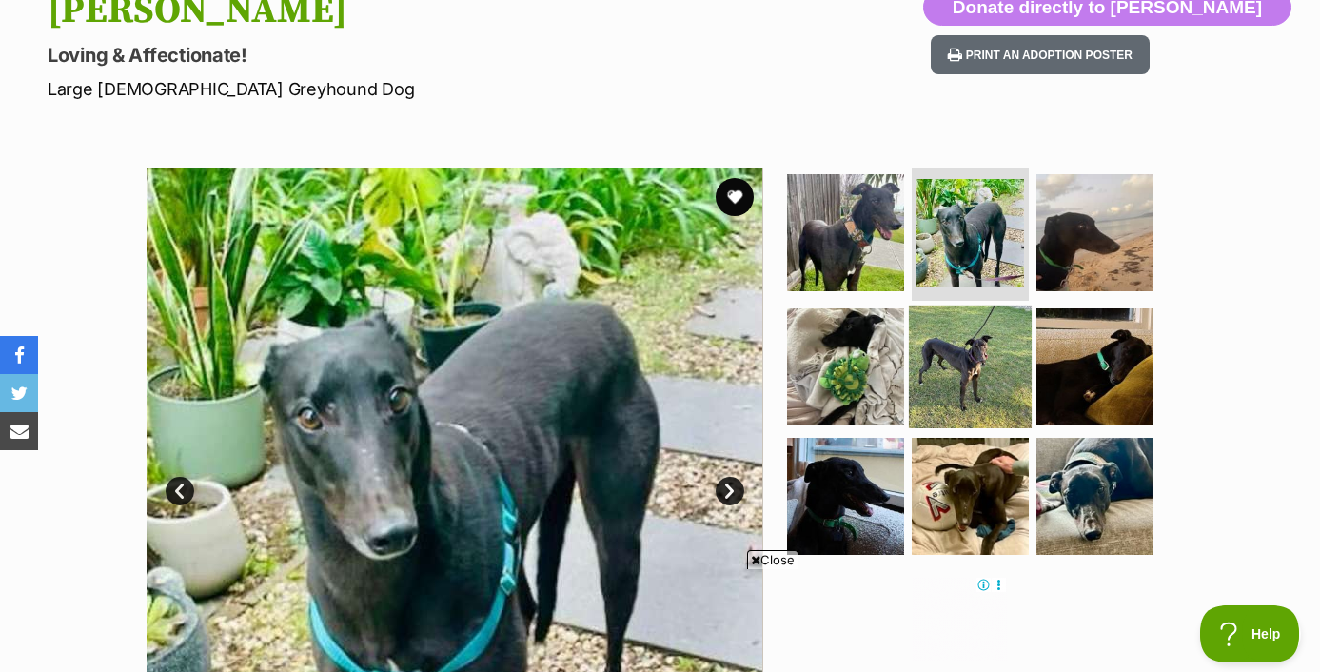
click at [977, 373] on img at bounding box center [970, 366] width 123 height 123
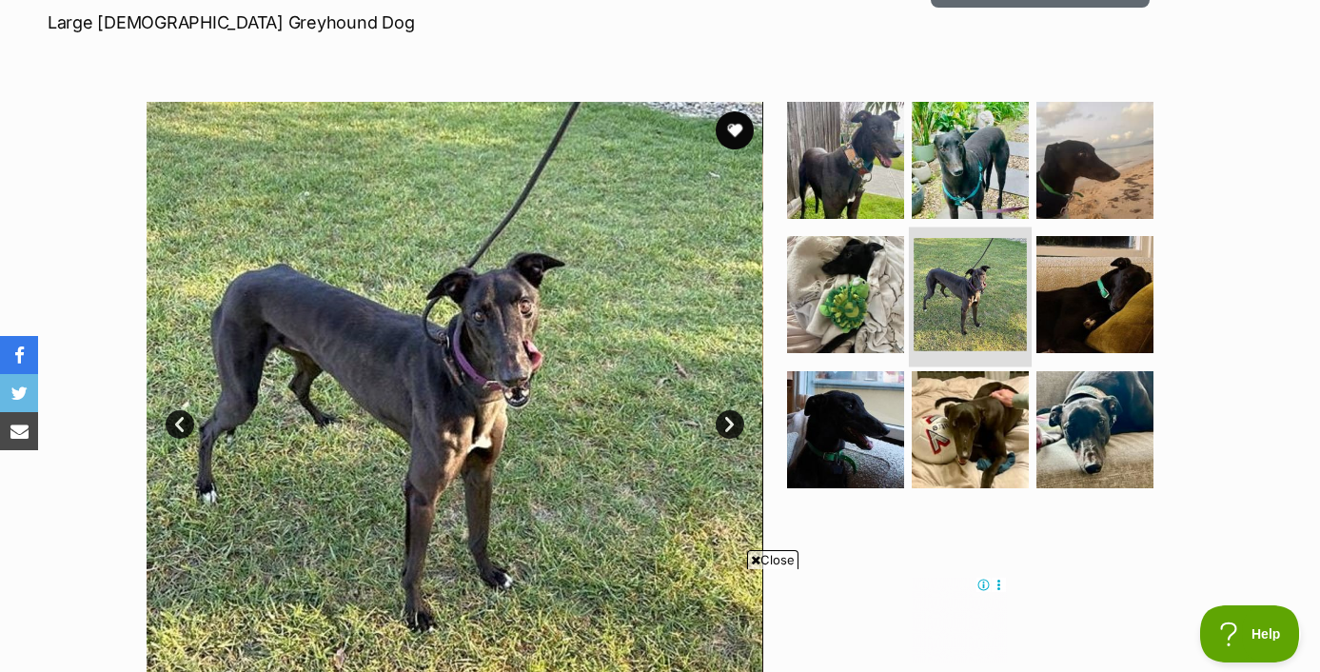
scroll to position [295, 0]
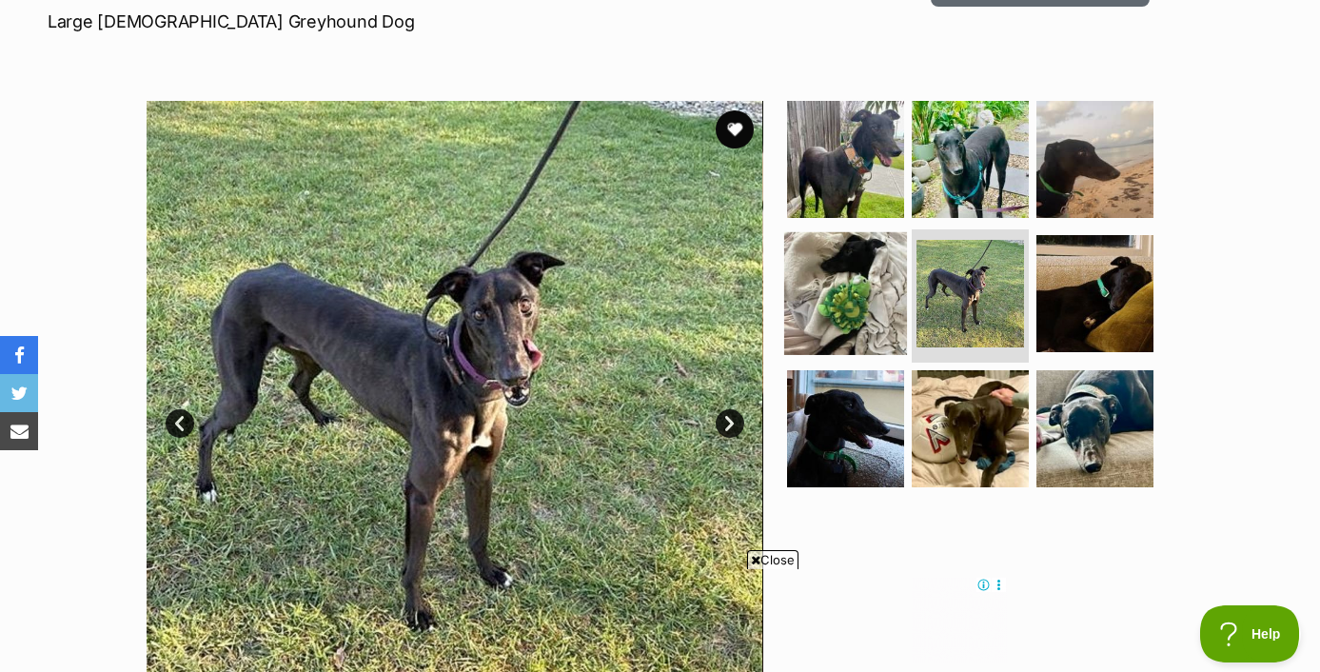
click at [813, 321] on img at bounding box center [845, 293] width 123 height 123
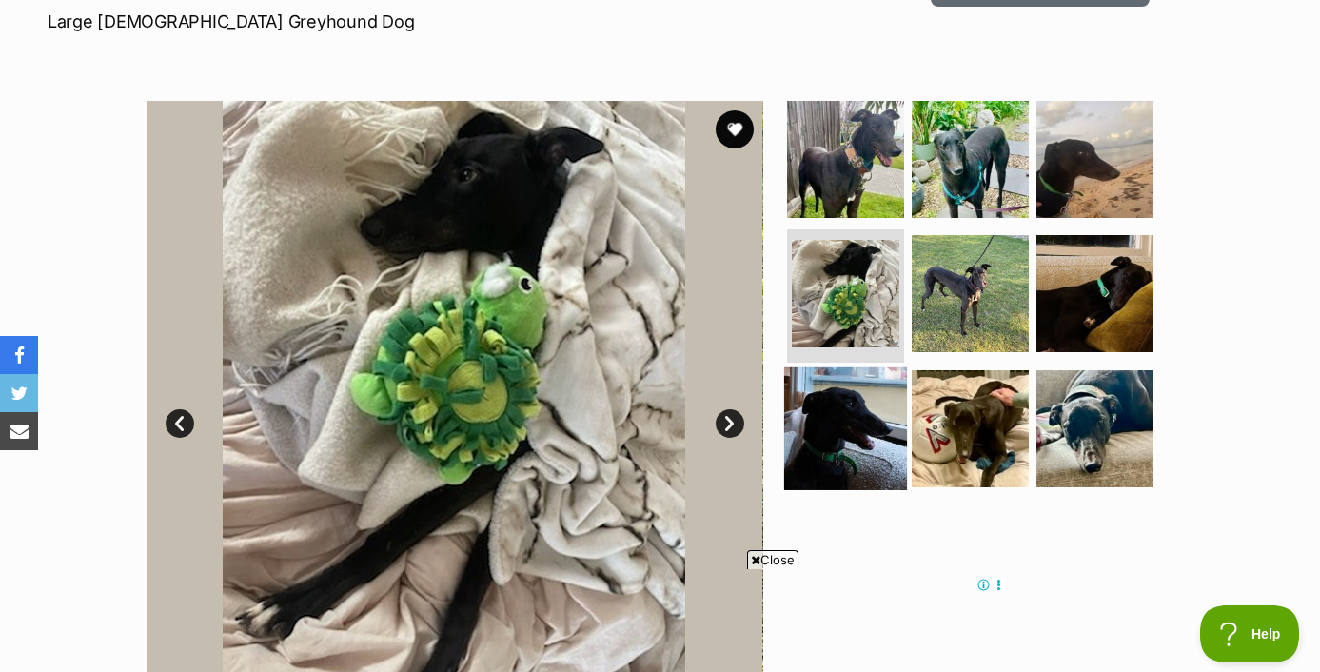
click at [851, 403] on img at bounding box center [845, 428] width 123 height 123
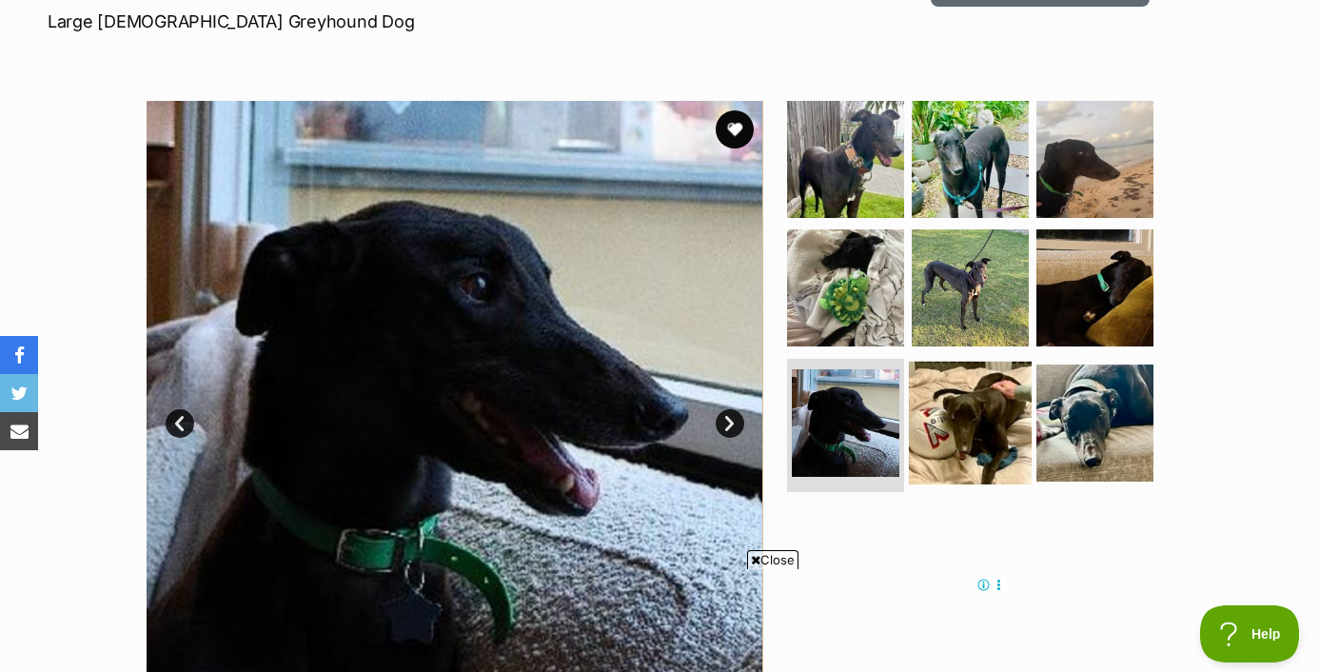
click at [962, 399] on img at bounding box center [970, 423] width 123 height 123
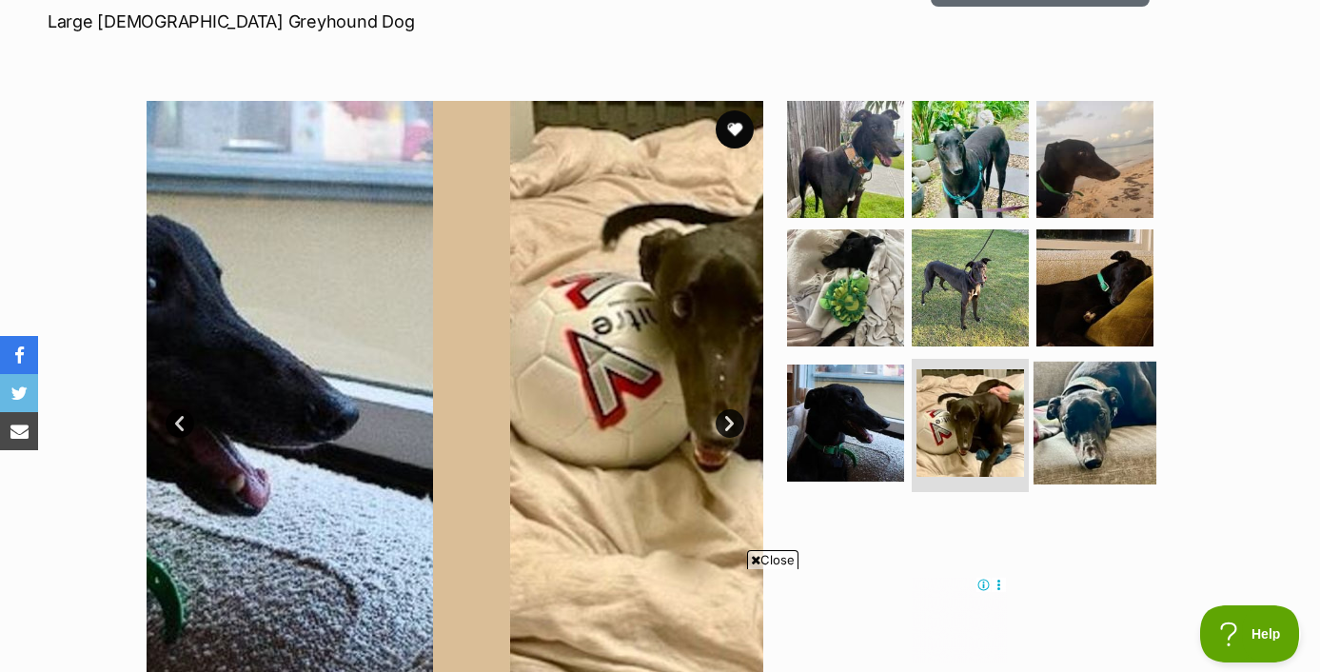
scroll to position [0, 0]
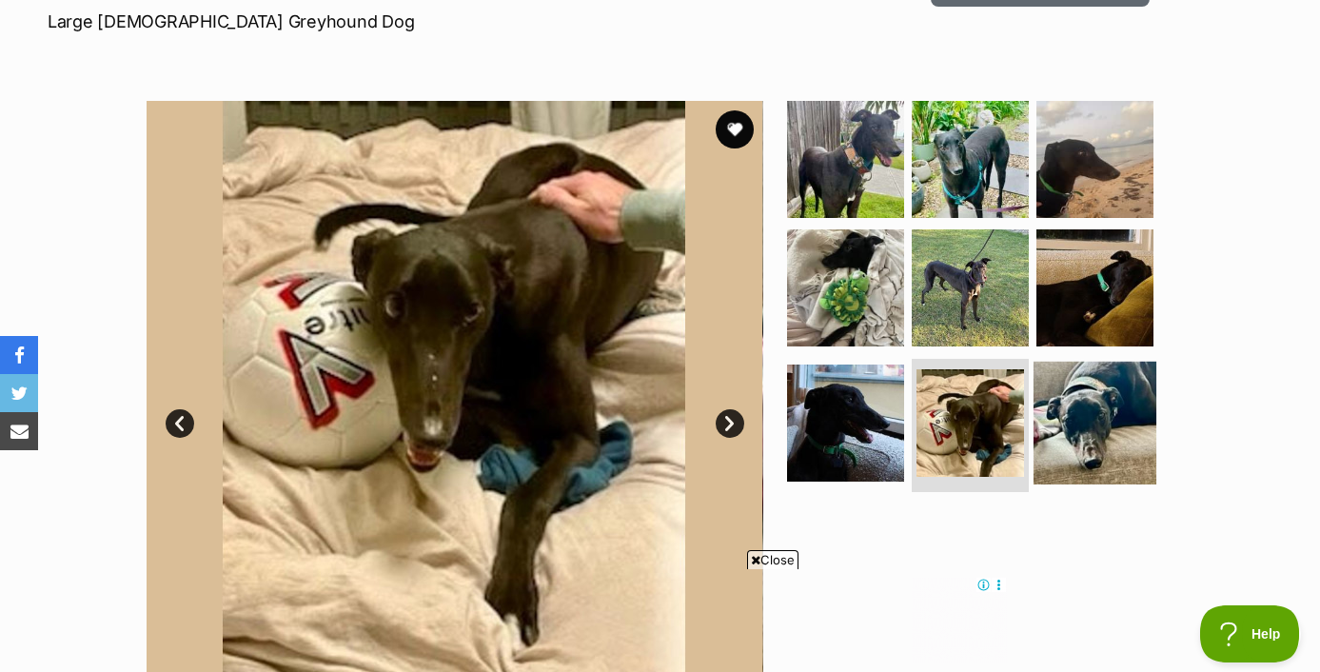
click at [1086, 400] on img at bounding box center [1094, 423] width 123 height 123
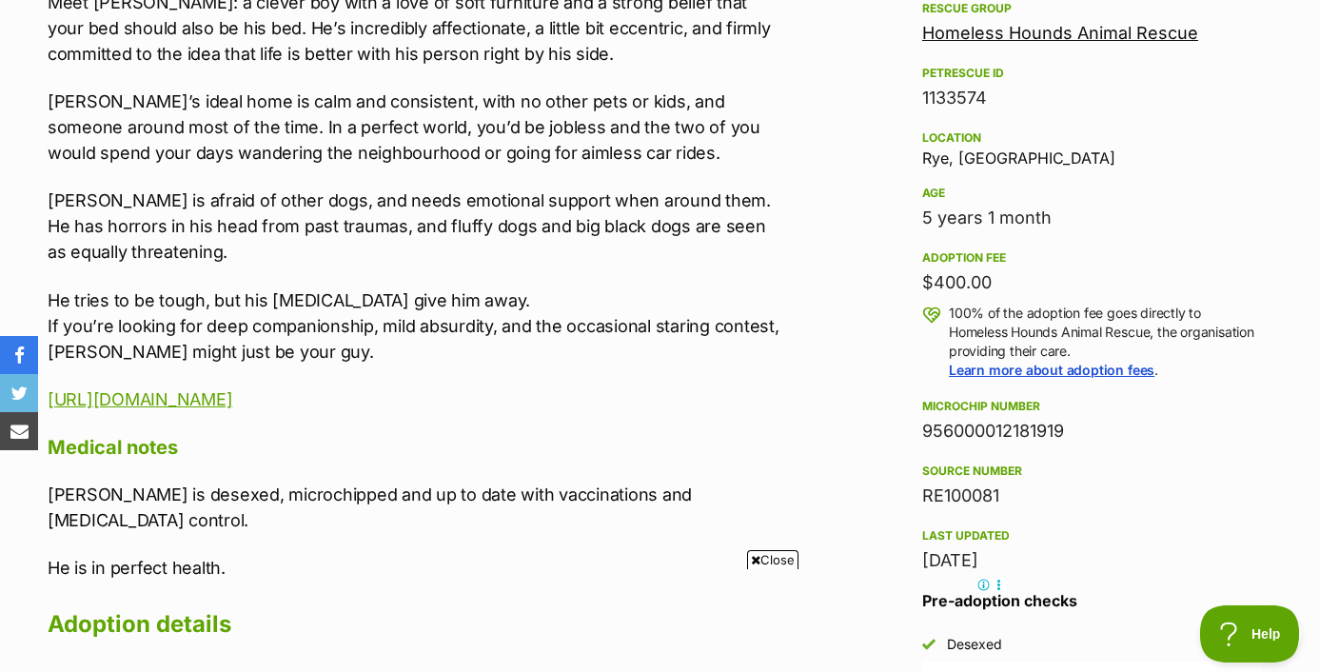
scroll to position [1138, 0]
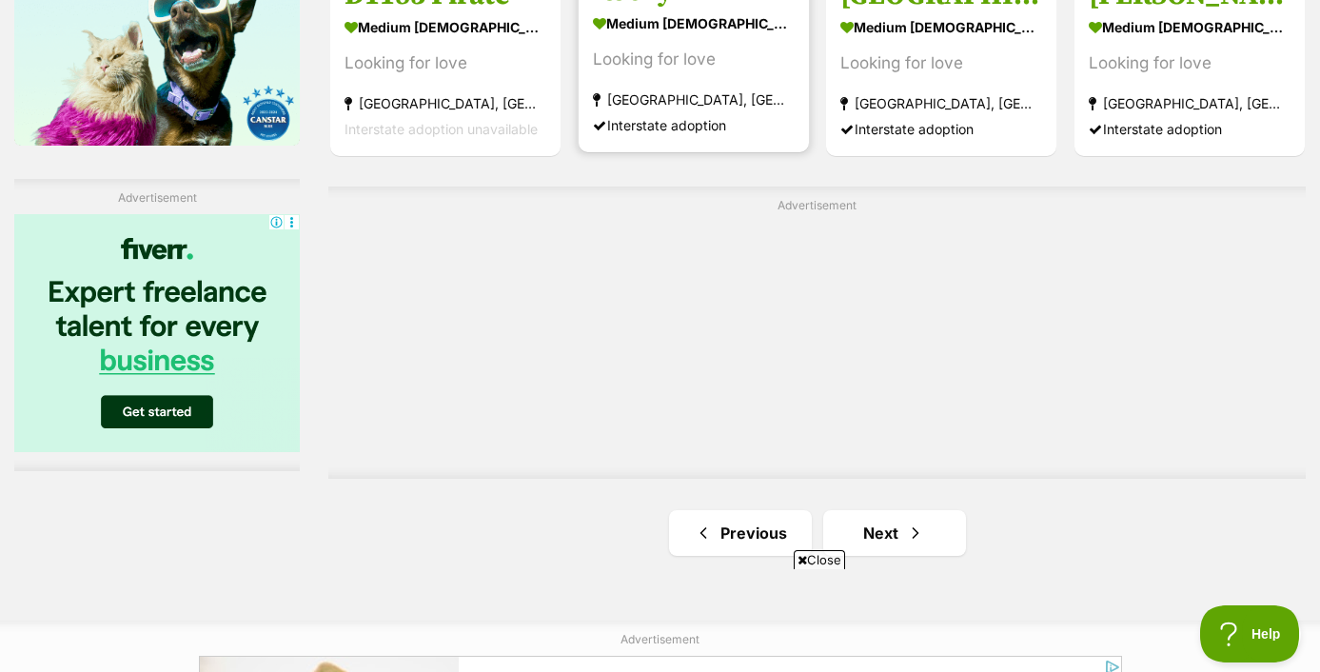
scroll to position [3373, 0]
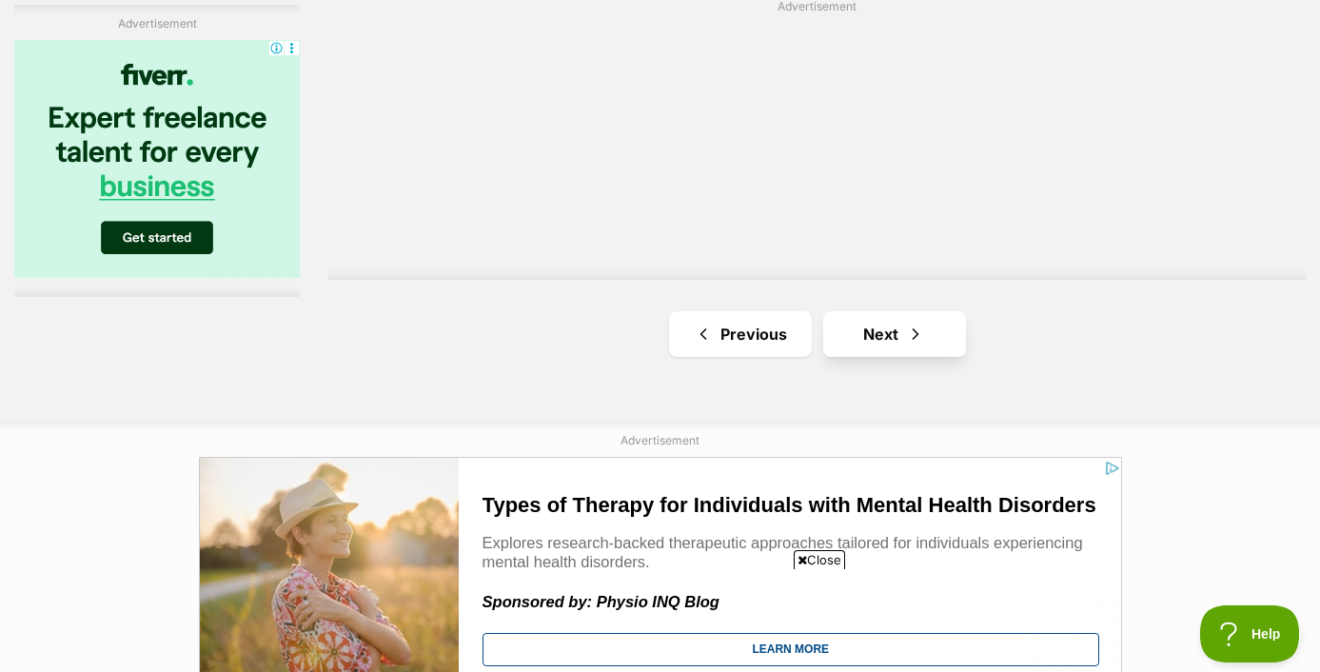
click at [882, 324] on link "Next" at bounding box center [894, 334] width 143 height 46
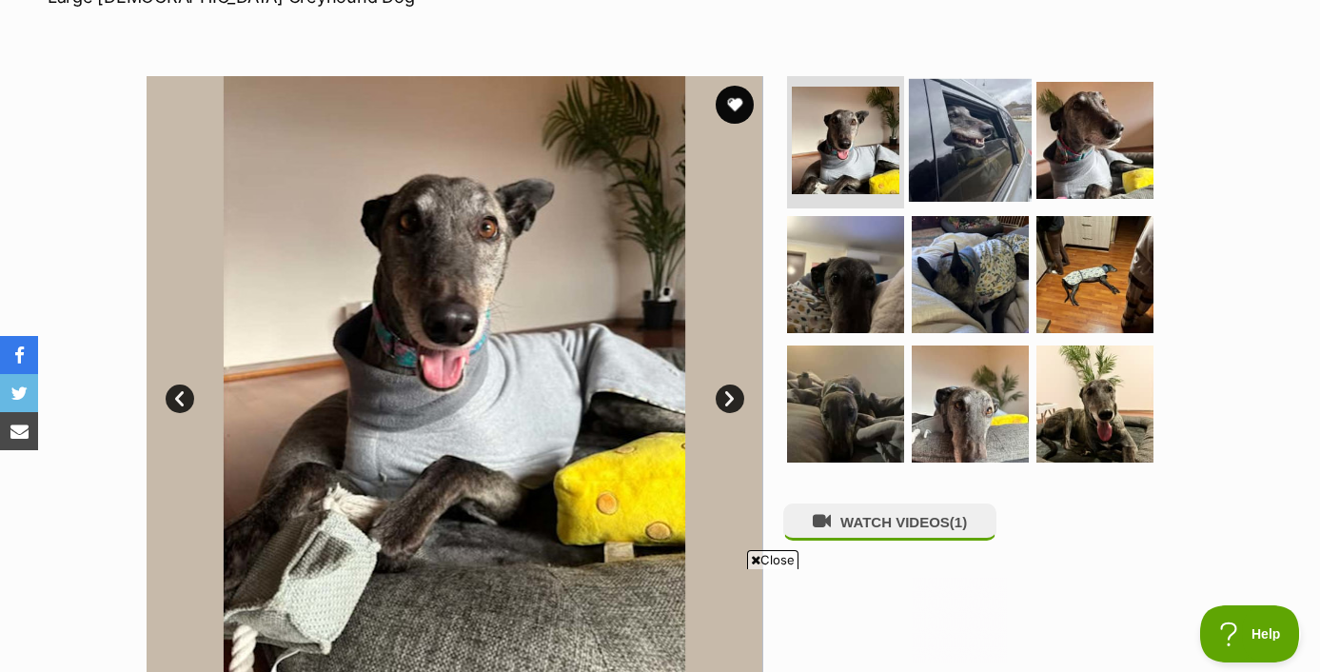
click at [954, 145] on img at bounding box center [970, 139] width 123 height 123
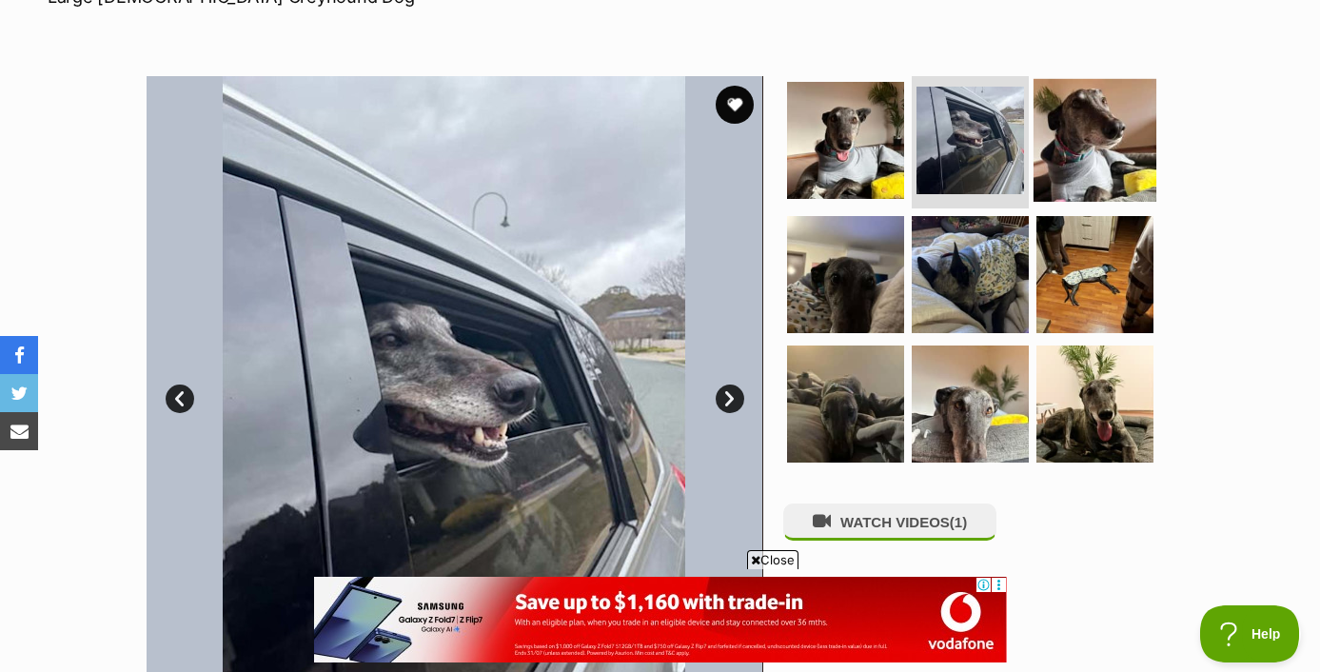
click at [1114, 135] on img at bounding box center [1094, 139] width 123 height 123
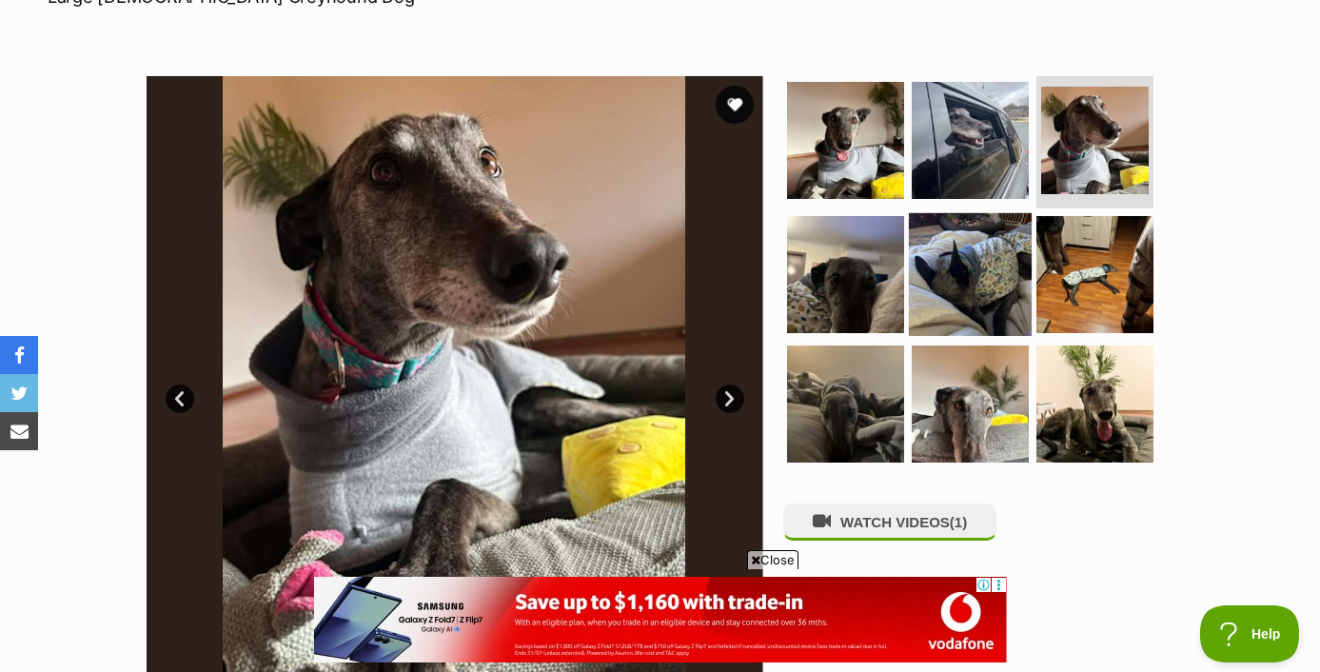
click at [958, 275] on img at bounding box center [970, 274] width 123 height 123
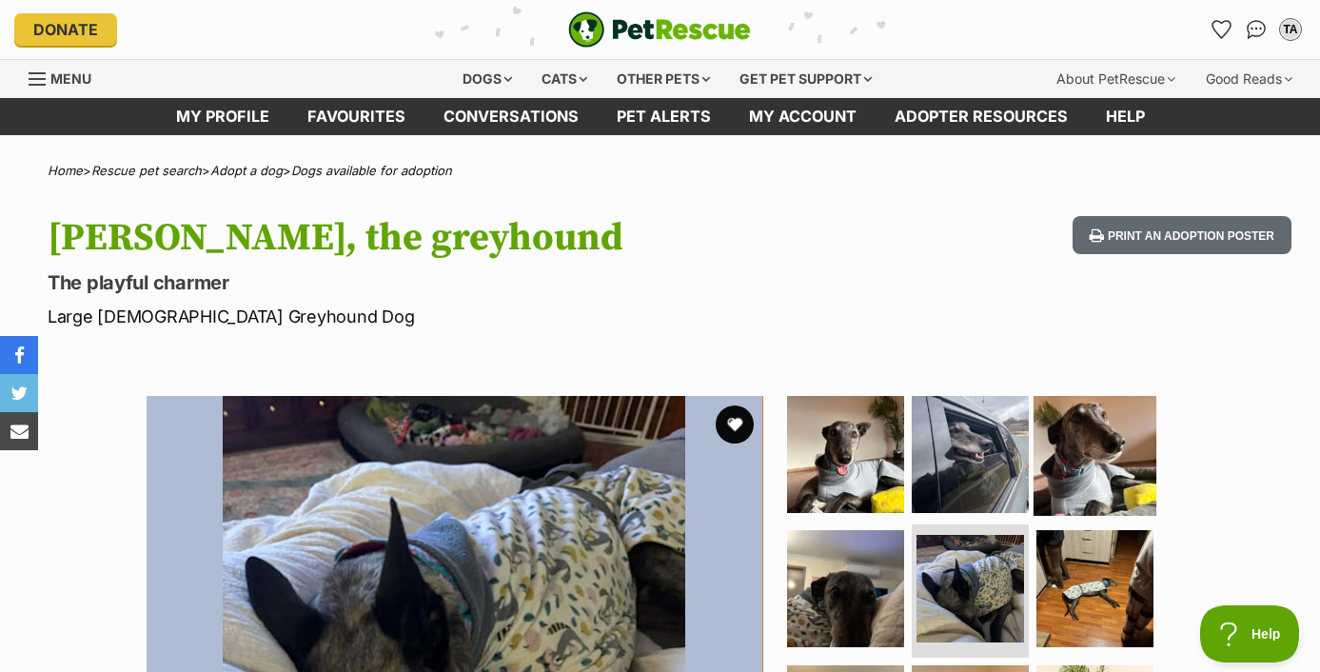
click at [1064, 422] on img at bounding box center [1094, 453] width 123 height 123
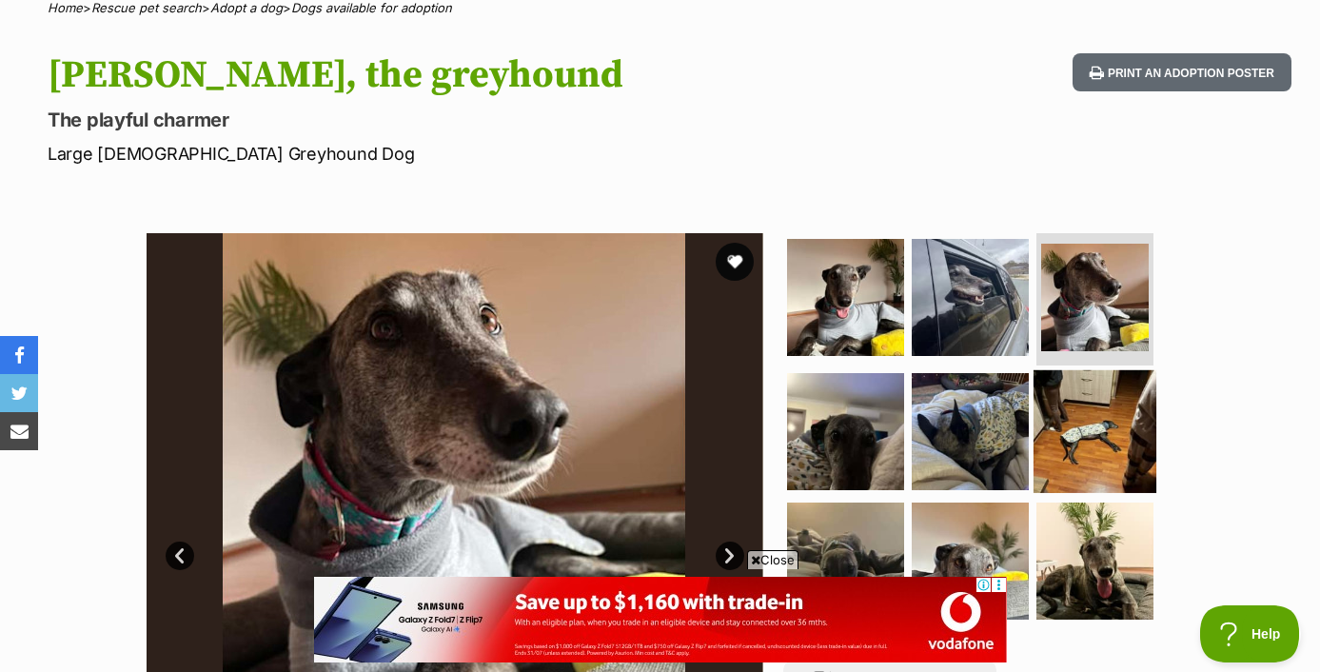
click at [1067, 434] on img at bounding box center [1094, 431] width 123 height 123
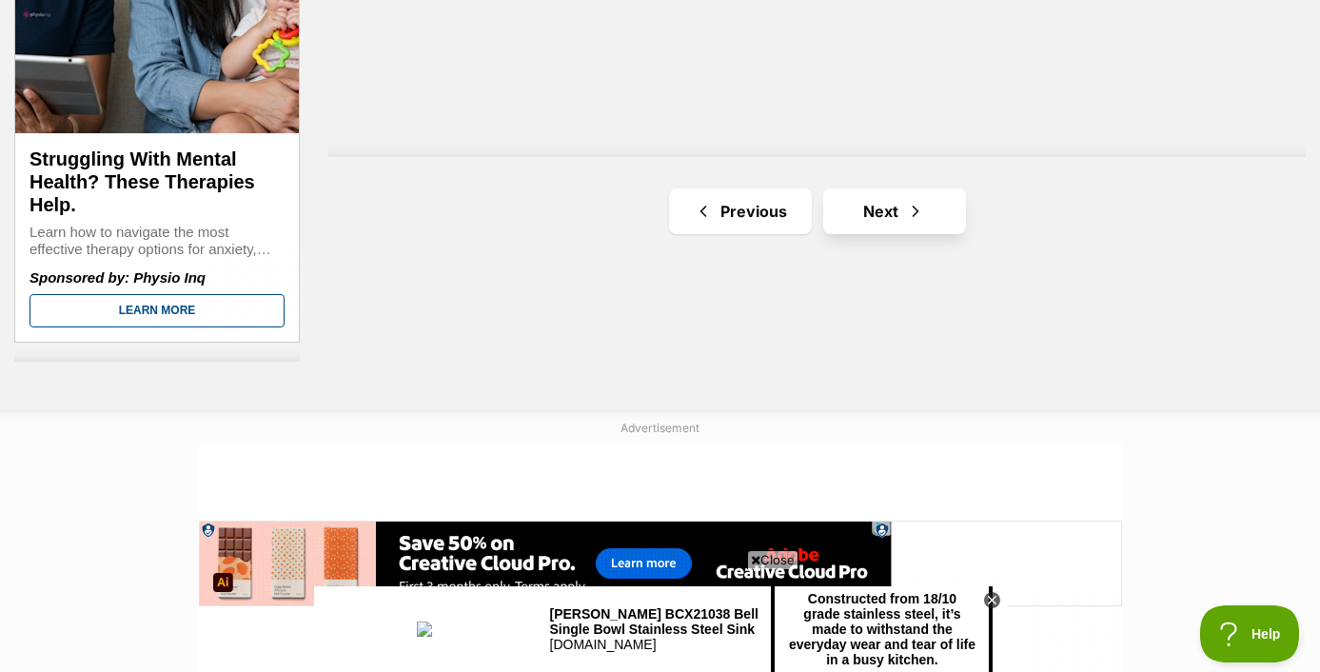
click at [847, 204] on link "Next" at bounding box center [894, 211] width 143 height 46
